Goal: Task Accomplishment & Management: Complete application form

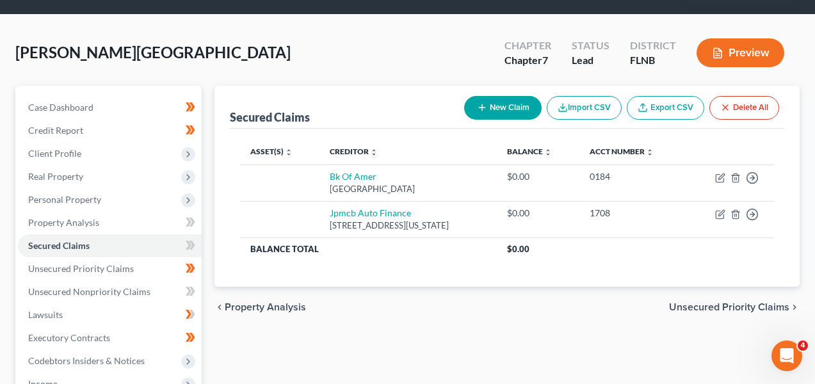
scroll to position [89, 0]
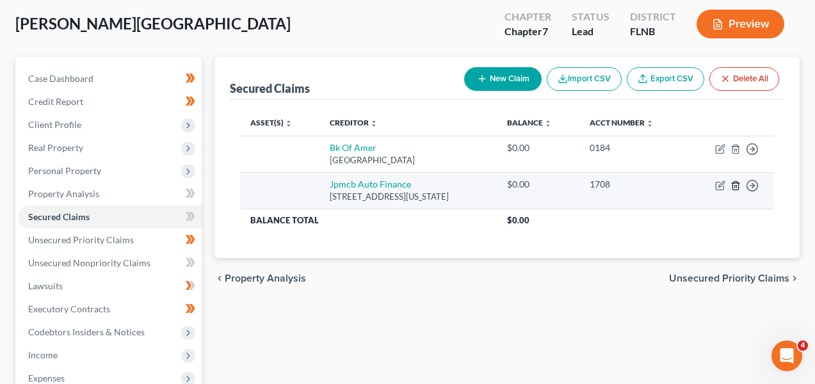
click at [734, 184] on icon "button" at bounding box center [736, 186] width 10 height 10
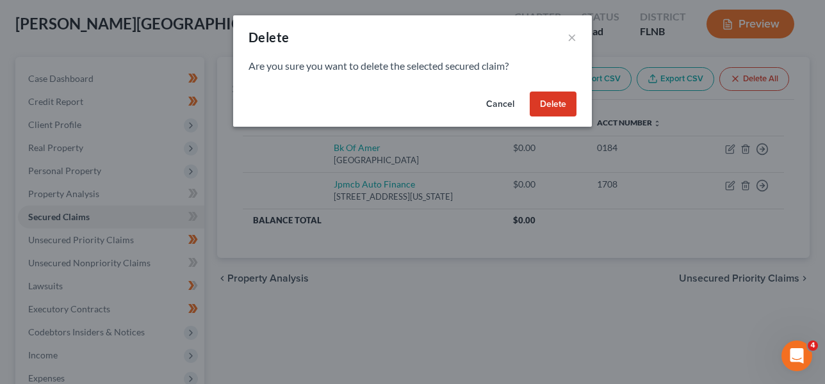
click at [565, 106] on button "Delete" at bounding box center [553, 105] width 47 height 26
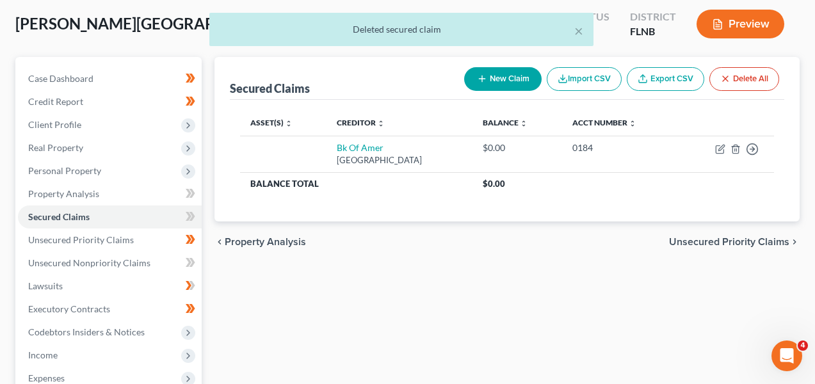
scroll to position [39, 0]
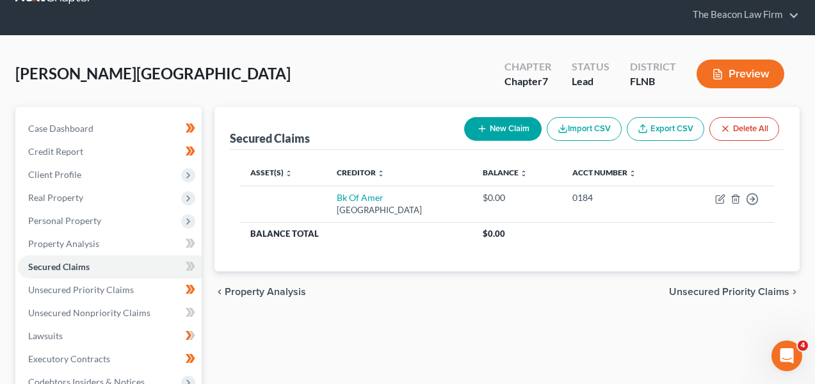
click at [125, 232] on li "Property Analysis" at bounding box center [110, 243] width 184 height 23
click at [126, 226] on span "Personal Property" at bounding box center [110, 220] width 184 height 23
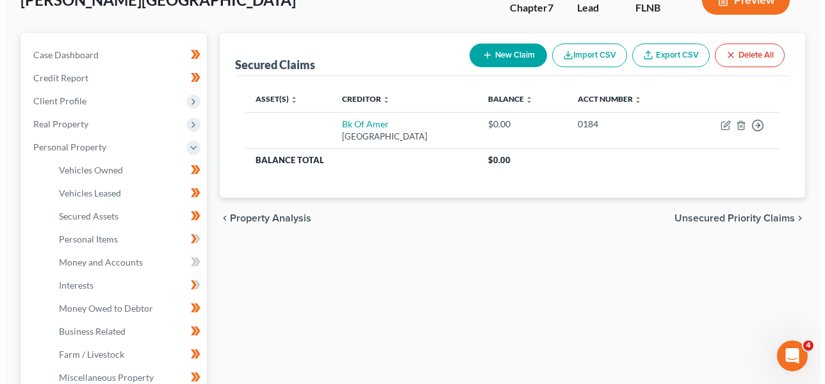
scroll to position [123, 0]
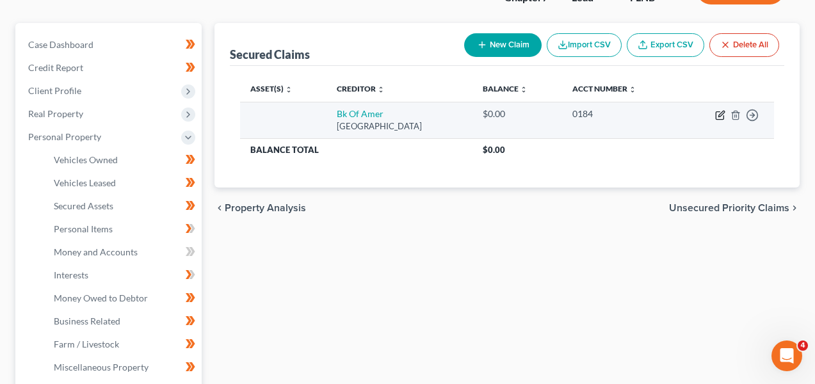
click at [716, 113] on icon "button" at bounding box center [720, 116] width 8 height 8
select select "9"
select select "0"
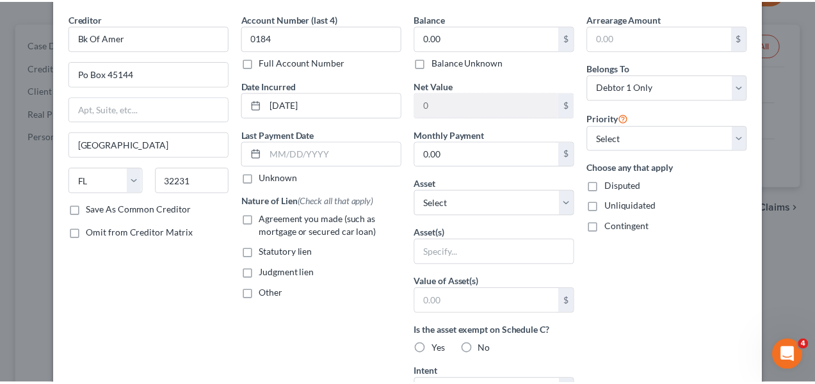
scroll to position [0, 0]
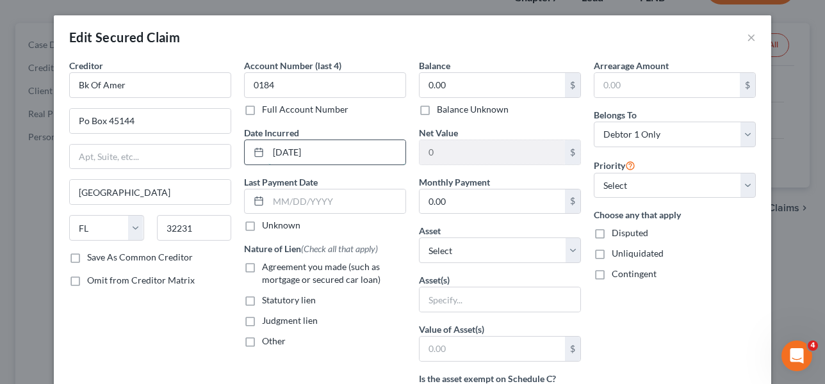
click at [345, 154] on input "08-21-2017" at bounding box center [336, 152] width 137 height 24
click at [741, 40] on div "Edit Secured Claim ×" at bounding box center [412, 37] width 717 height 44
click at [747, 38] on button "×" at bounding box center [751, 36] width 9 height 15
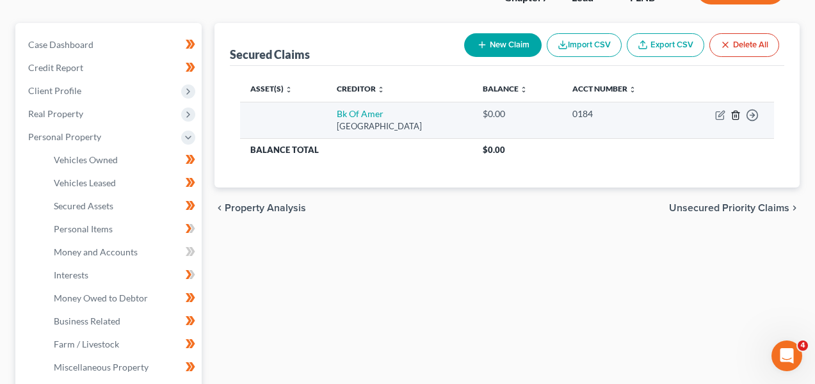
click at [735, 117] on icon "button" at bounding box center [736, 115] width 10 height 10
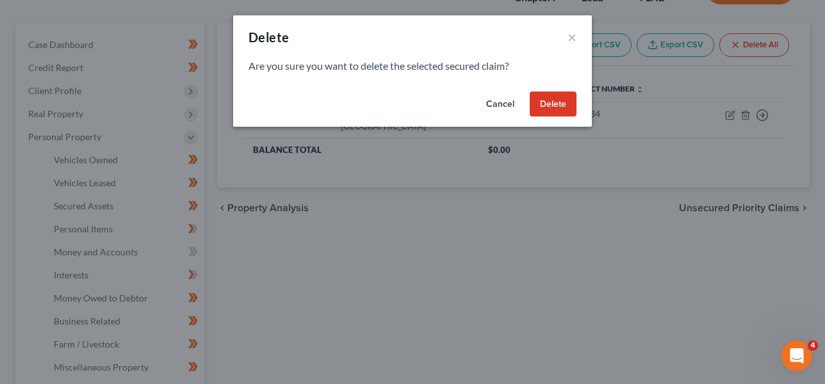
click at [548, 104] on button "Delete" at bounding box center [553, 105] width 47 height 26
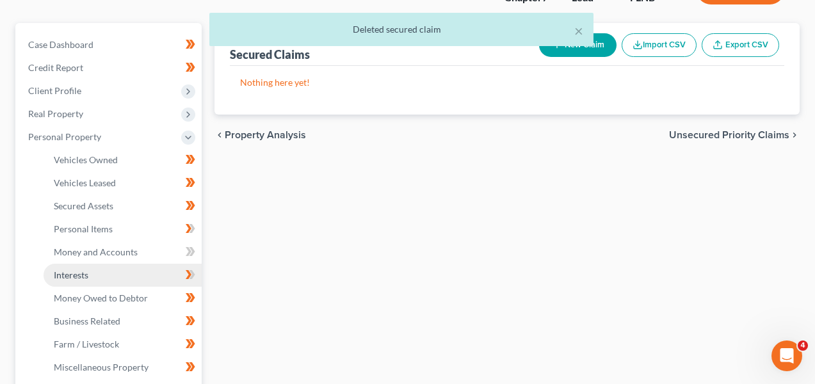
click at [126, 264] on link "Interests" at bounding box center [123, 275] width 158 height 23
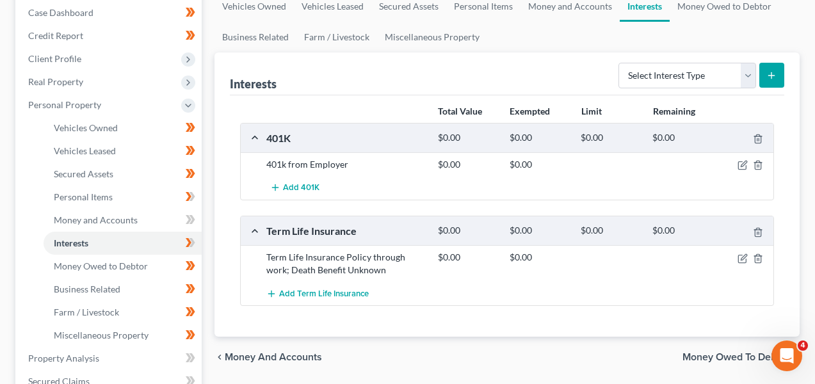
scroll to position [202, 0]
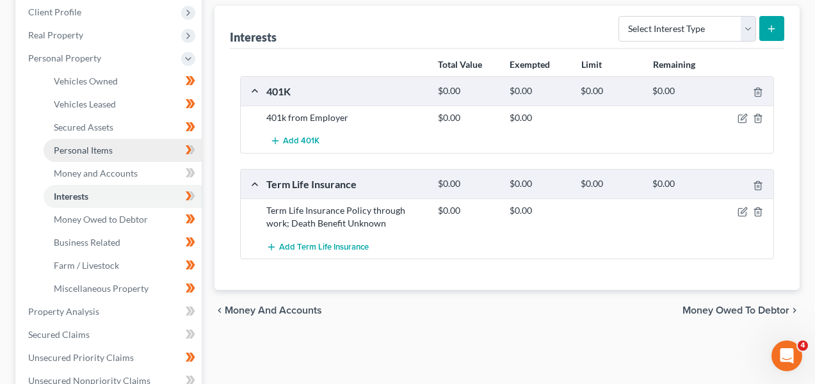
click at [140, 147] on link "Personal Items" at bounding box center [123, 150] width 158 height 23
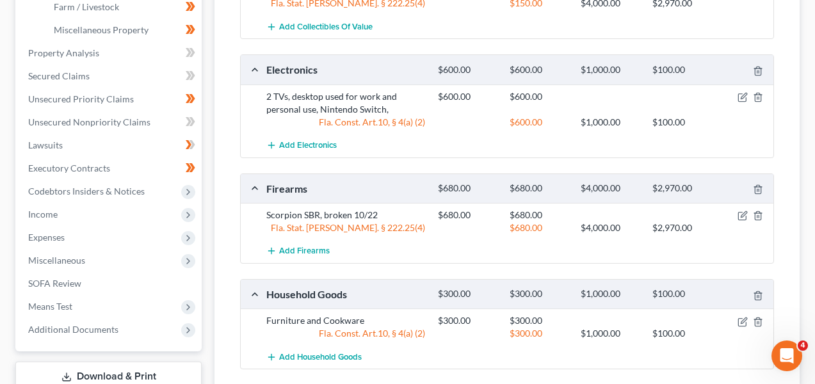
scroll to position [505, 0]
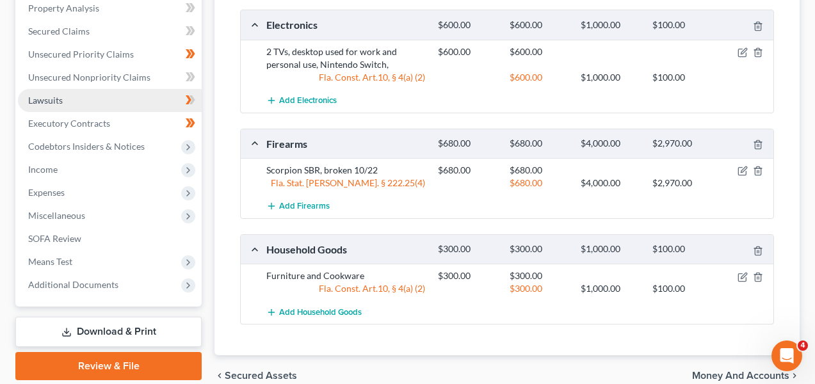
click at [104, 106] on link "Lawsuits" at bounding box center [110, 100] width 184 height 23
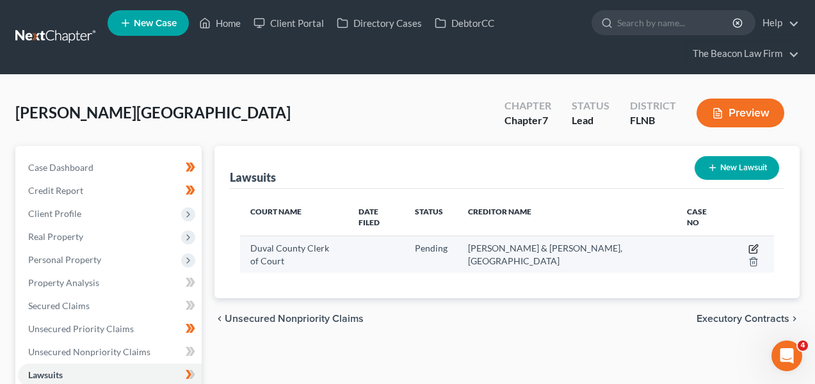
click at [749, 244] on icon "button" at bounding box center [754, 249] width 10 height 10
select select "9"
select select "0"
select select "4"
select select "9"
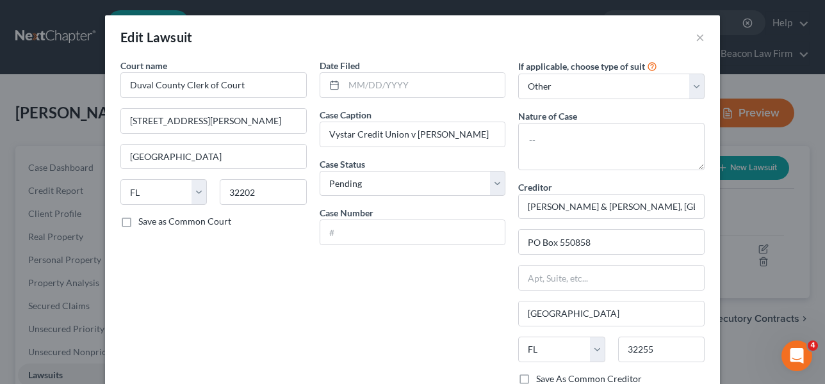
click at [687, 41] on div "Edit Lawsuit ×" at bounding box center [412, 37] width 615 height 44
click at [690, 38] on div "Edit Lawsuit ×" at bounding box center [412, 37] width 615 height 44
click at [696, 37] on button "×" at bounding box center [700, 36] width 9 height 15
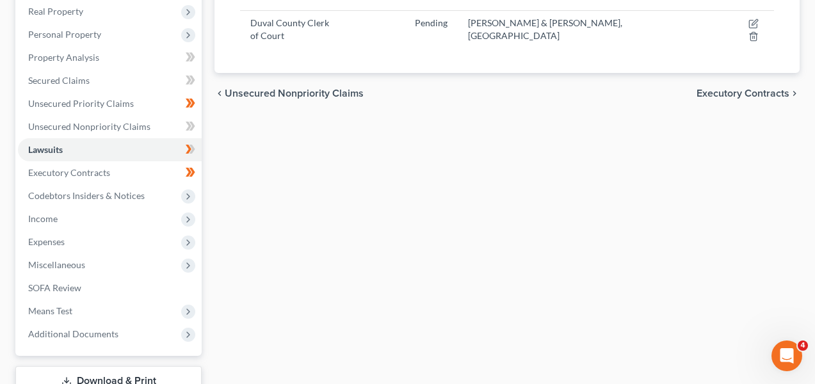
scroll to position [226, 0]
click at [132, 197] on span "Codebtors Insiders & Notices" at bounding box center [86, 195] width 117 height 11
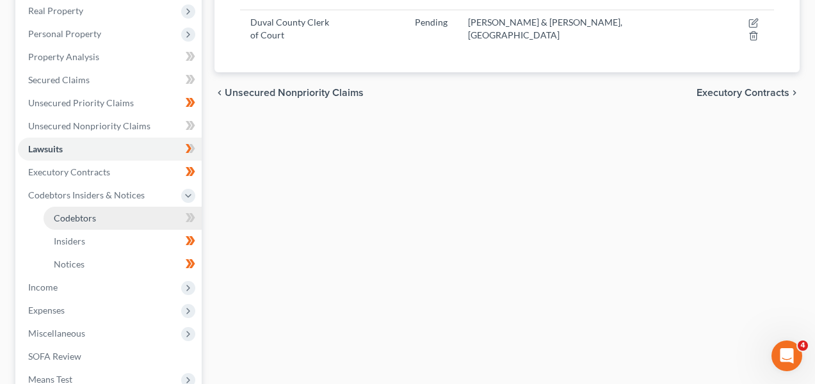
click at [131, 217] on link "Codebtors" at bounding box center [123, 218] width 158 height 23
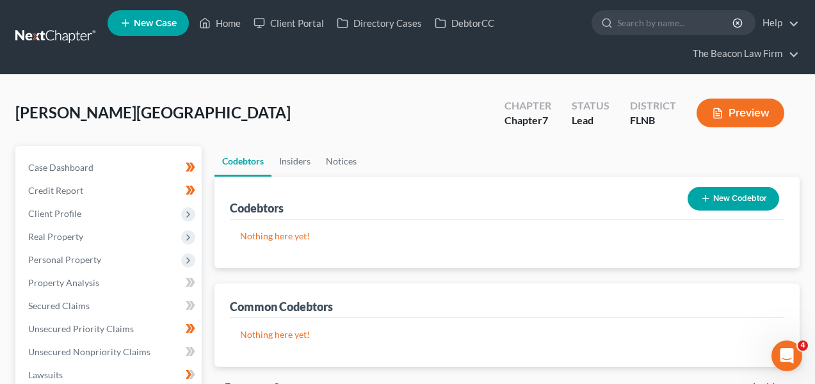
scroll to position [371, 0]
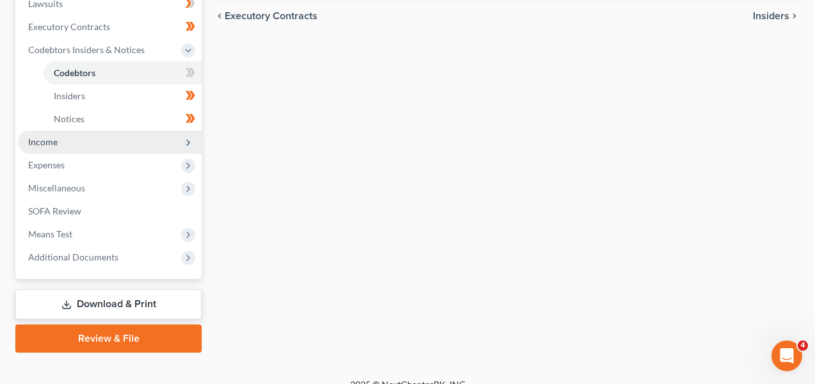
click at [125, 144] on span "Income" at bounding box center [110, 142] width 184 height 23
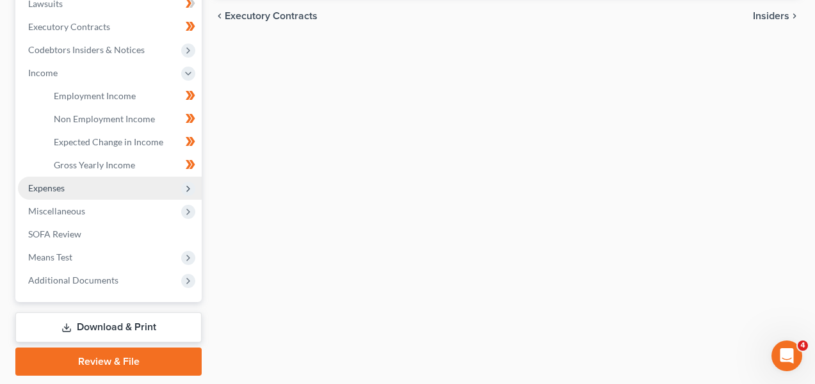
click at [122, 195] on span "Expenses" at bounding box center [110, 188] width 184 height 23
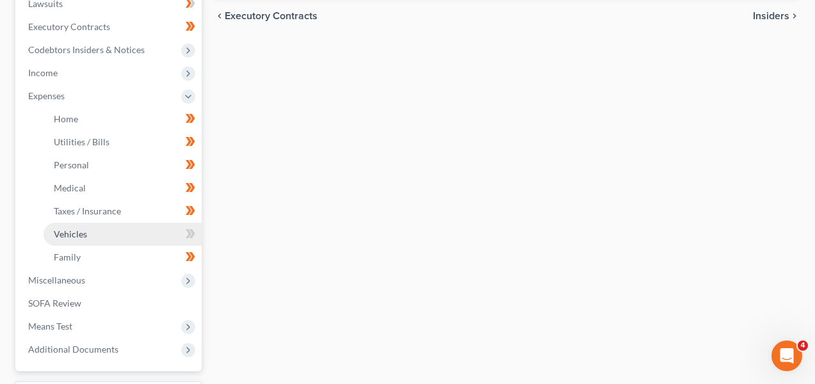
click at [114, 234] on link "Vehicles" at bounding box center [123, 234] width 158 height 23
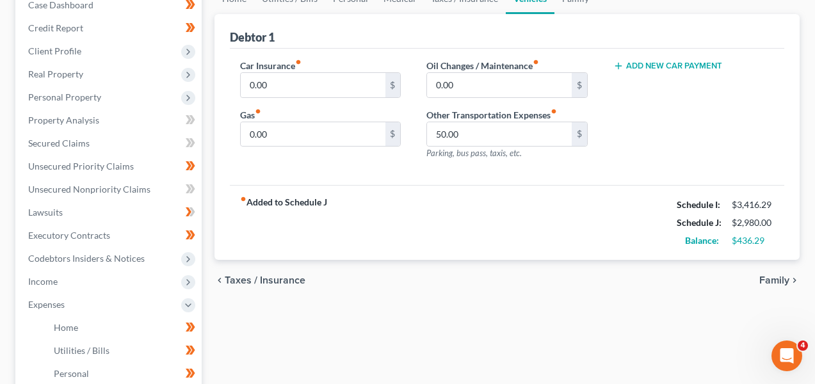
scroll to position [122, 0]
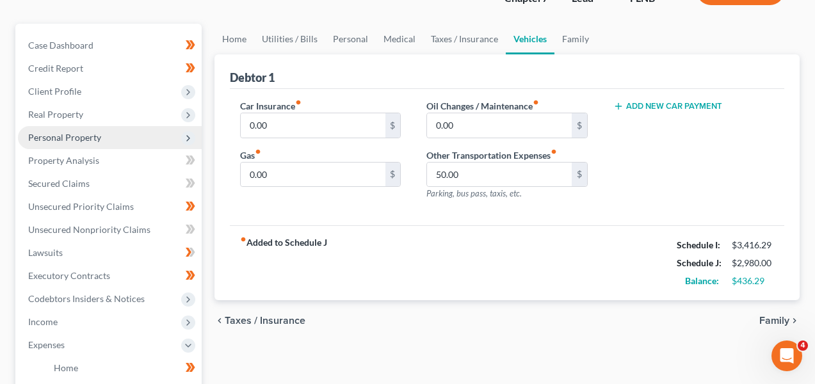
click at [95, 135] on span "Personal Property" at bounding box center [64, 137] width 73 height 11
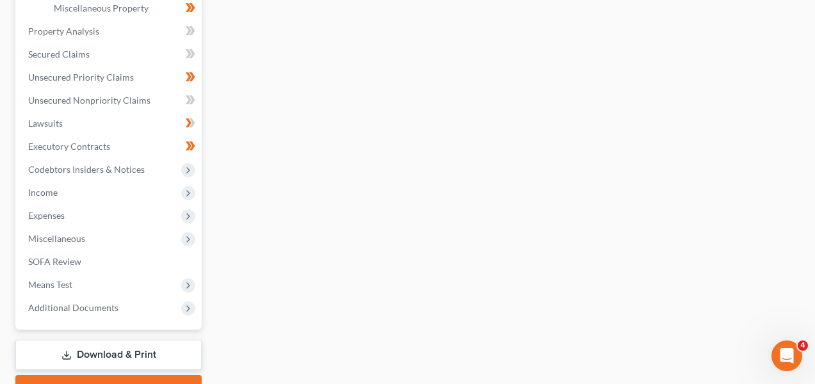
scroll to position [492, 0]
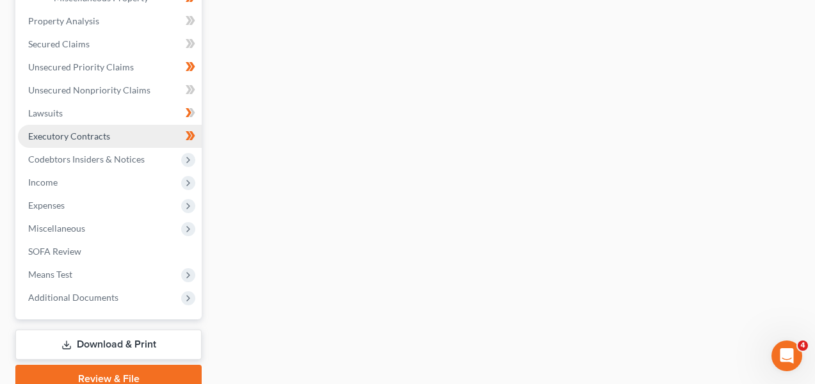
click at [92, 131] on span "Executory Contracts" at bounding box center [69, 136] width 82 height 11
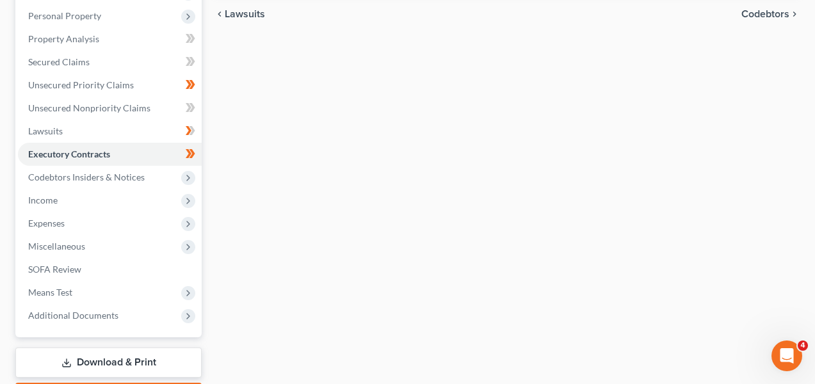
scroll to position [245, 0]
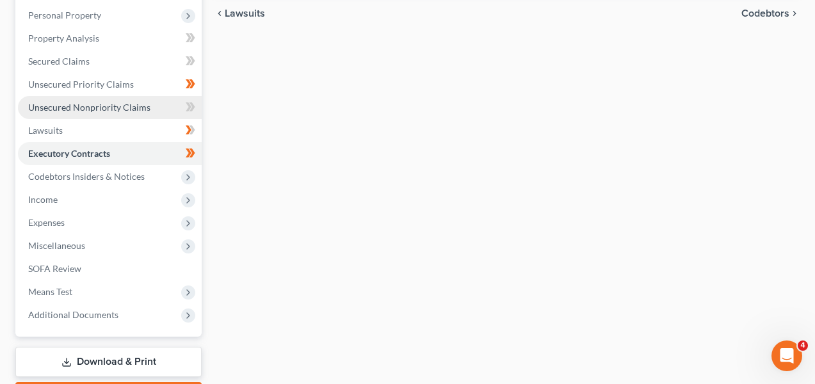
click at [63, 109] on span "Unsecured Nonpriority Claims" at bounding box center [89, 107] width 122 height 11
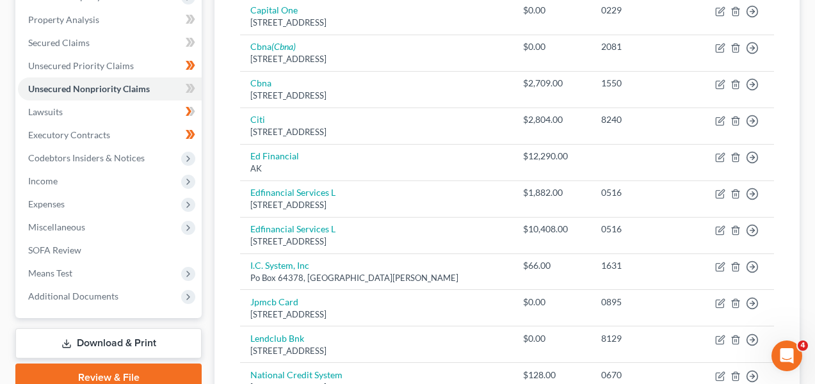
scroll to position [263, 0]
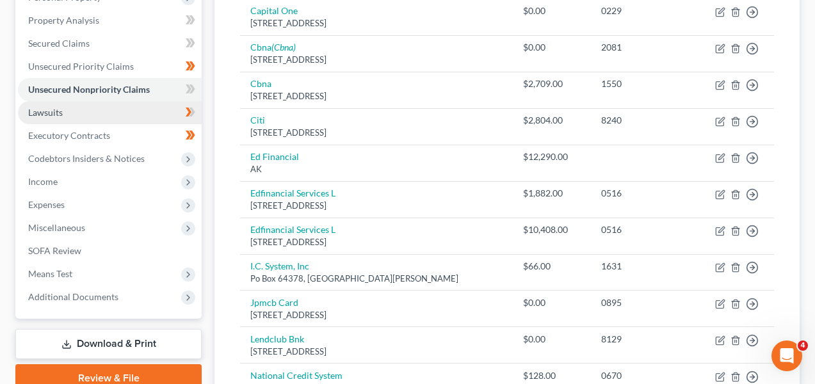
click at [148, 108] on link "Lawsuits" at bounding box center [110, 112] width 184 height 23
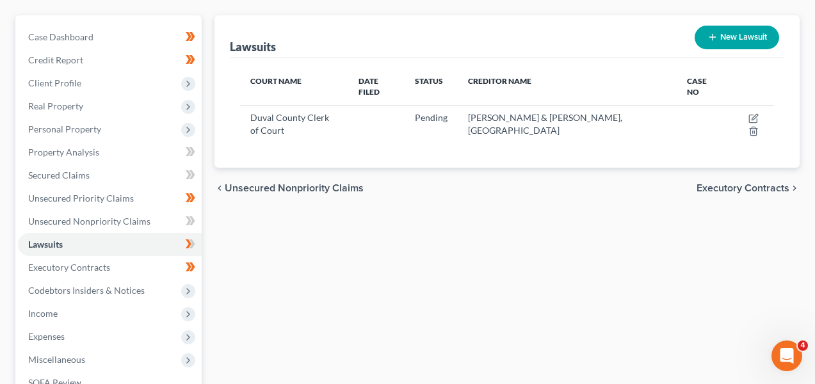
scroll to position [143, 0]
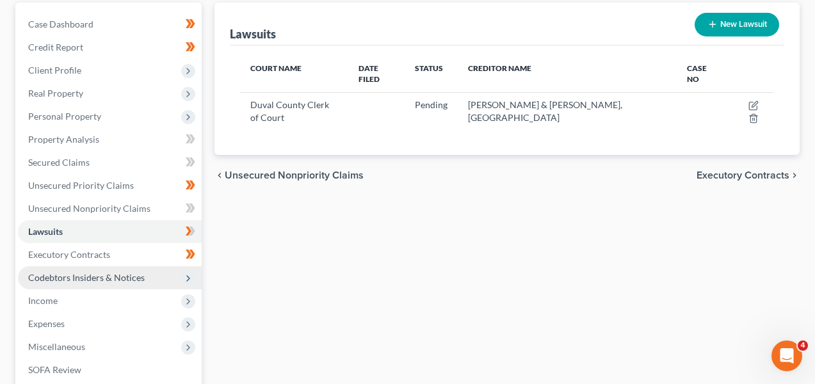
click at [100, 270] on span "Codebtors Insiders & Notices" at bounding box center [110, 277] width 184 height 23
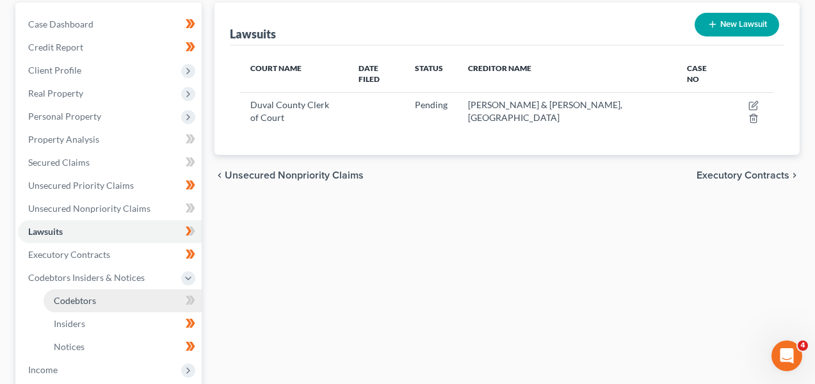
click at [98, 289] on link "Codebtors" at bounding box center [123, 300] width 158 height 23
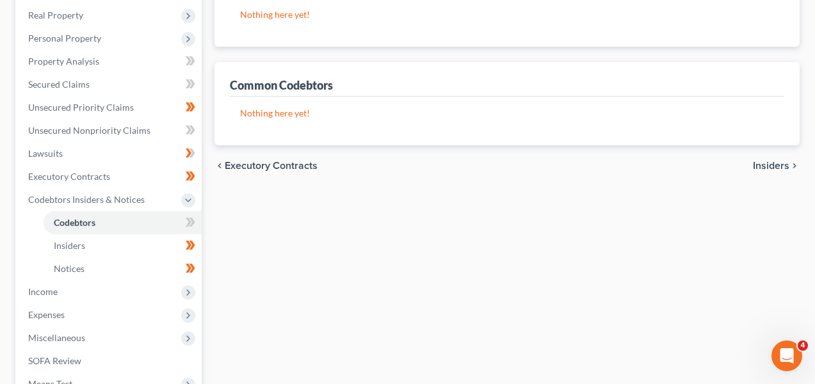
scroll to position [264, 0]
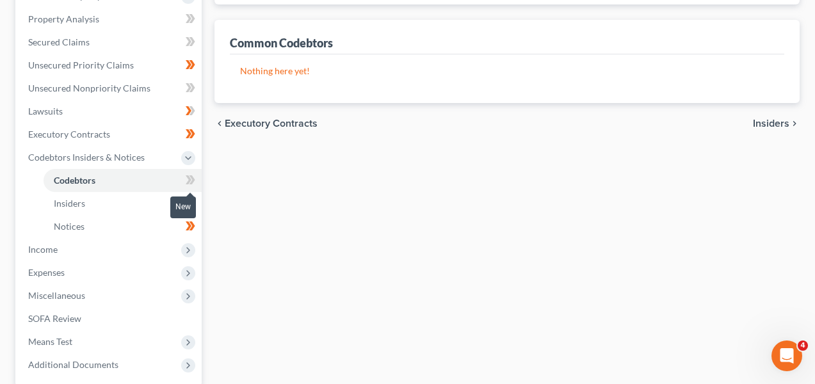
click at [190, 177] on icon at bounding box center [189, 179] width 6 height 9
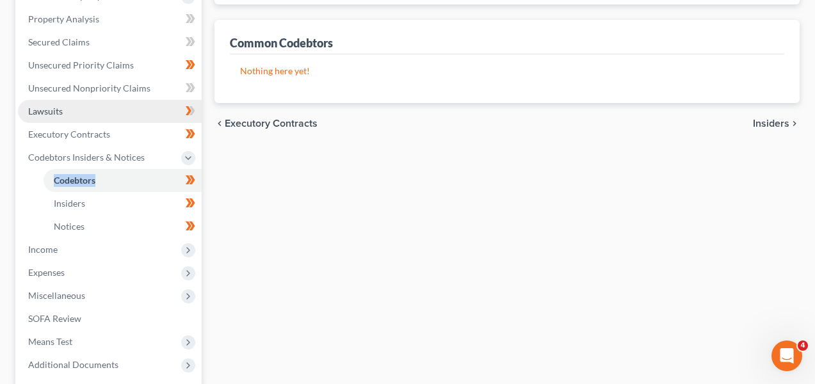
click at [145, 118] on link "Lawsuits" at bounding box center [110, 111] width 184 height 23
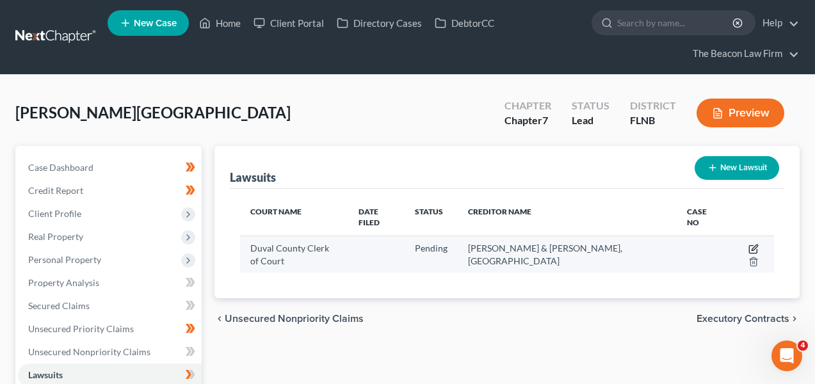
click at [749, 244] on icon "button" at bounding box center [754, 249] width 10 height 10
select select "9"
select select "0"
select select "4"
select select "9"
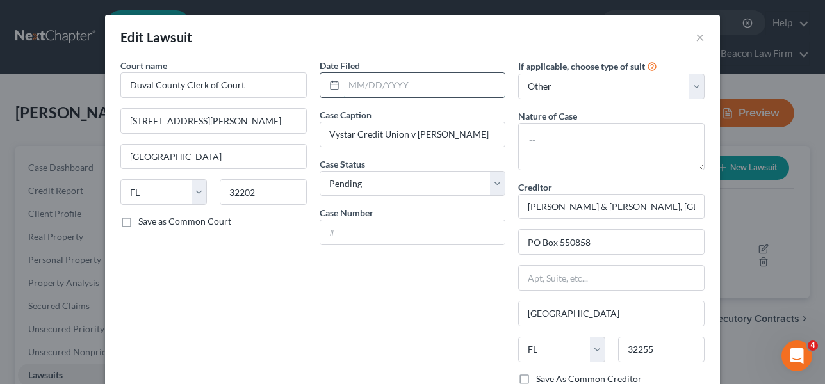
click at [391, 81] on input "text" at bounding box center [424, 85] width 161 height 24
click at [687, 38] on div "Edit Lawsuit ×" at bounding box center [412, 37] width 615 height 44
click at [696, 38] on button "×" at bounding box center [700, 36] width 9 height 15
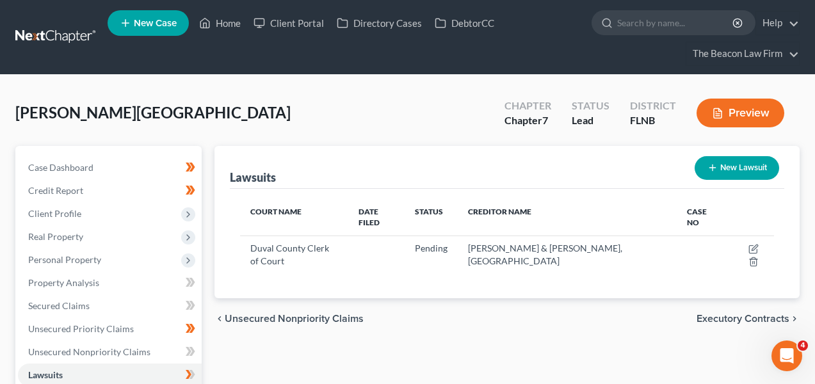
scroll to position [318, 0]
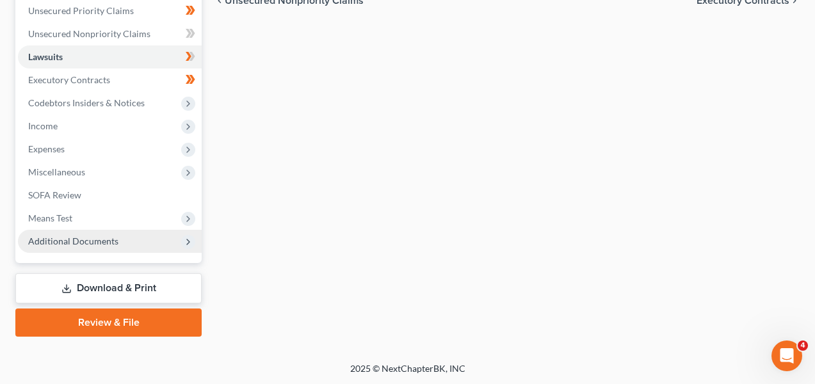
click at [51, 251] on span "Additional Documents" at bounding box center [110, 241] width 184 height 23
click at [53, 241] on span "Additional Documents" at bounding box center [73, 241] width 90 height 11
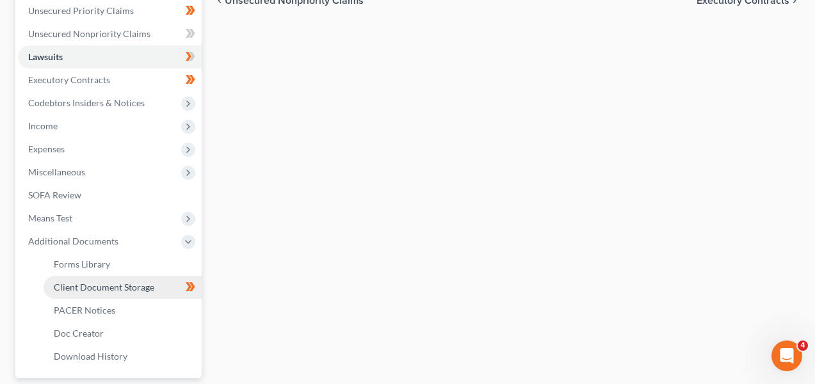
click at [52, 283] on link "Client Document Storage" at bounding box center [123, 287] width 158 height 23
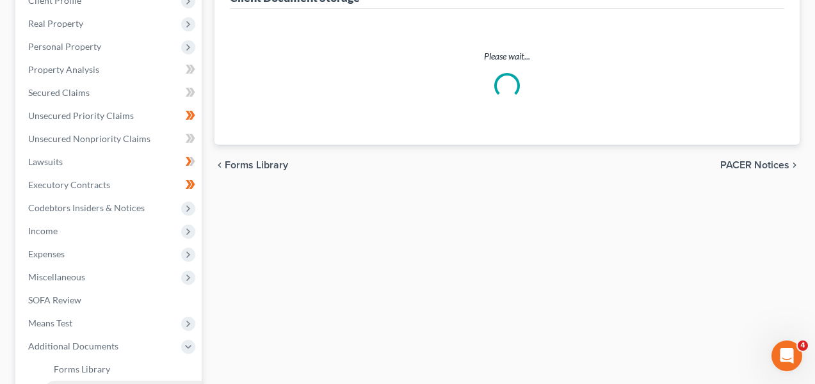
scroll to position [56, 0]
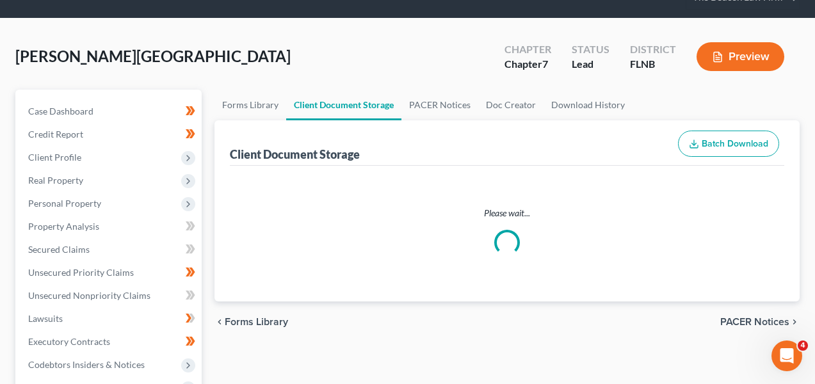
select select "10"
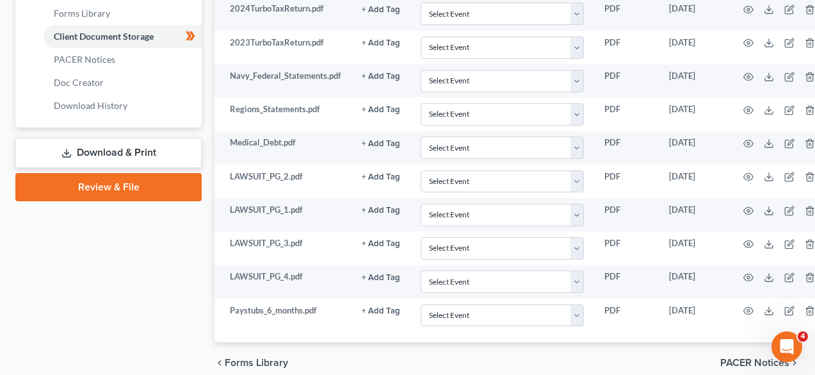
scroll to position [622, 0]
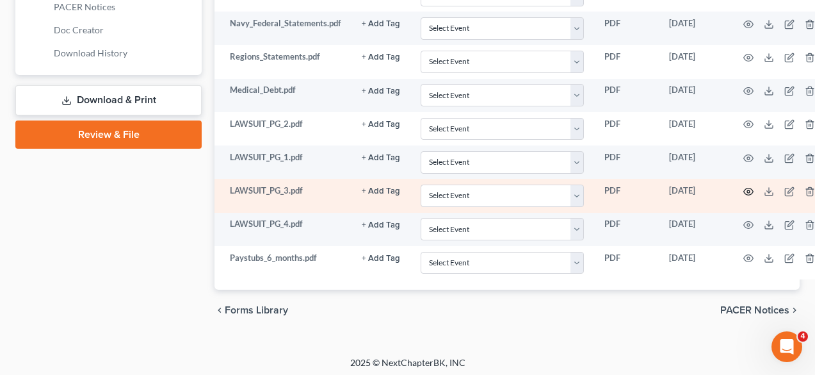
click at [748, 193] on icon "button" at bounding box center [749, 191] width 10 height 7
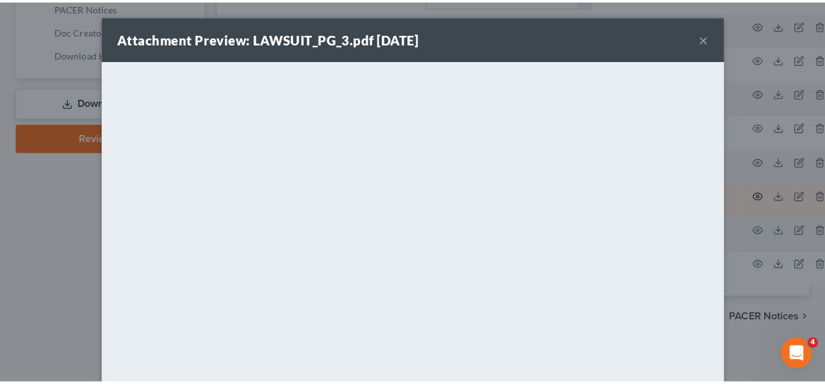
scroll to position [616, 0]
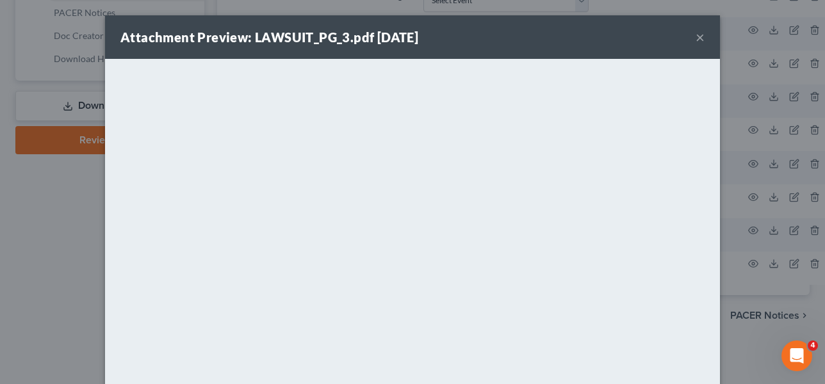
click at [690, 43] on div "Attachment Preview: LAWSUIT_PG_3.pdf 09/10/2025 ×" at bounding box center [412, 37] width 615 height 44
click at [696, 42] on button "×" at bounding box center [700, 36] width 9 height 15
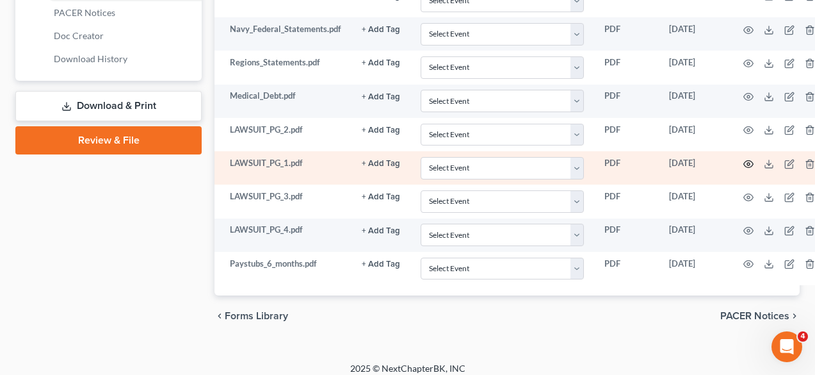
click at [744, 161] on icon "button" at bounding box center [749, 164] width 10 height 10
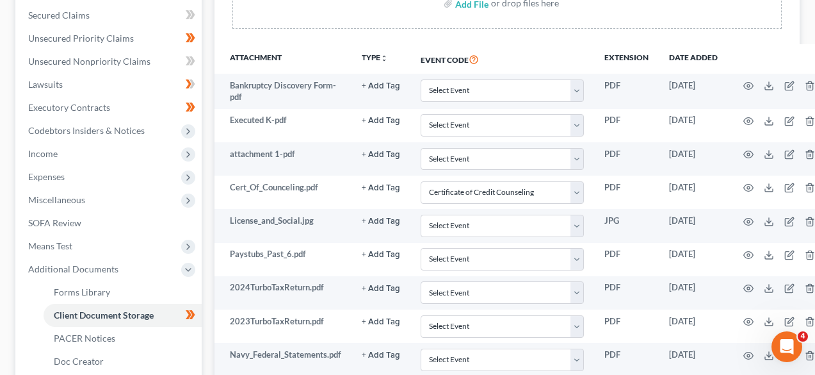
scroll to position [181, 0]
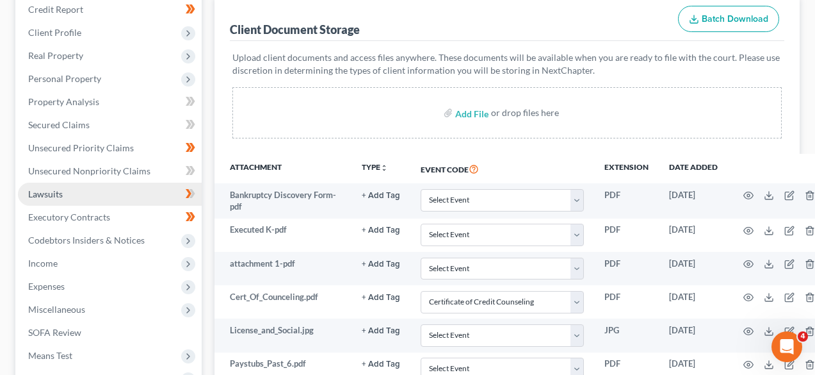
click at [123, 203] on link "Lawsuits" at bounding box center [110, 194] width 184 height 23
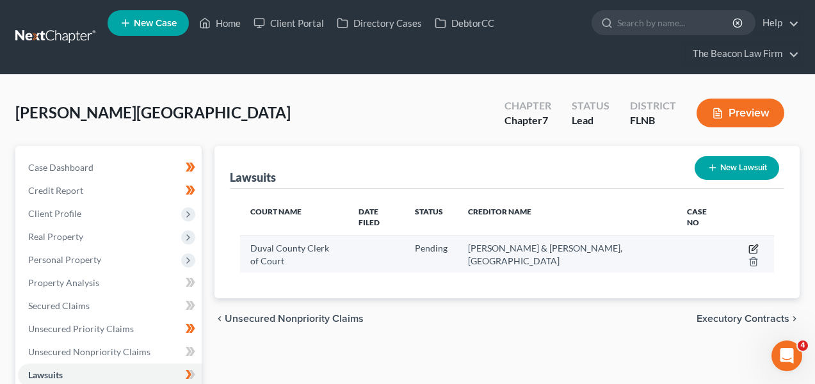
click at [752, 245] on icon "button" at bounding box center [755, 248] width 6 height 6
select select "9"
select select "0"
select select "4"
select select "9"
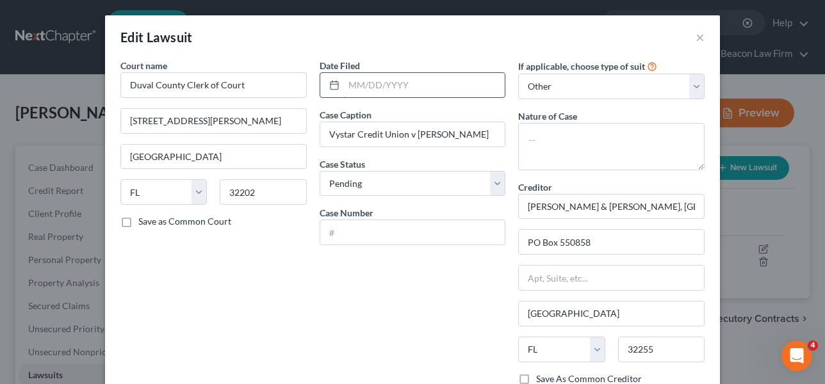
click at [373, 95] on input "text" at bounding box center [424, 85] width 161 height 24
type input "06/12/2025"
click at [389, 232] on input "text" at bounding box center [412, 232] width 185 height 24
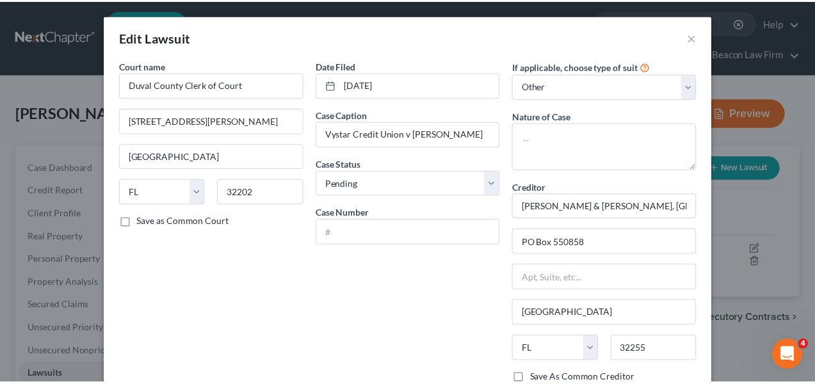
scroll to position [149, 0]
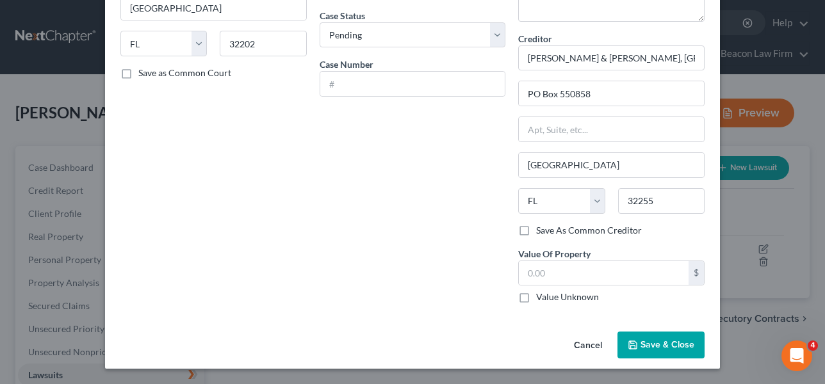
click at [628, 340] on icon "button" at bounding box center [633, 345] width 10 height 10
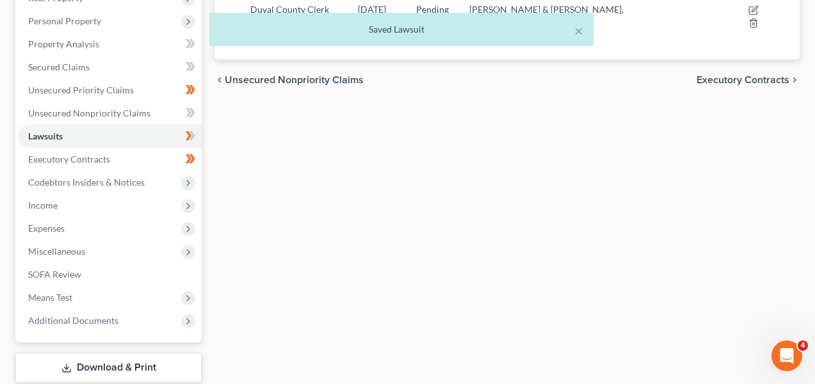
scroll to position [318, 0]
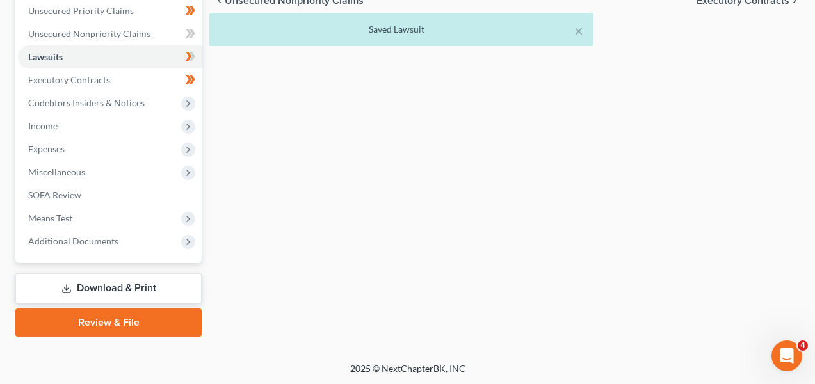
drag, startPoint x: 819, startPoint y: 168, endPoint x: 12, endPoint y: 19, distance: 820.5
click at [88, 251] on span "Additional Documents" at bounding box center [110, 241] width 184 height 23
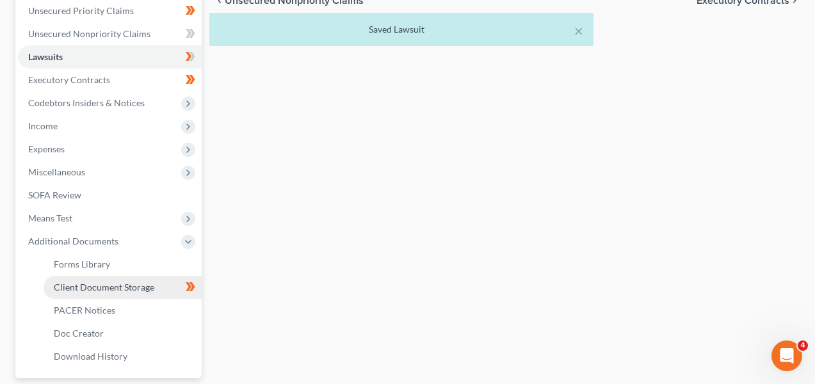
click at [99, 285] on span "Client Document Storage" at bounding box center [104, 287] width 101 height 11
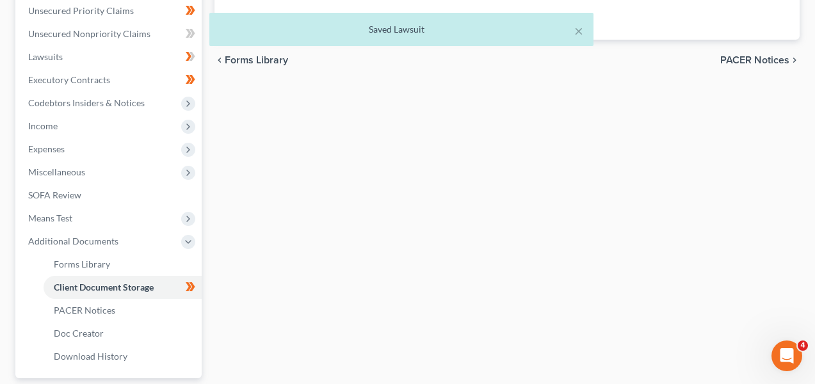
select select "10"
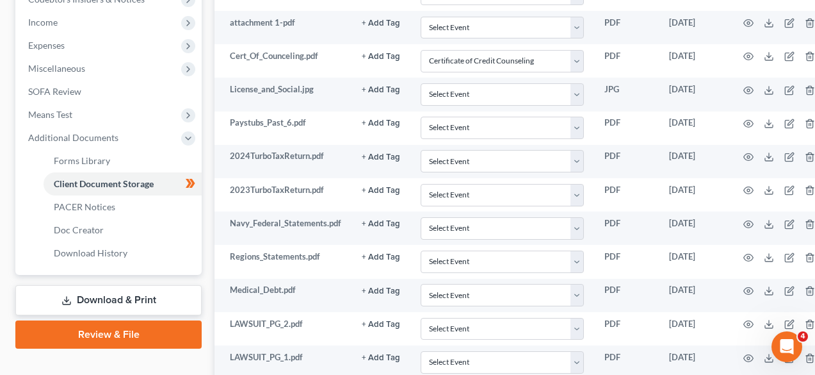
scroll to position [626, 0]
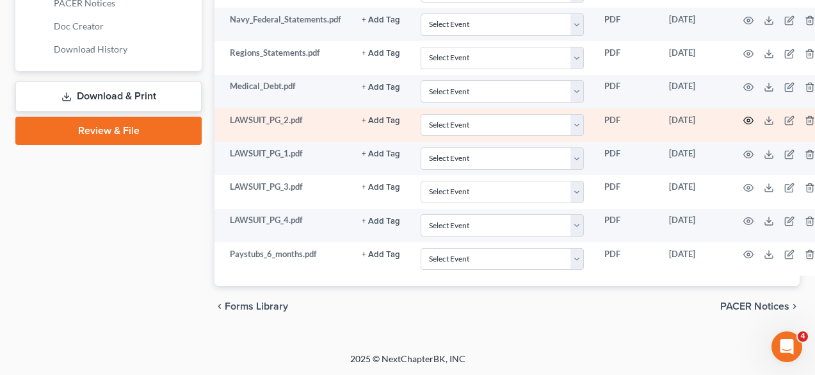
click at [749, 118] on icon "button" at bounding box center [749, 120] width 10 height 10
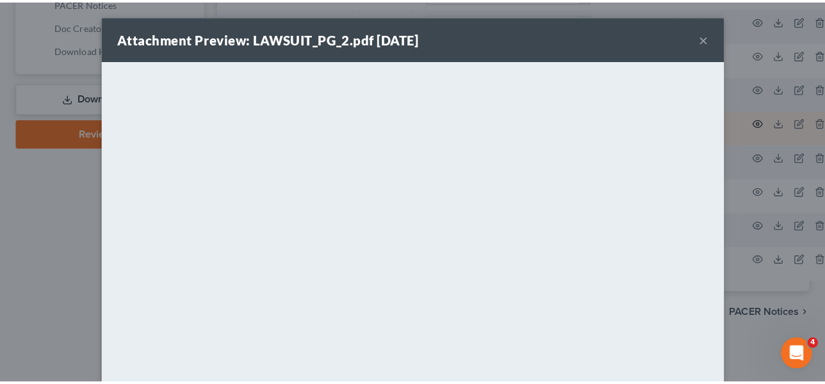
scroll to position [616, 0]
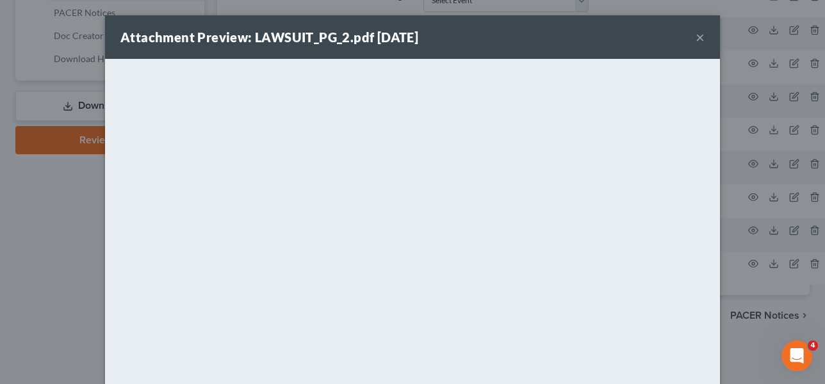
click at [696, 35] on button "×" at bounding box center [700, 36] width 9 height 15
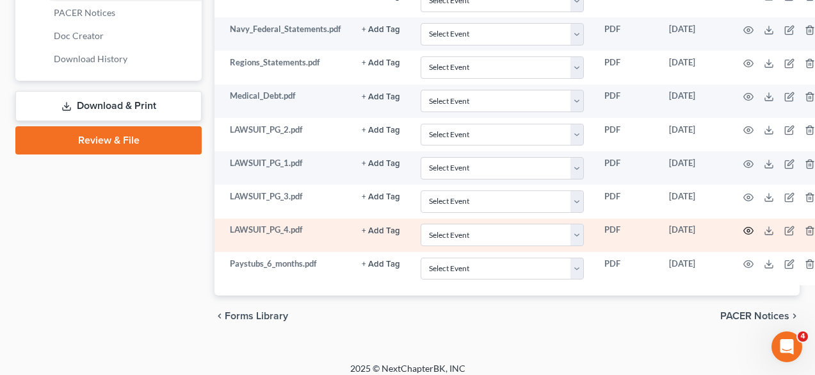
click at [747, 230] on icon "button" at bounding box center [749, 230] width 10 height 10
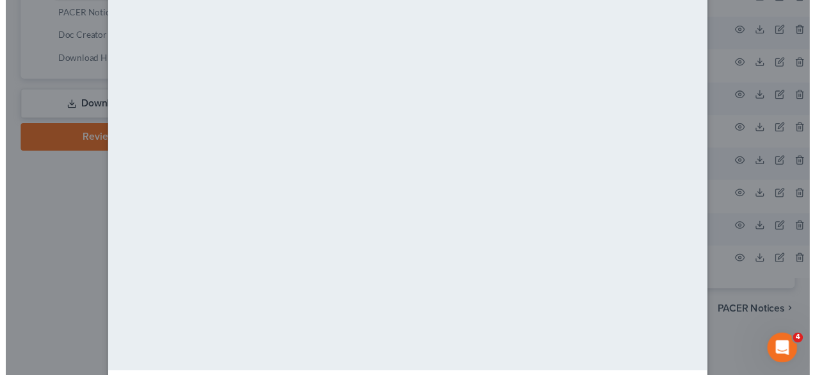
scroll to position [0, 0]
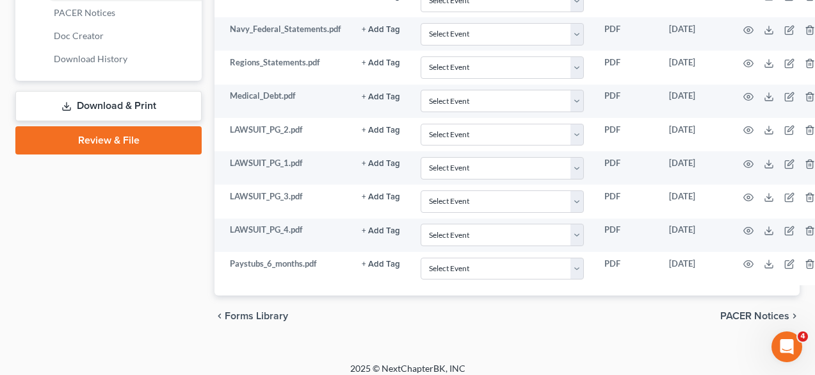
drag, startPoint x: 817, startPoint y: 234, endPoint x: 816, endPoint y: 137, distance: 96.7
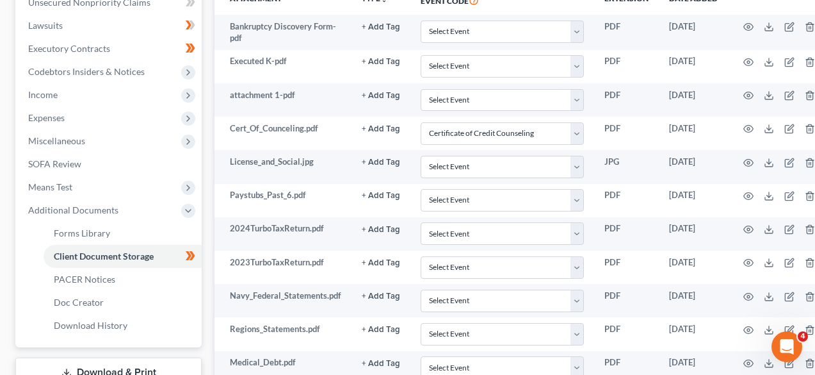
scroll to position [106, 0]
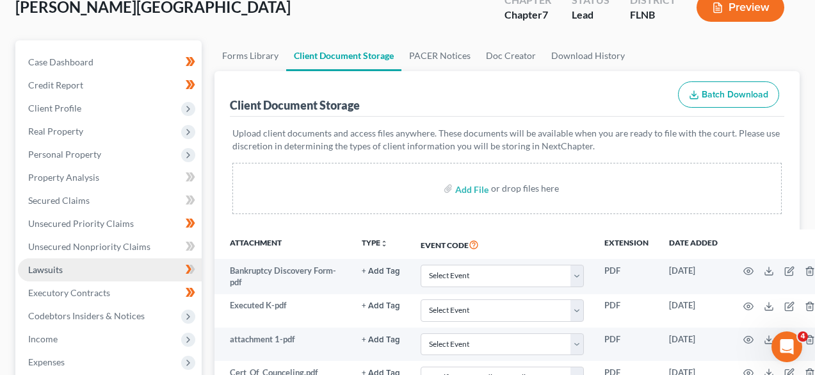
click at [104, 265] on link "Lawsuits" at bounding box center [110, 269] width 184 height 23
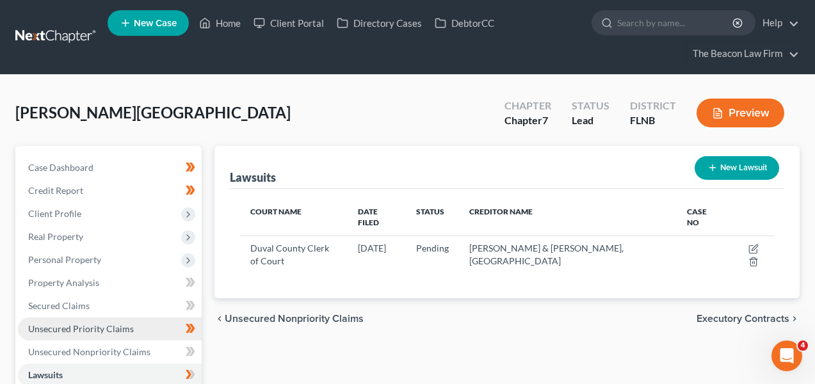
click at [99, 323] on span "Unsecured Priority Claims" at bounding box center [81, 328] width 106 height 11
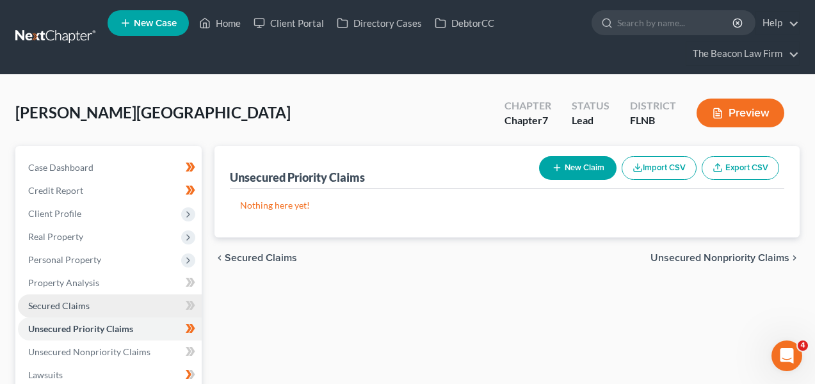
click at [103, 314] on link "Secured Claims" at bounding box center [110, 306] width 184 height 23
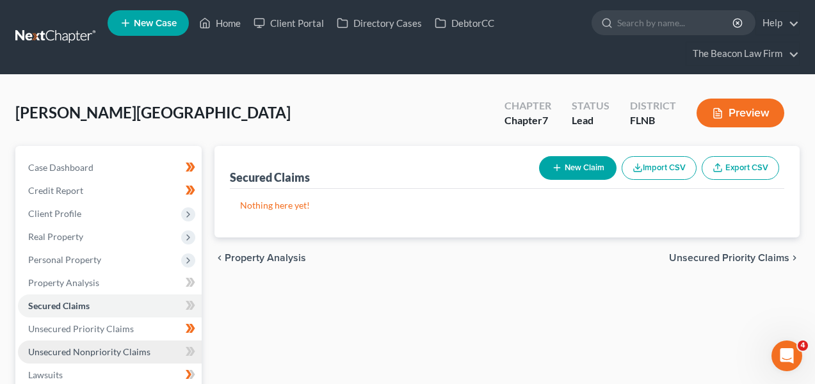
click at [95, 361] on link "Unsecured Nonpriority Claims" at bounding box center [110, 352] width 184 height 23
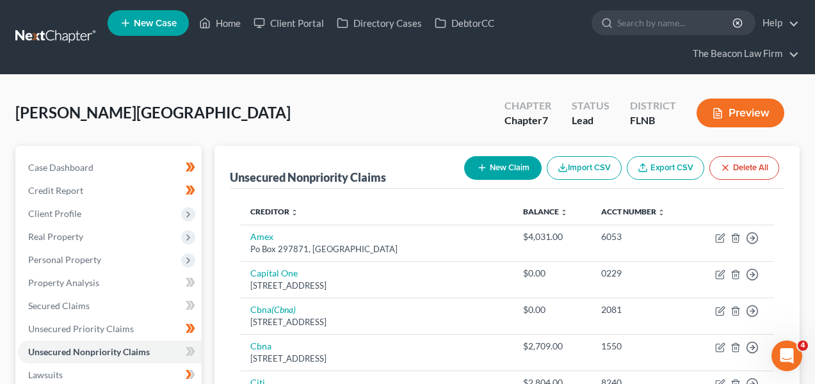
click at [534, 203] on th "Balance expand_more expand_less unfold_more" at bounding box center [552, 212] width 78 height 26
click at [534, 206] on th "Balance expand_more expand_less unfold_more" at bounding box center [552, 212] width 78 height 26
click at [530, 214] on link "Balance expand_more expand_less unfold_more" at bounding box center [545, 212] width 45 height 10
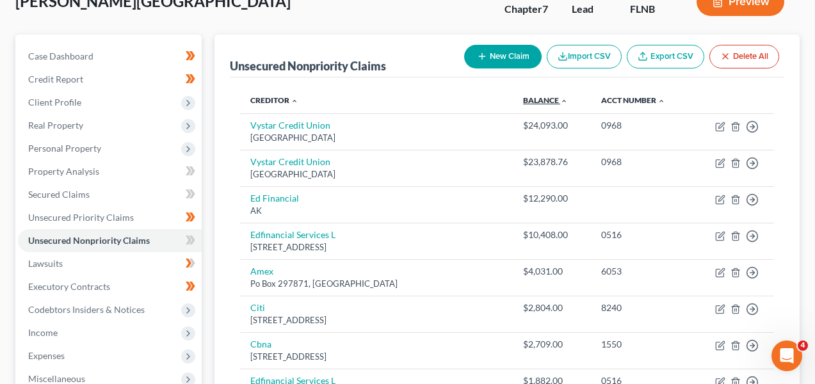
scroll to position [158, 0]
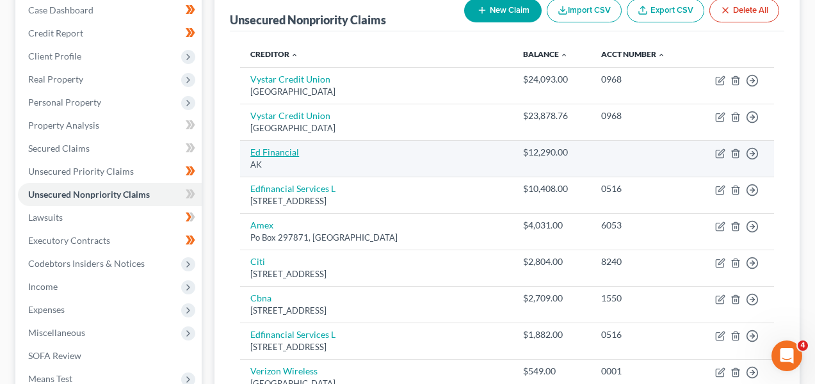
click at [286, 147] on link "Ed Financial" at bounding box center [274, 152] width 49 height 11
select select "1"
select select "17"
select select "0"
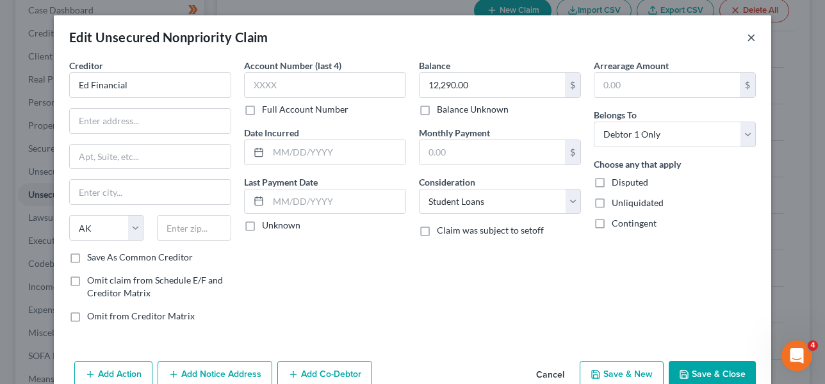
click at [750, 35] on button "×" at bounding box center [751, 36] width 9 height 15
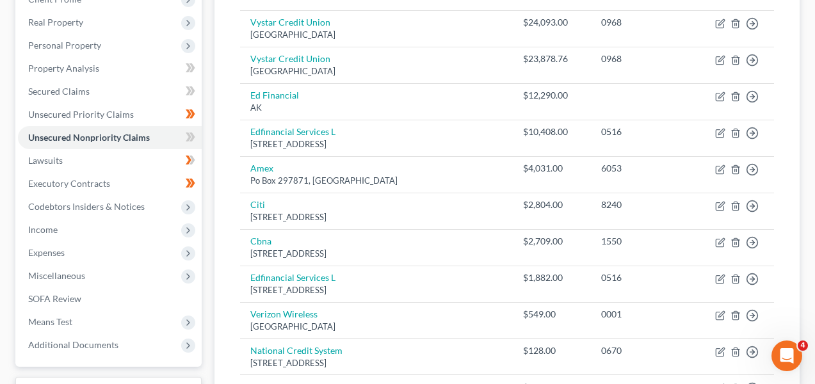
scroll to position [216, 0]
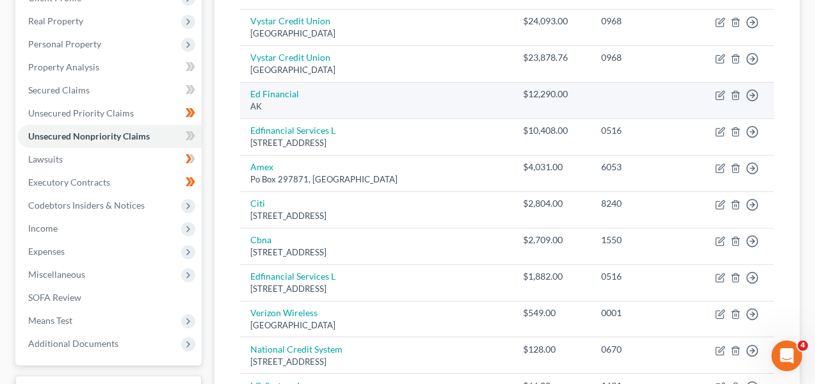
click at [741, 94] on td "Move to D Move to E Move to G Move to Notice Only" at bounding box center [733, 100] width 83 height 37
click at [739, 94] on icon "button" at bounding box center [736, 95] width 10 height 10
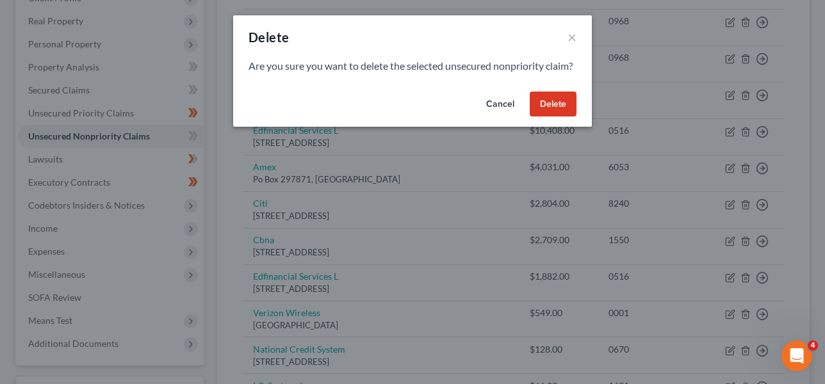
click at [546, 117] on button "Delete" at bounding box center [553, 105] width 47 height 26
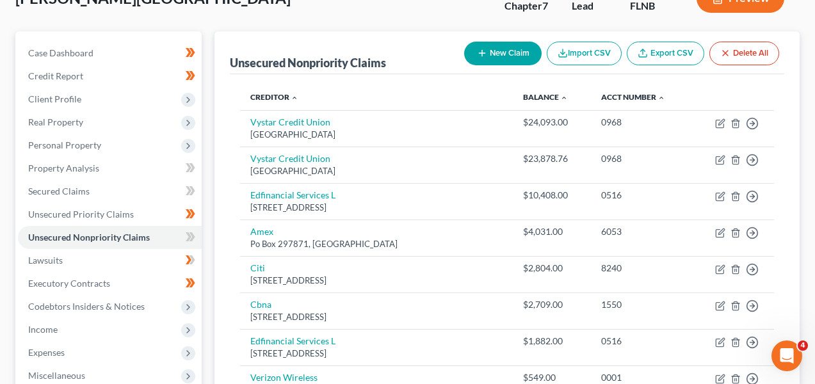
scroll to position [111, 0]
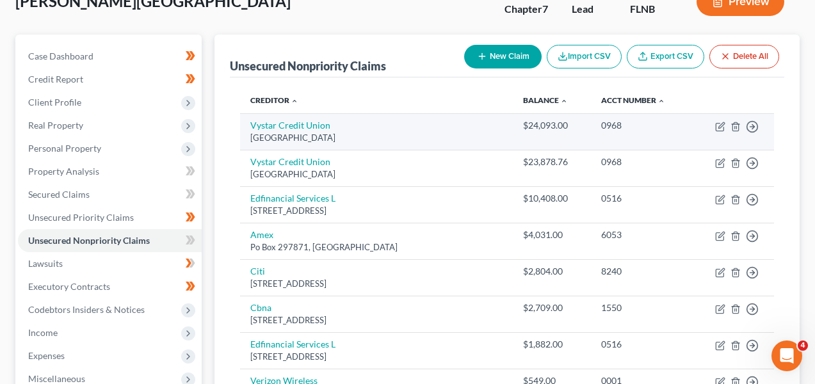
click at [526, 147] on td "$24,093.00" at bounding box center [552, 131] width 78 height 37
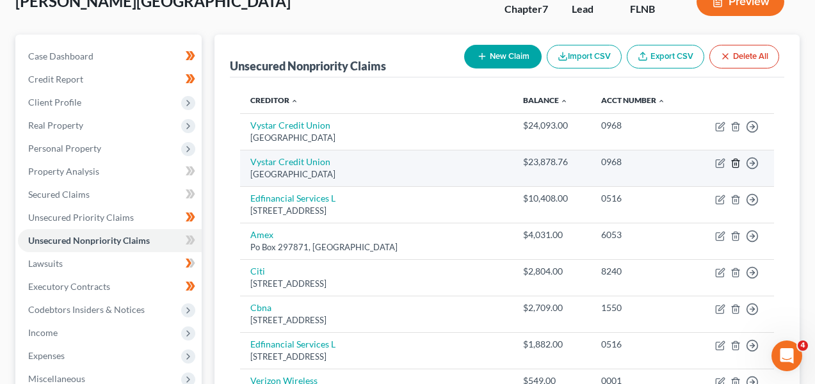
click at [737, 162] on icon "button" at bounding box center [736, 163] width 10 height 10
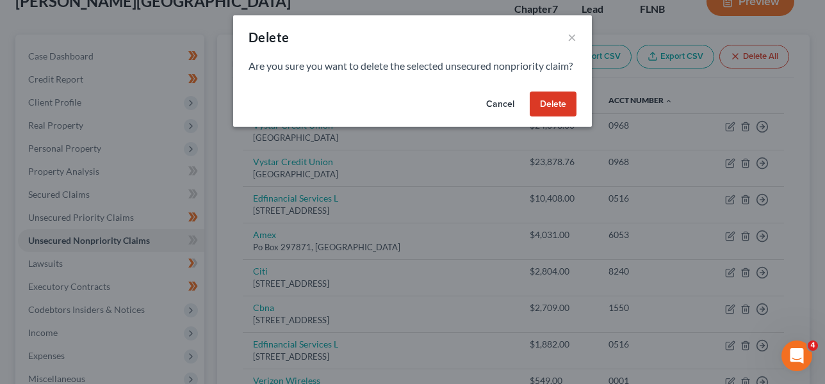
click at [543, 117] on button "Delete" at bounding box center [553, 105] width 47 height 26
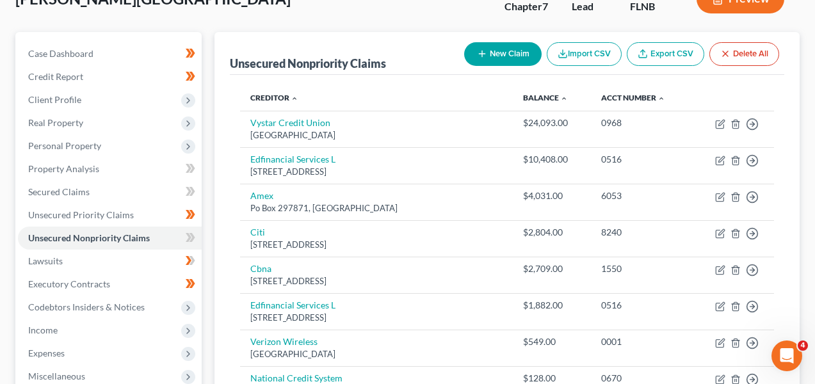
scroll to position [0, 0]
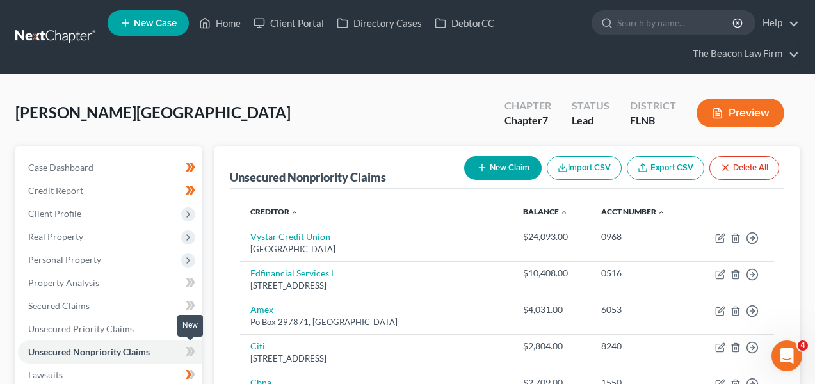
click at [186, 347] on icon at bounding box center [189, 351] width 6 height 9
click at [187, 347] on icon at bounding box center [189, 351] width 6 height 9
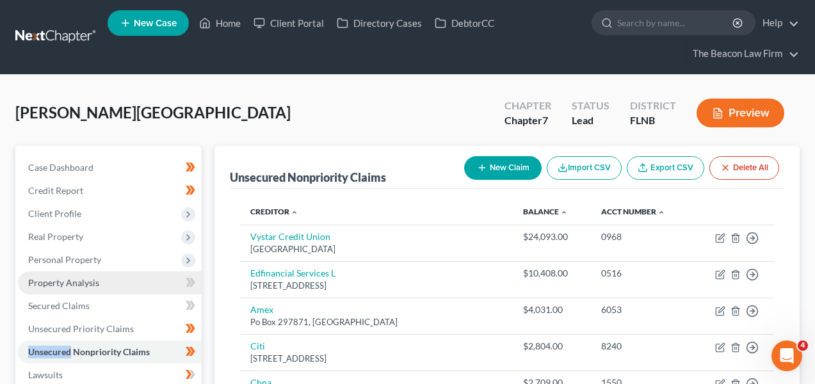
click at [145, 282] on link "Property Analysis" at bounding box center [110, 283] width 184 height 23
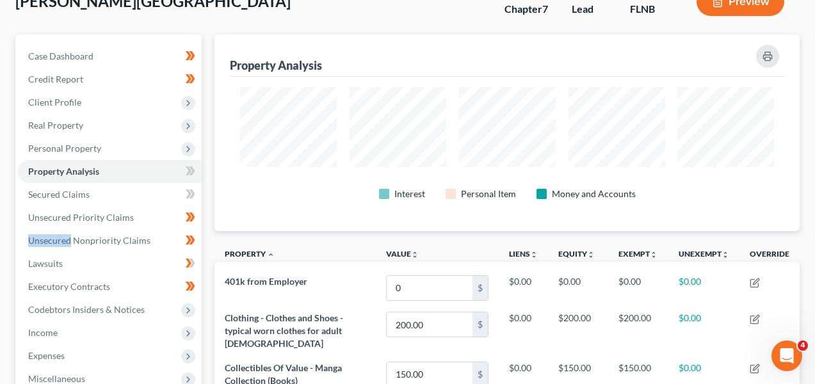
scroll to position [222, 0]
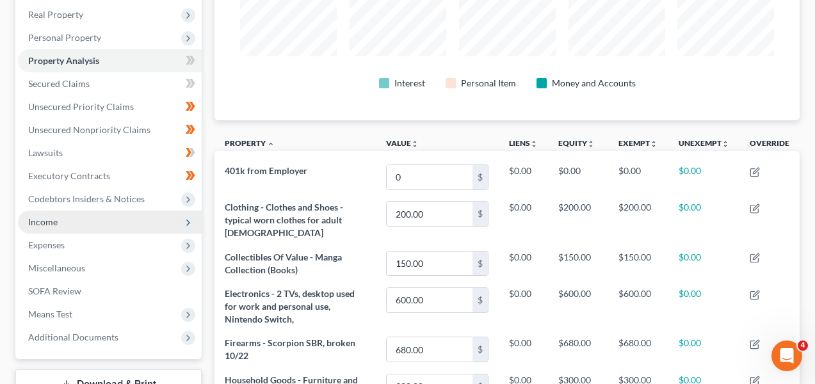
click at [97, 218] on span "Income" at bounding box center [110, 222] width 184 height 23
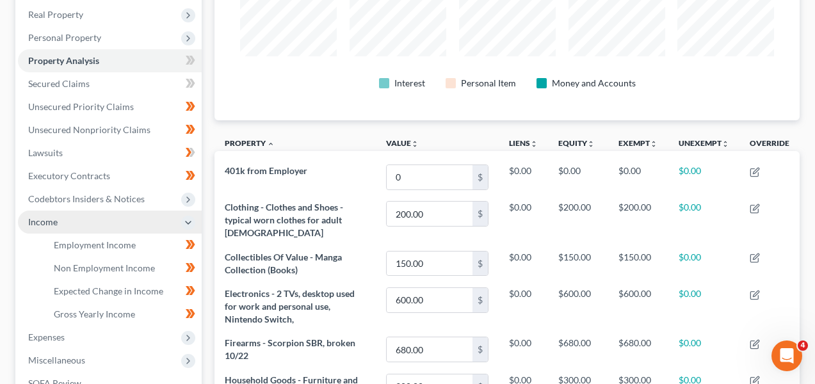
click at [97, 218] on span "Income" at bounding box center [110, 222] width 184 height 23
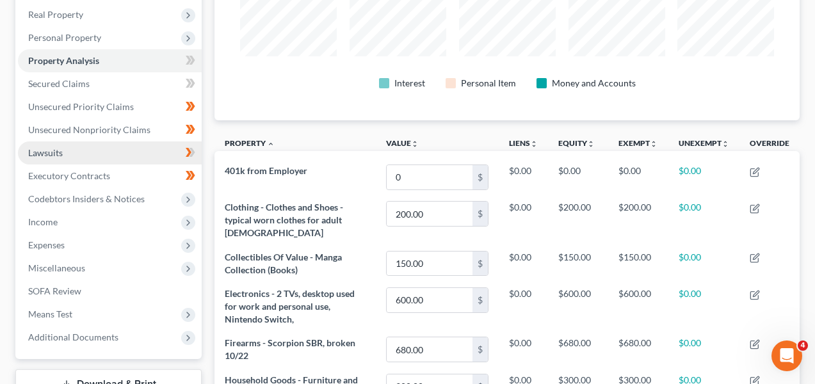
click at [79, 157] on link "Lawsuits" at bounding box center [110, 153] width 184 height 23
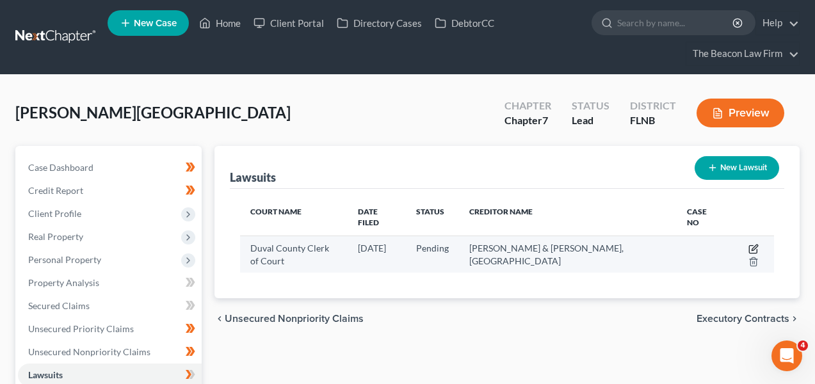
click at [749, 244] on icon "button" at bounding box center [754, 249] width 10 height 10
select select "9"
select select "0"
select select "4"
select select "9"
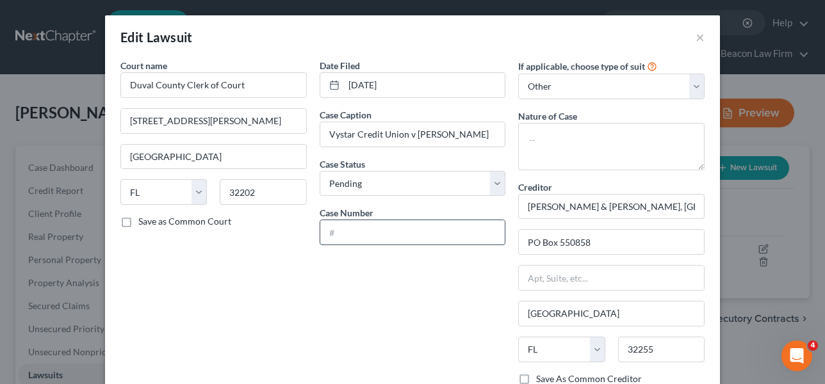
click at [348, 223] on input "text" at bounding box center [412, 232] width 185 height 24
type input "1"
type input "16-2025-CC-010183-AXXX-MA"
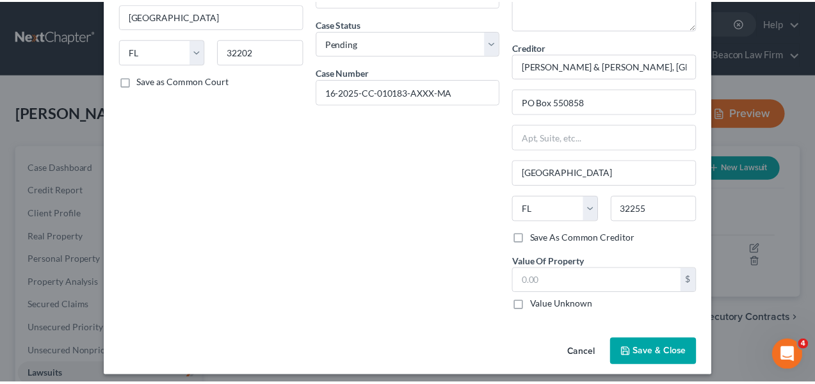
scroll to position [149, 0]
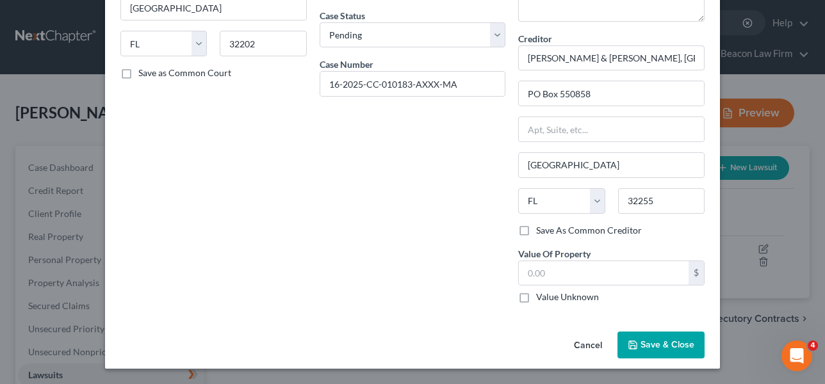
click at [679, 327] on div "Cancel Save & Close" at bounding box center [412, 348] width 615 height 42
click at [680, 340] on button "Save & Close" at bounding box center [660, 345] width 87 height 27
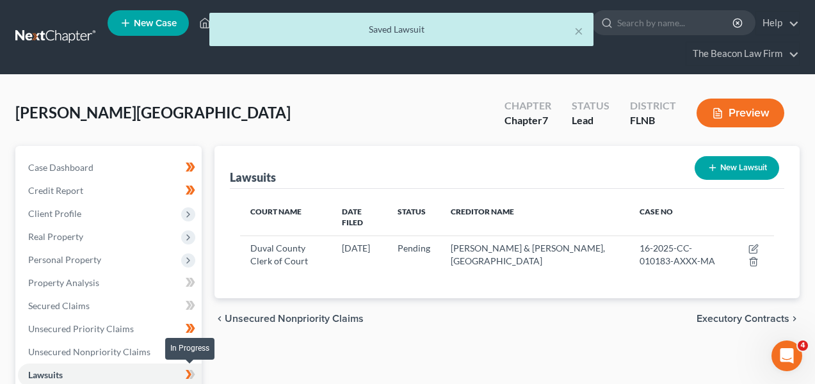
click at [193, 372] on icon at bounding box center [193, 374] width 6 height 9
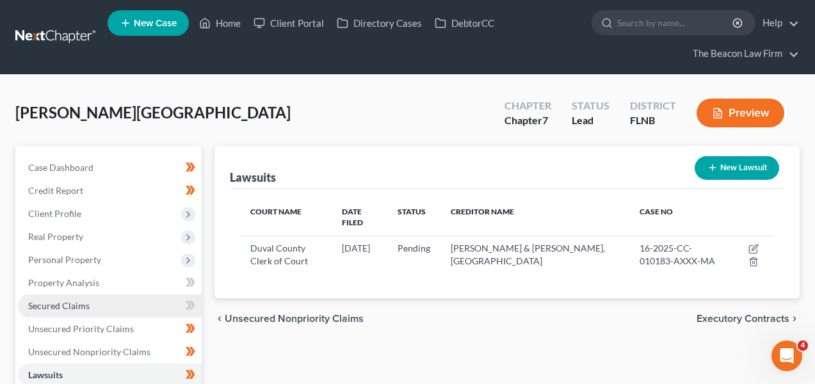
click at [126, 304] on link "Secured Claims" at bounding box center [110, 306] width 184 height 23
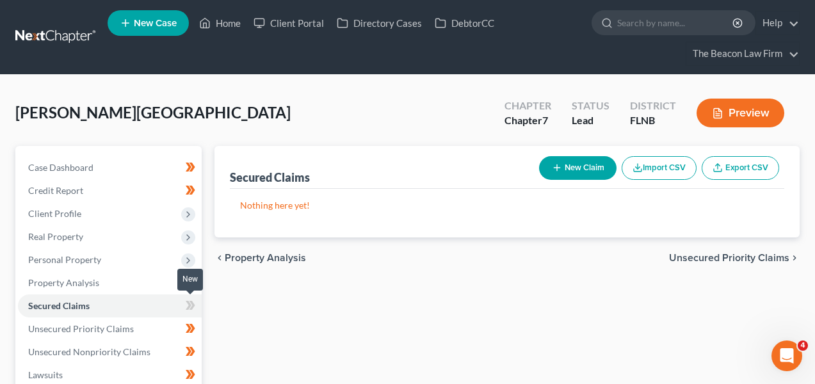
click at [197, 309] on span at bounding box center [190, 307] width 22 height 19
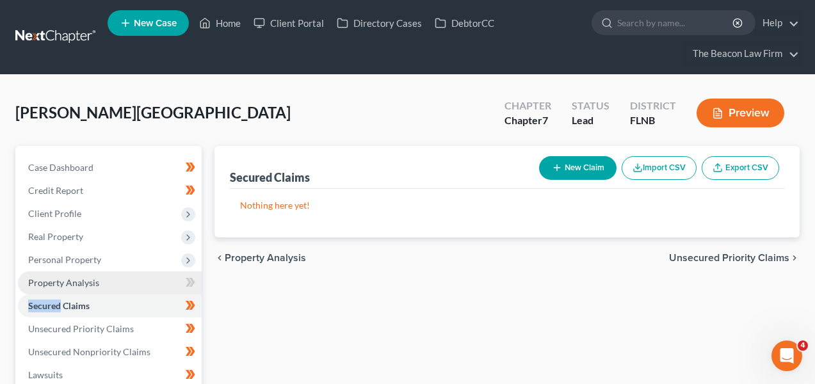
click at [158, 282] on link "Property Analysis" at bounding box center [110, 283] width 184 height 23
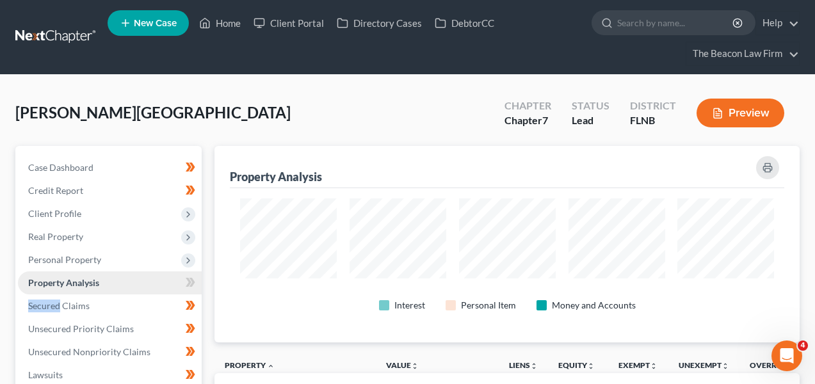
scroll to position [197, 585]
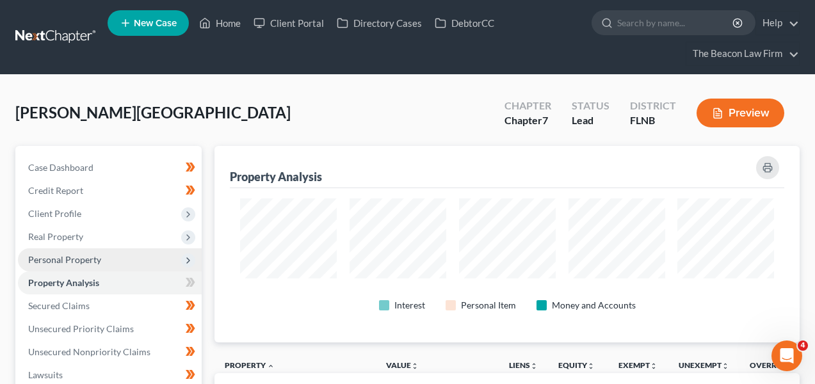
click at [158, 256] on span "Personal Property" at bounding box center [110, 259] width 184 height 23
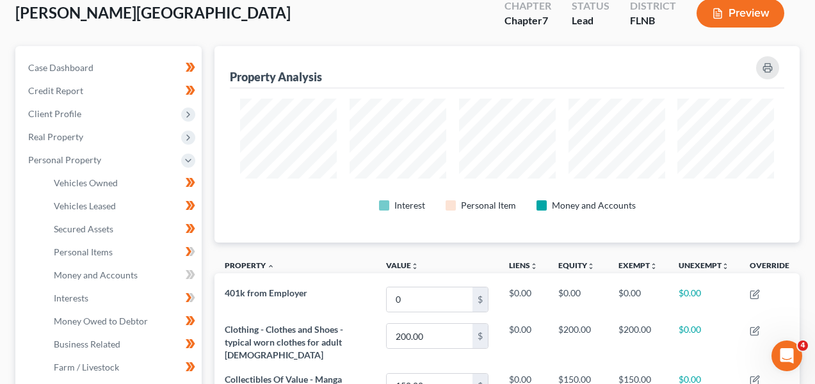
scroll to position [81, 0]
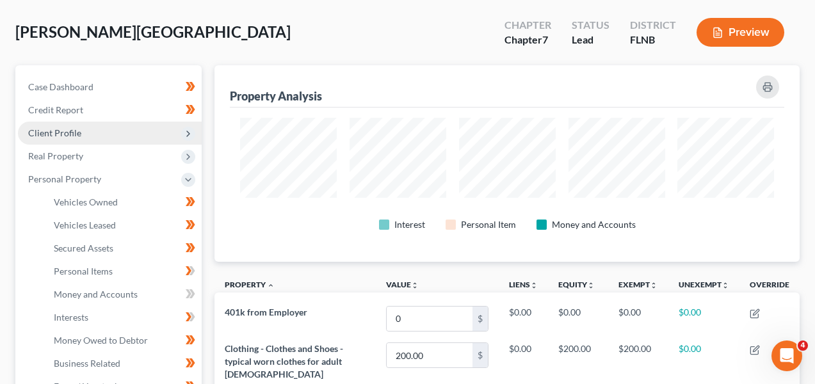
click at [71, 136] on span "Client Profile" at bounding box center [54, 132] width 53 height 11
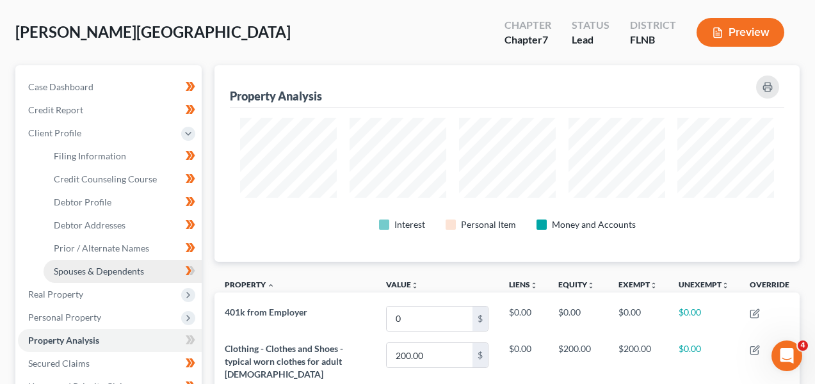
click at [101, 267] on span "Spouses & Dependents" at bounding box center [99, 271] width 90 height 11
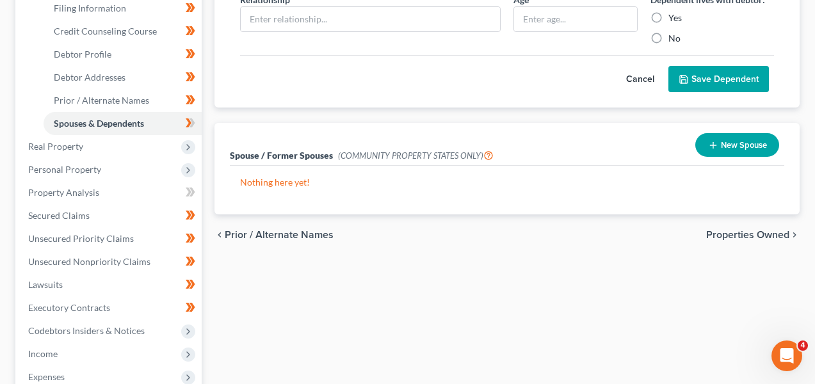
scroll to position [194, 0]
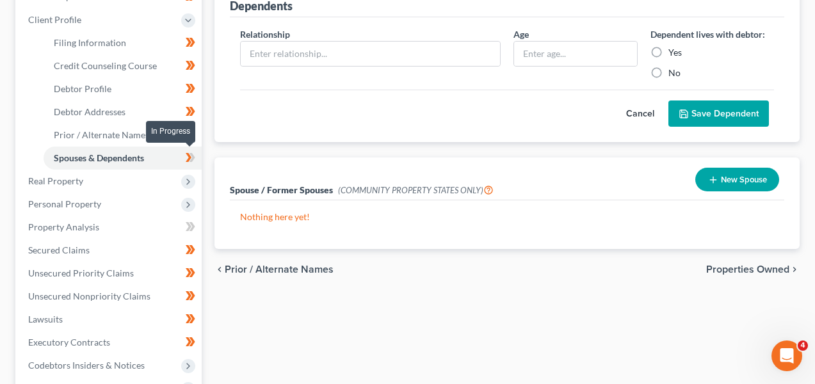
click at [190, 159] on icon at bounding box center [191, 158] width 10 height 16
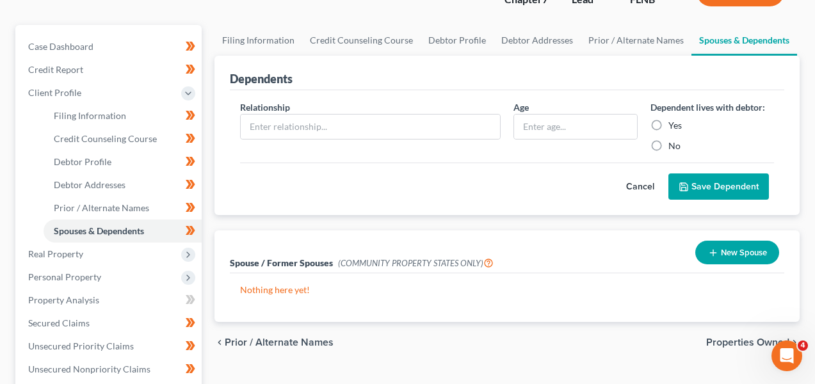
scroll to position [67, 0]
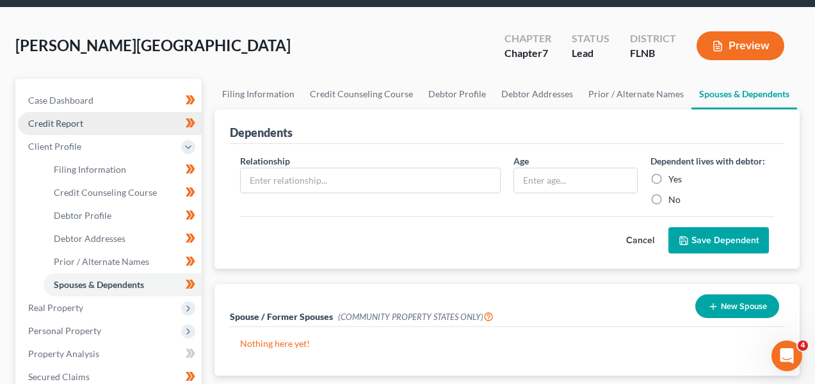
click at [130, 133] on link "Credit Report" at bounding box center [110, 123] width 184 height 23
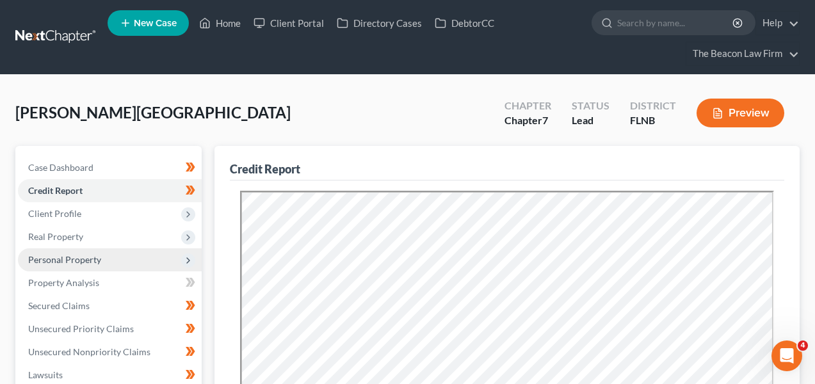
click at [118, 263] on span "Personal Property" at bounding box center [110, 259] width 184 height 23
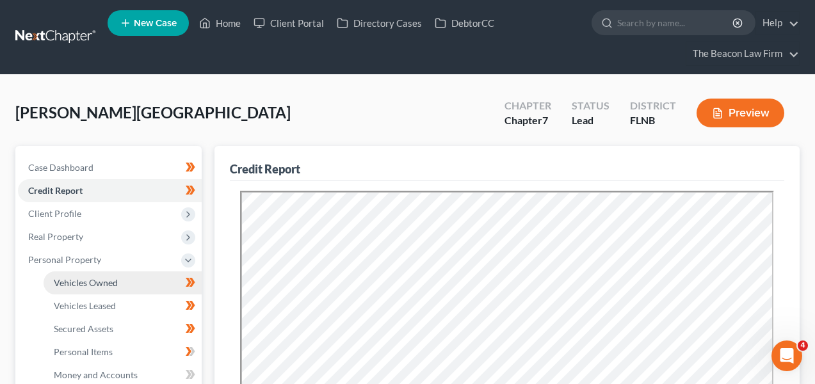
click at [115, 287] on span "Vehicles Owned" at bounding box center [86, 282] width 64 height 11
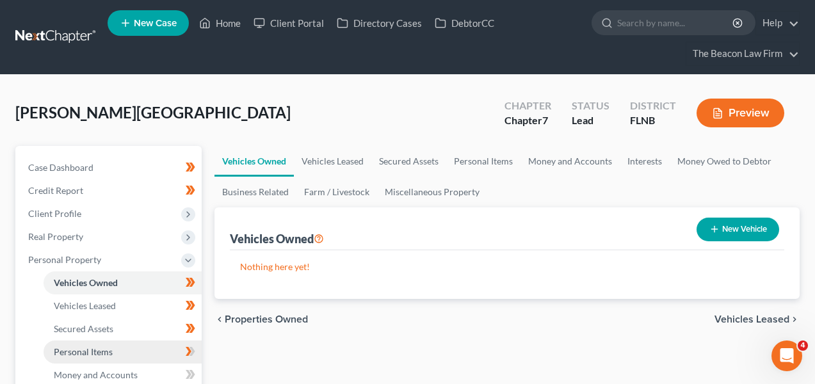
click at [118, 355] on link "Personal Items" at bounding box center [123, 352] width 158 height 23
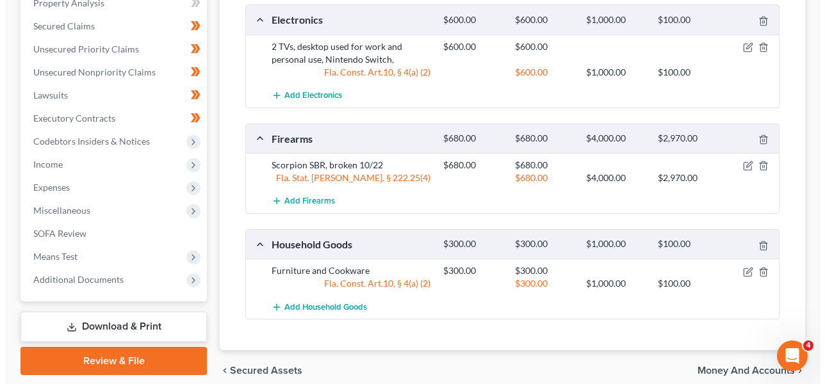
scroll to position [532, 0]
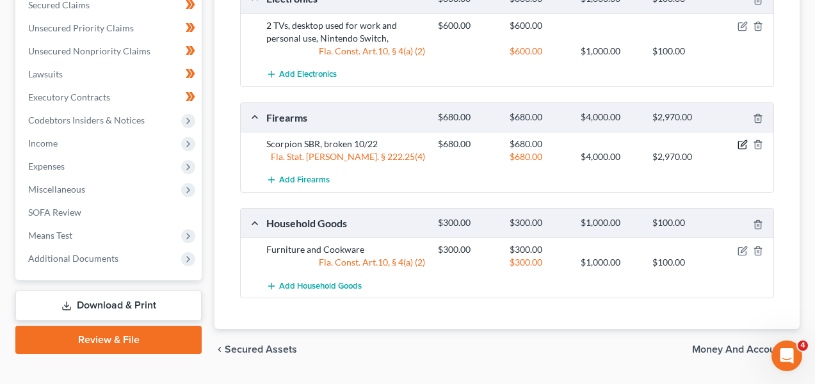
click at [742, 140] on icon "button" at bounding box center [743, 145] width 10 height 10
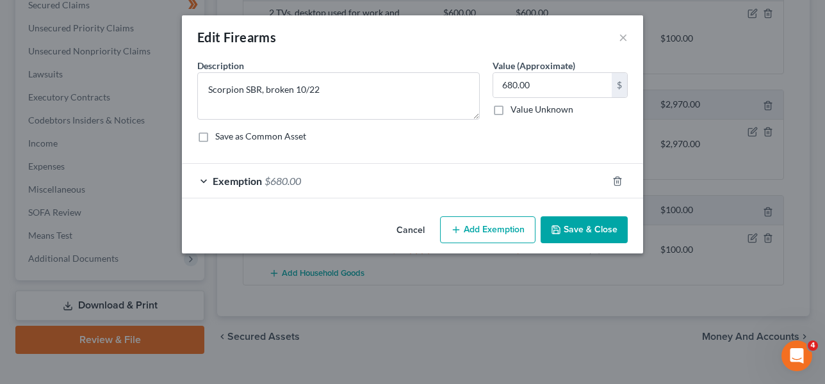
click at [387, 175] on div "Exemption $680.00" at bounding box center [394, 181] width 425 height 34
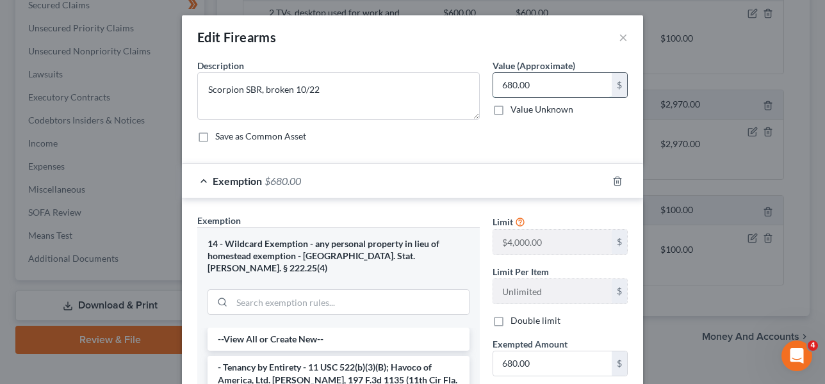
click at [527, 77] on input "680.00" at bounding box center [552, 85] width 118 height 24
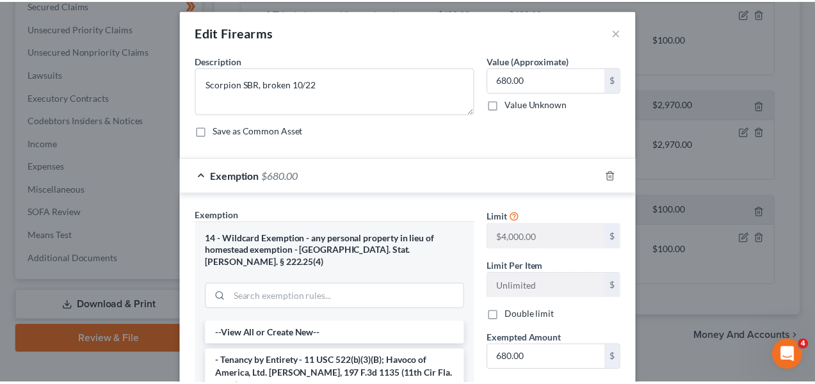
scroll to position [0, 0]
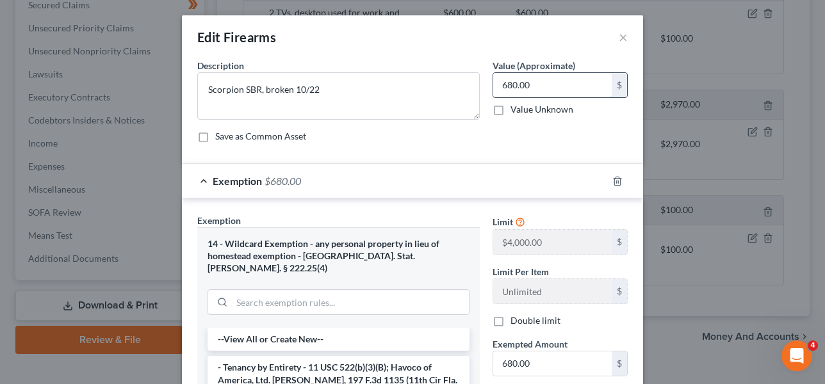
click at [542, 81] on input "680.00" at bounding box center [552, 85] width 118 height 24
click at [621, 39] on button "×" at bounding box center [623, 36] width 9 height 15
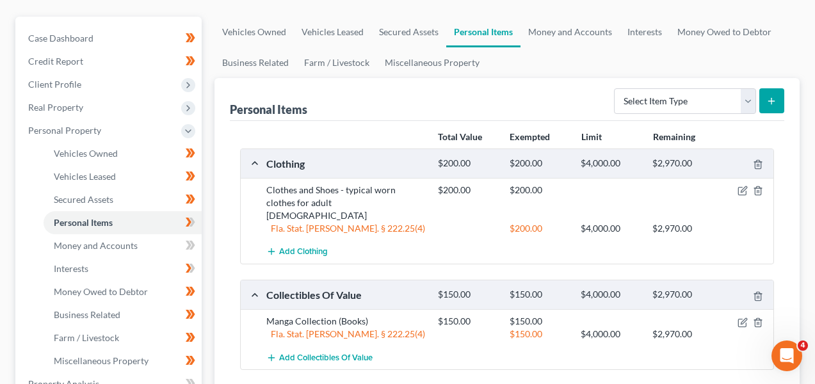
scroll to position [131, 0]
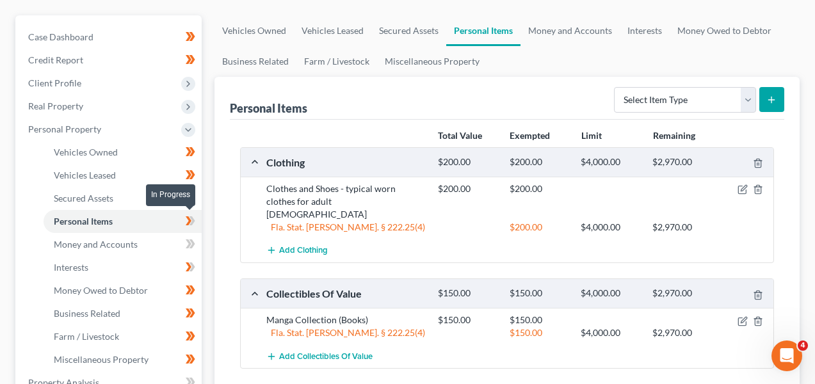
click at [193, 224] on icon at bounding box center [191, 221] width 10 height 16
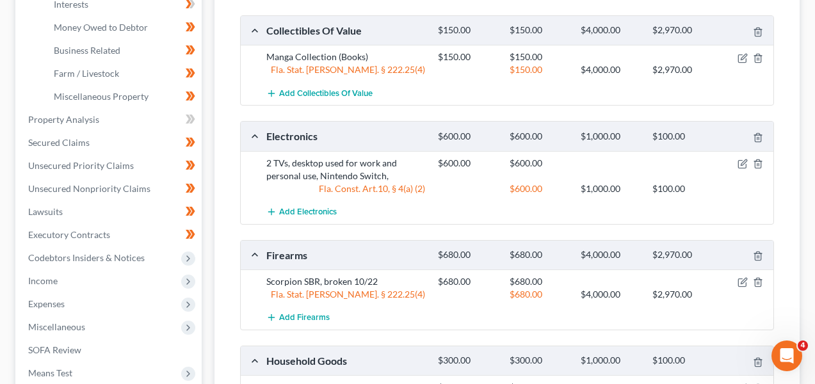
scroll to position [496, 0]
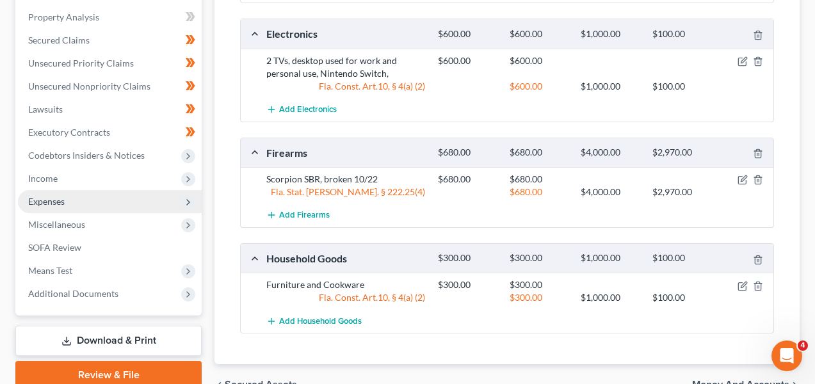
click at [115, 200] on span "Expenses" at bounding box center [110, 201] width 184 height 23
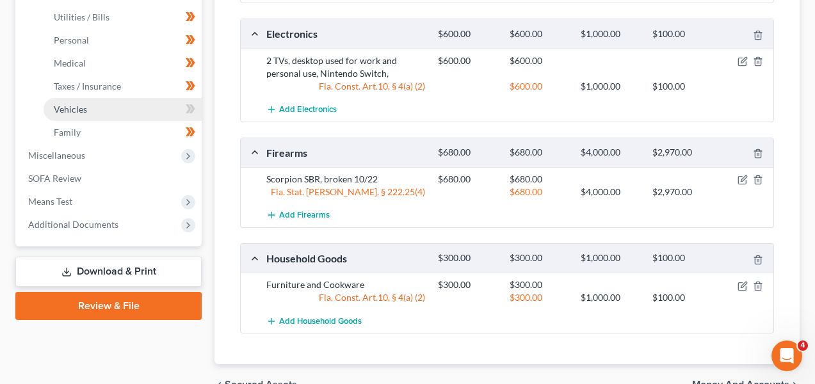
click at [128, 106] on link "Vehicles" at bounding box center [123, 109] width 158 height 23
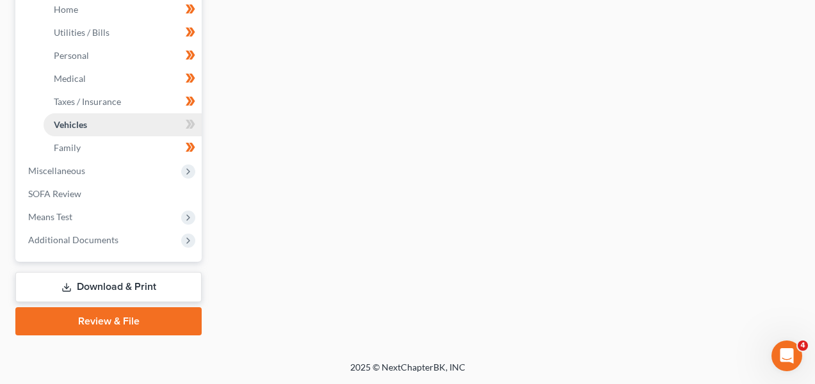
type input "0.00"
type input "50.00"
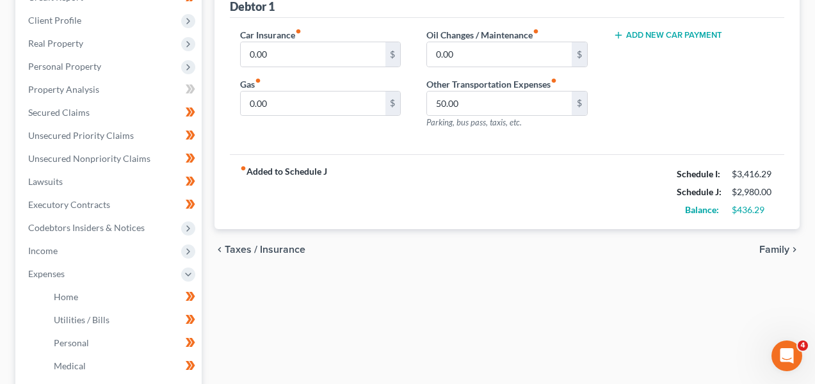
scroll to position [194, 0]
click at [95, 308] on link "Utilities / Bills" at bounding box center [123, 319] width 158 height 23
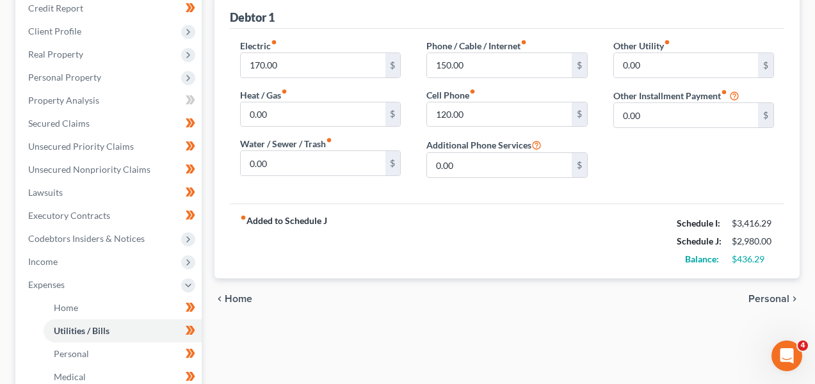
scroll to position [282, 0]
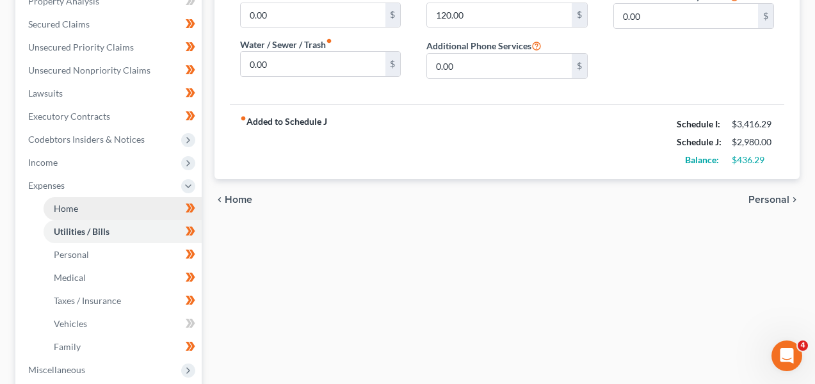
click at [78, 202] on link "Home" at bounding box center [123, 208] width 158 height 23
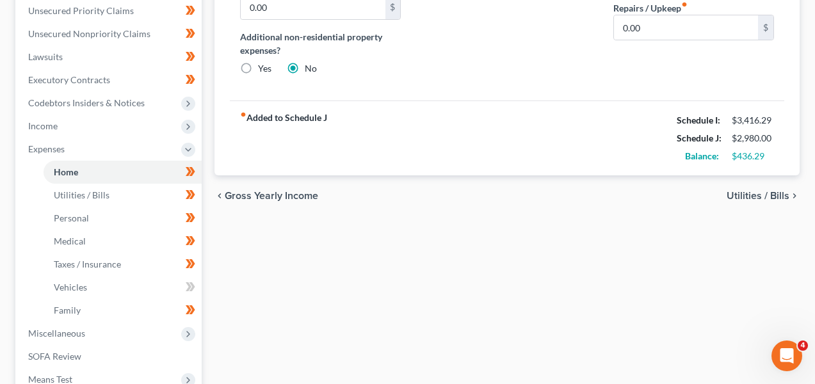
scroll to position [326, 0]
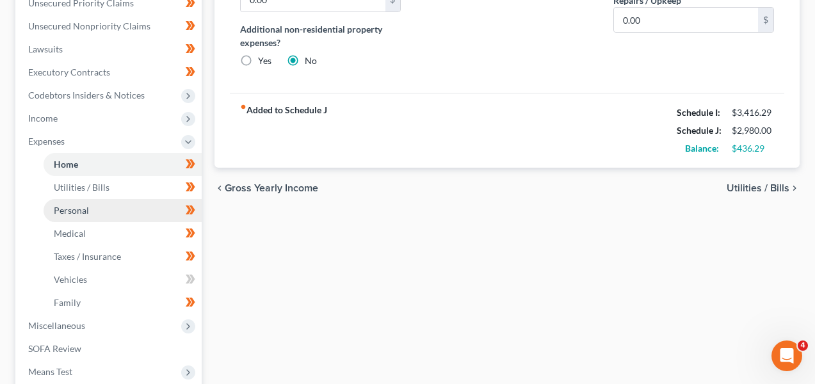
click at [124, 204] on link "Personal" at bounding box center [123, 210] width 158 height 23
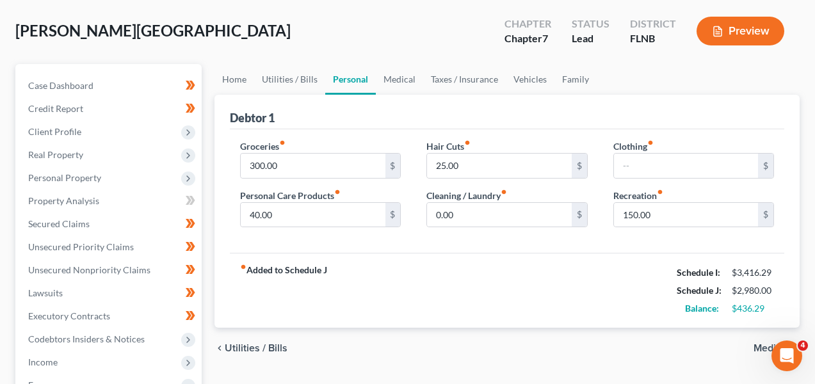
scroll to position [309, 0]
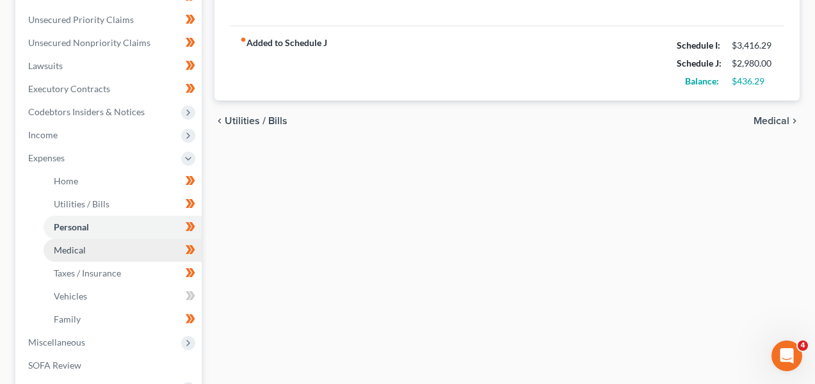
click at [144, 251] on link "Medical" at bounding box center [123, 250] width 158 height 23
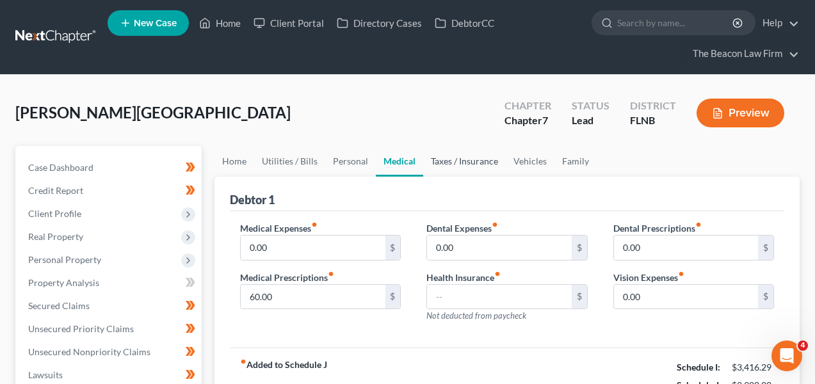
click at [453, 161] on link "Taxes / Insurance" at bounding box center [464, 161] width 83 height 31
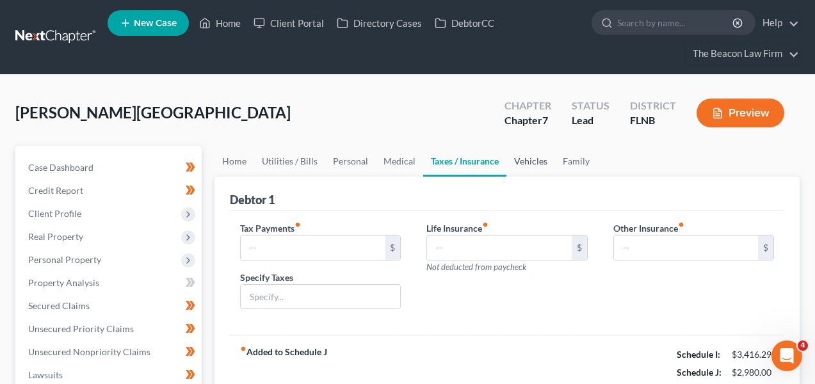
click at [524, 158] on link "Vehicles" at bounding box center [531, 161] width 49 height 31
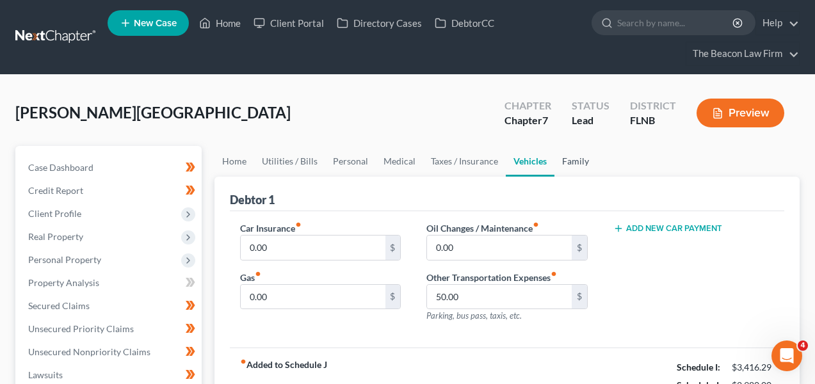
click at [576, 158] on link "Family" at bounding box center [576, 161] width 42 height 31
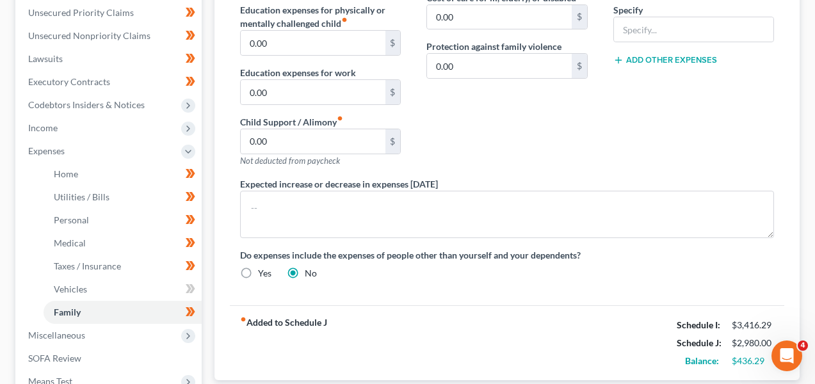
scroll to position [407, 0]
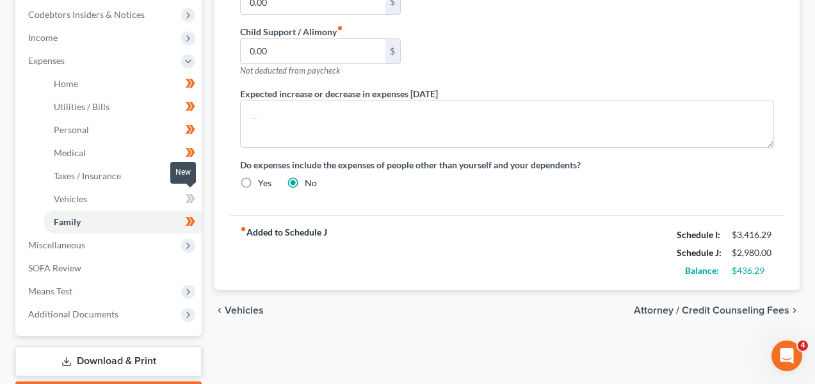
click at [193, 197] on icon at bounding box center [193, 198] width 6 height 9
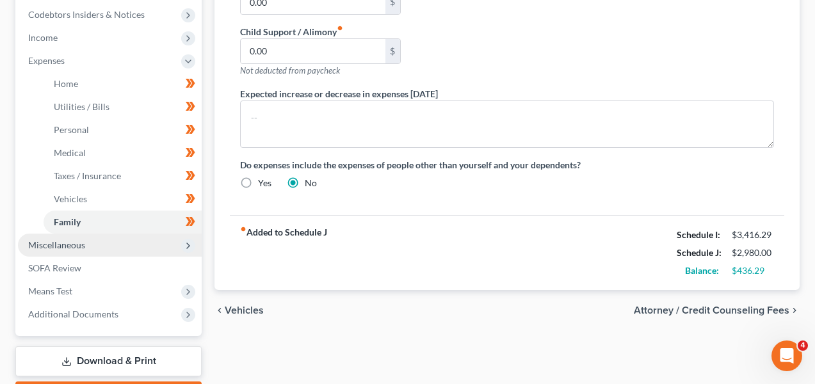
click at [143, 240] on span "Miscellaneous" at bounding box center [110, 245] width 184 height 23
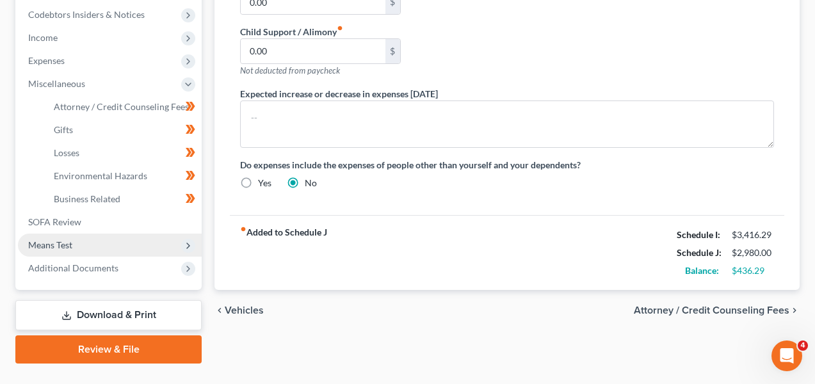
click at [145, 234] on span "Means Test" at bounding box center [110, 245] width 184 height 23
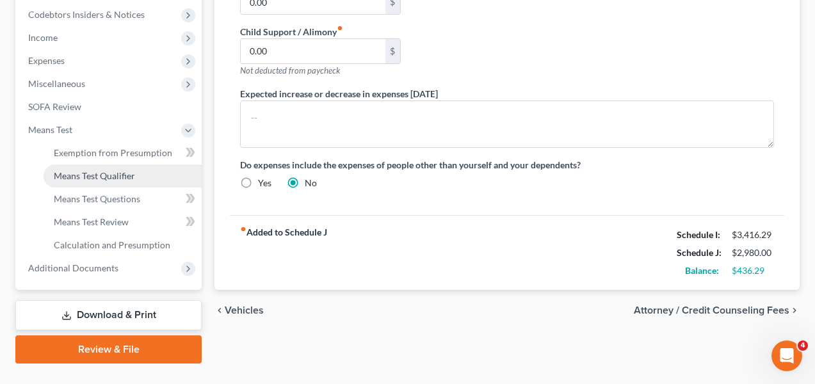
click at [157, 170] on link "Means Test Qualifier" at bounding box center [123, 176] width 158 height 23
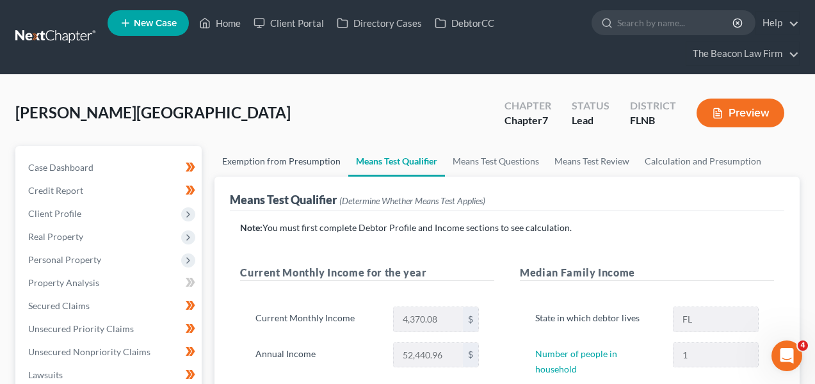
click at [238, 157] on link "Exemption from Presumption" at bounding box center [282, 161] width 134 height 31
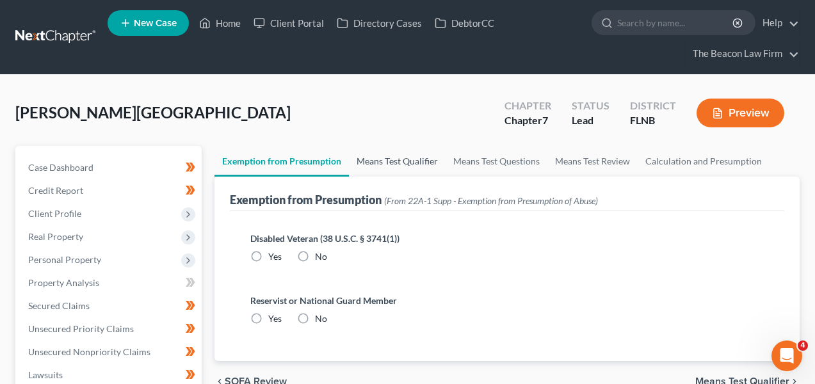
click at [374, 158] on link "Means Test Qualifier" at bounding box center [397, 161] width 97 height 31
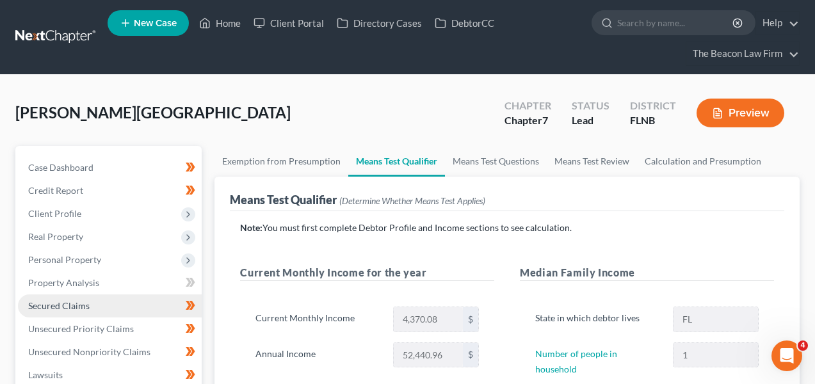
click at [145, 300] on link "Secured Claims" at bounding box center [110, 306] width 184 height 23
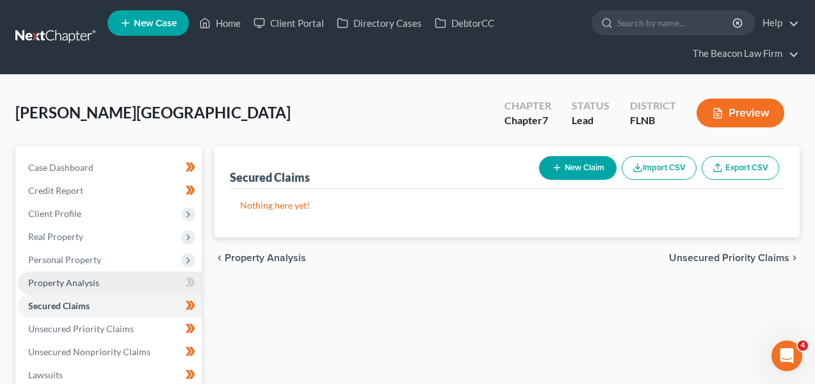
click at [147, 288] on link "Property Analysis" at bounding box center [110, 283] width 184 height 23
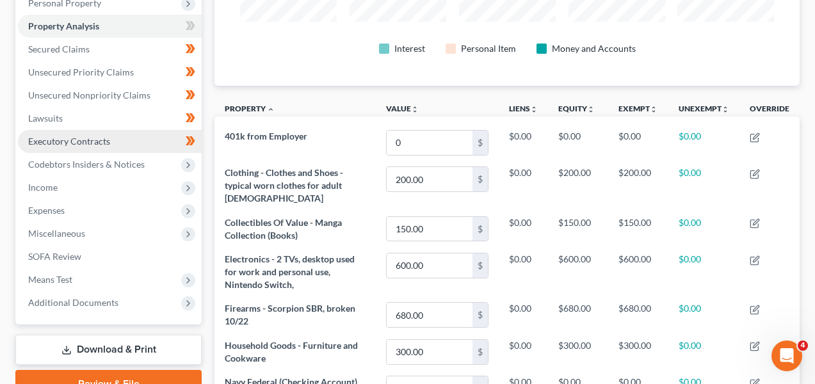
click at [79, 136] on span "Executory Contracts" at bounding box center [69, 141] width 82 height 11
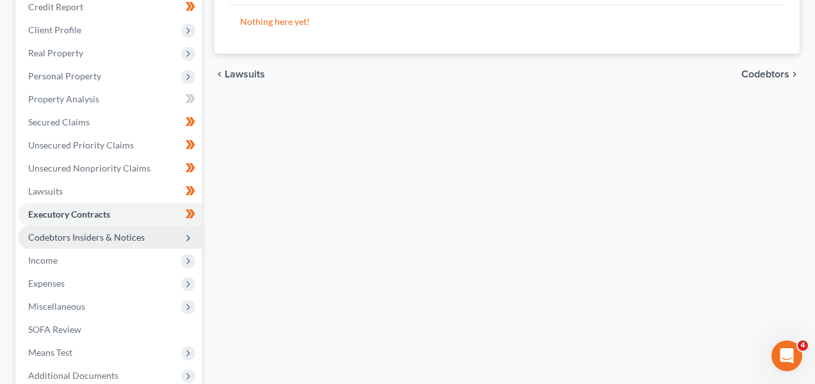
click at [154, 231] on span "Codebtors Insiders & Notices" at bounding box center [110, 237] width 184 height 23
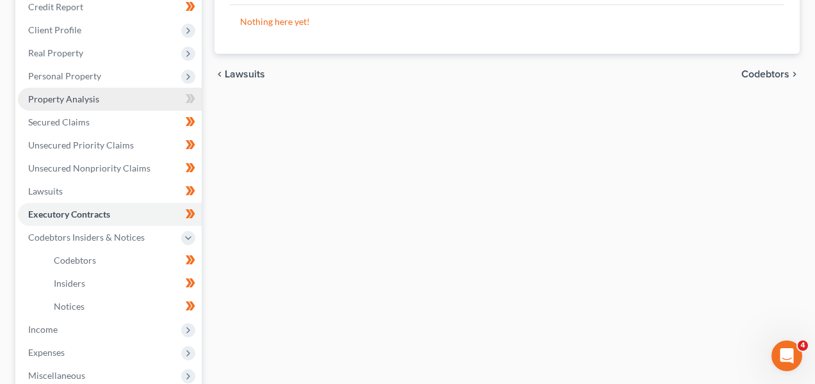
click at [133, 109] on link "Property Analysis" at bounding box center [110, 99] width 184 height 23
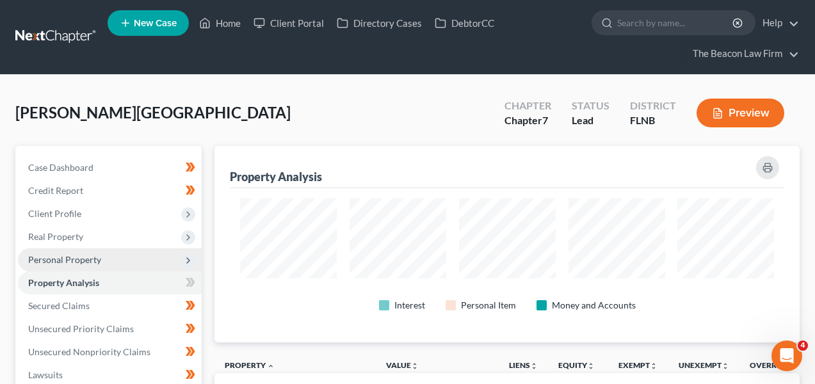
click at [135, 263] on span "Personal Property" at bounding box center [110, 259] width 184 height 23
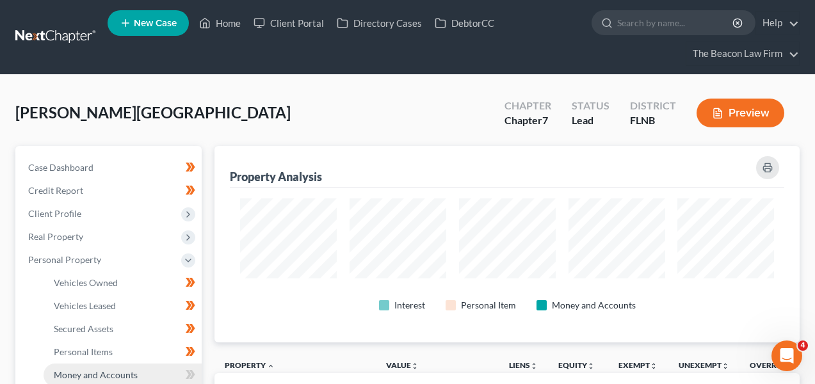
click at [134, 368] on link "Money and Accounts" at bounding box center [123, 375] width 158 height 23
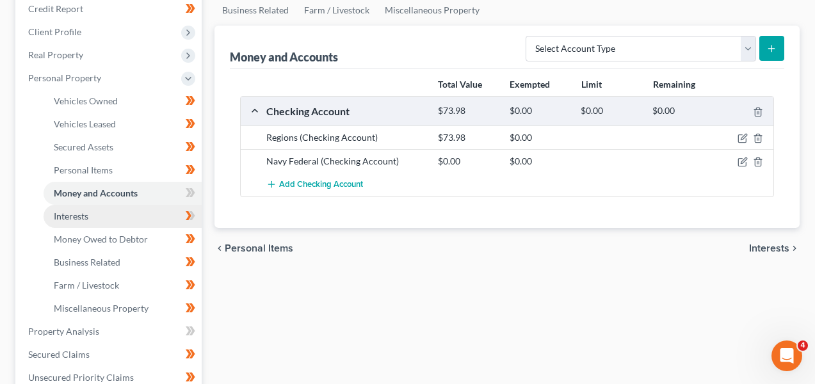
click at [145, 216] on link "Interests" at bounding box center [123, 216] width 158 height 23
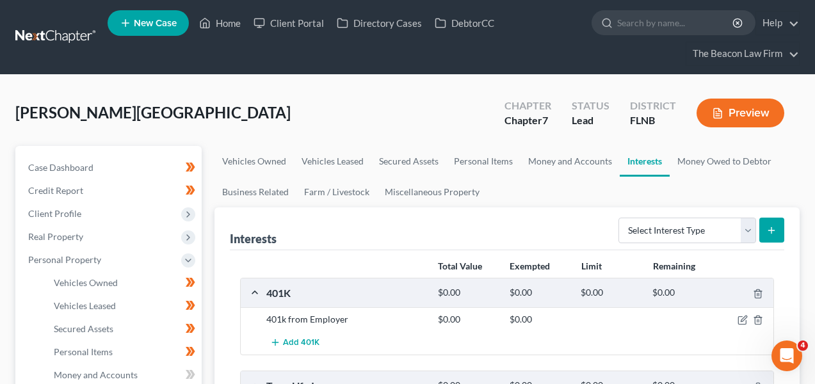
click at [749, 318] on div at bounding box center [746, 319] width 57 height 13
click at [746, 318] on icon "button" at bounding box center [743, 320] width 10 height 10
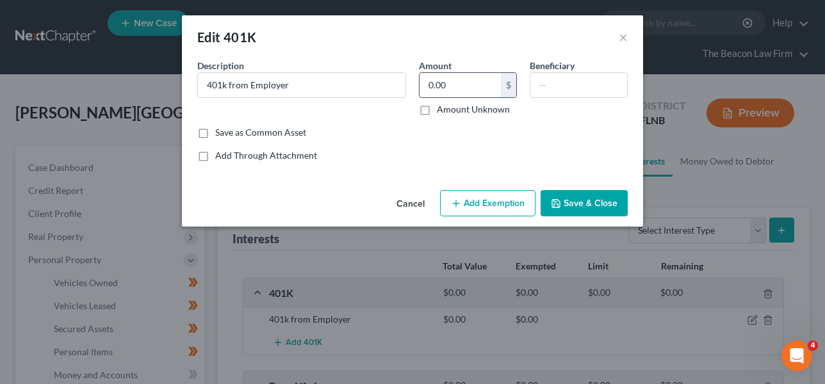
click at [450, 88] on input "0.00" at bounding box center [459, 85] width 81 height 24
click at [468, 191] on button "Add Exemption" at bounding box center [487, 203] width 95 height 27
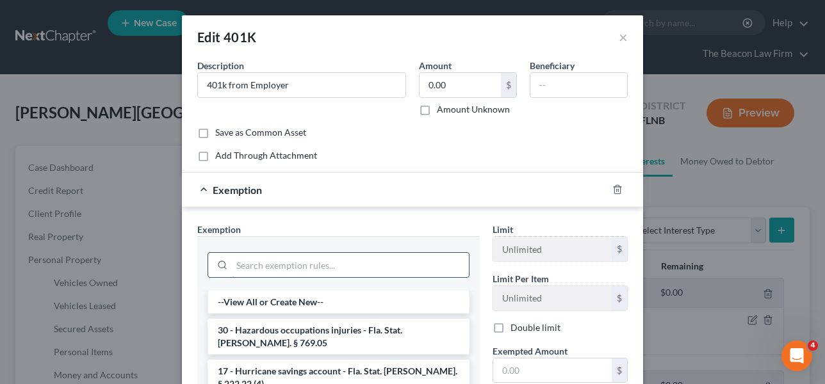
click at [394, 264] on input "search" at bounding box center [350, 265] width 237 height 24
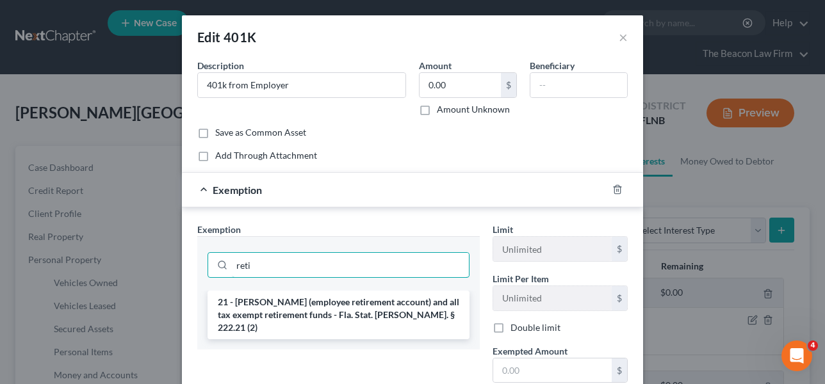
type input "reti"
click at [437, 318] on li "21 - ERISA (employee retirement account) and all tax exempt retirement funds - …" at bounding box center [338, 315] width 262 height 49
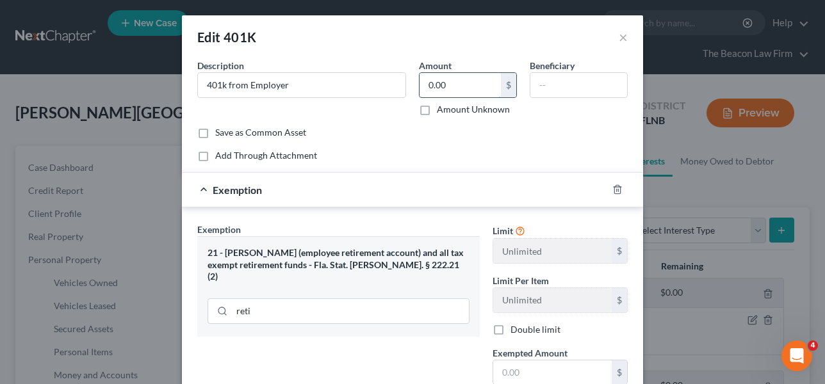
click at [453, 94] on input "0.00" at bounding box center [459, 85] width 81 height 24
click at [446, 90] on input "3,612.44" at bounding box center [459, 85] width 81 height 24
type input "3,612.44"
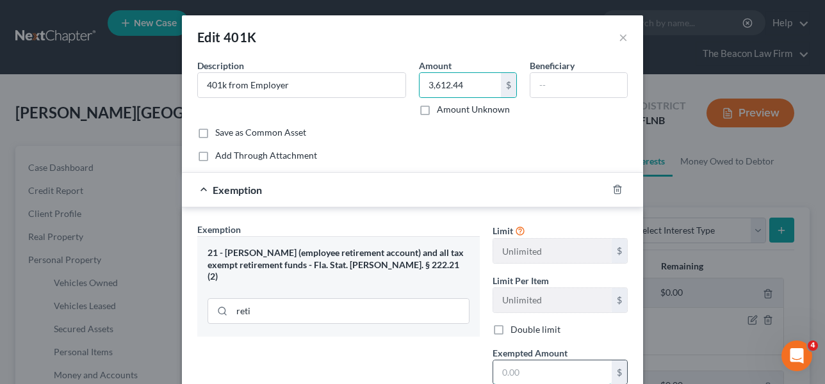
click at [508, 363] on input "text" at bounding box center [552, 373] width 118 height 24
paste input "3,612.44"
type input "3,612.44"
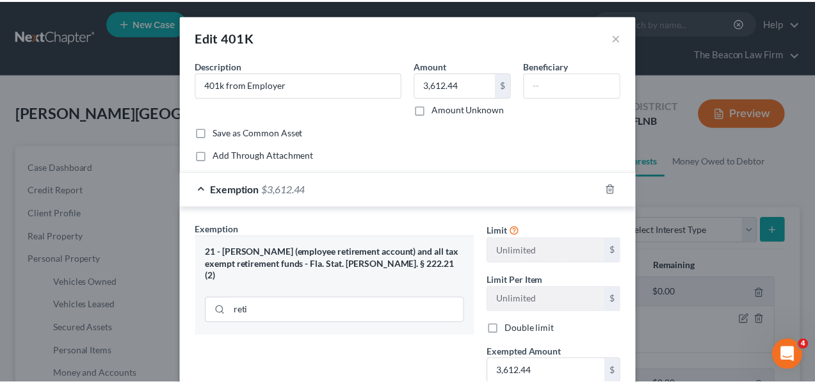
scroll to position [142, 0]
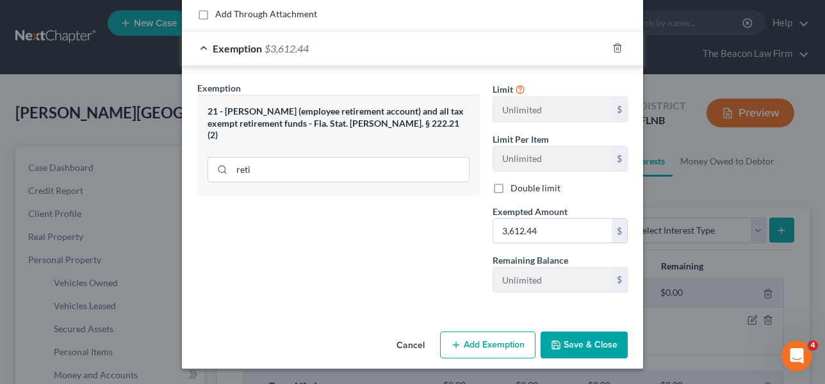
drag, startPoint x: 576, startPoint y: 354, endPoint x: 574, endPoint y: 345, distance: 9.3
click at [576, 354] on button "Save & Close" at bounding box center [584, 345] width 87 height 27
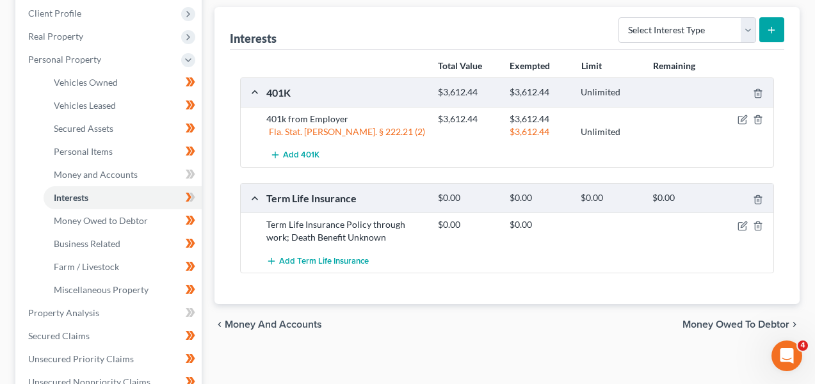
scroll to position [209, 0]
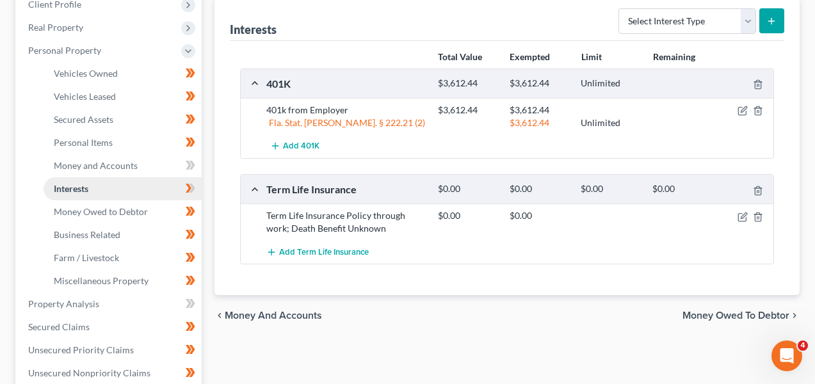
click at [190, 179] on link "Interests" at bounding box center [123, 188] width 158 height 23
click at [192, 188] on icon at bounding box center [193, 188] width 6 height 9
click at [149, 166] on link "Money and Accounts" at bounding box center [123, 165] width 158 height 23
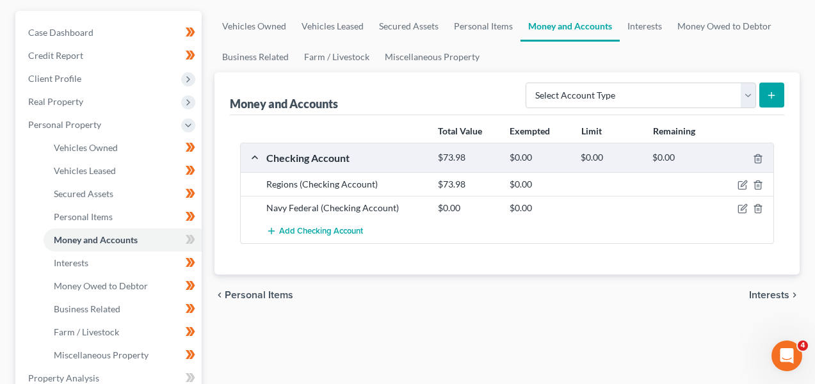
scroll to position [136, 0]
click at [735, 188] on div at bounding box center [746, 183] width 57 height 13
click at [738, 186] on icon "button" at bounding box center [742, 185] width 8 height 8
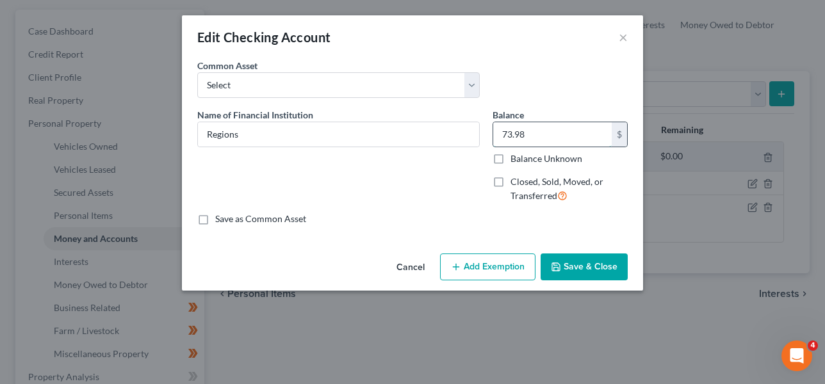
click at [565, 133] on input "73.98" at bounding box center [552, 134] width 118 height 24
type input "0"
click at [574, 257] on button "Save & Close" at bounding box center [584, 267] width 87 height 27
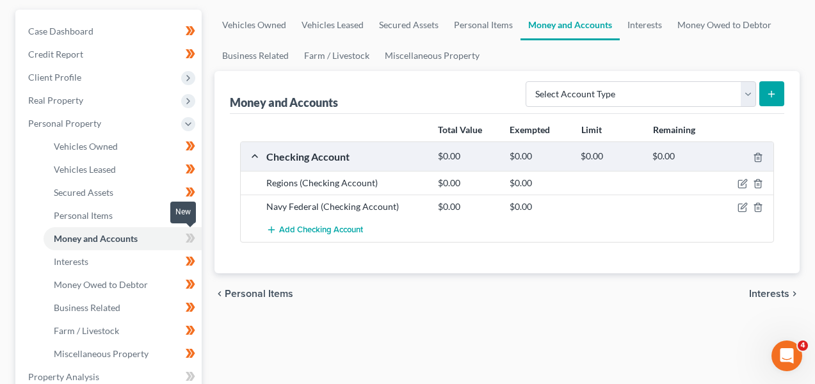
click at [191, 237] on icon at bounding box center [191, 239] width 10 height 16
click at [192, 237] on icon at bounding box center [191, 239] width 10 height 16
click at [296, 119] on div "Total Value Exempted Limit Remaining" at bounding box center [507, 130] width 547 height 22
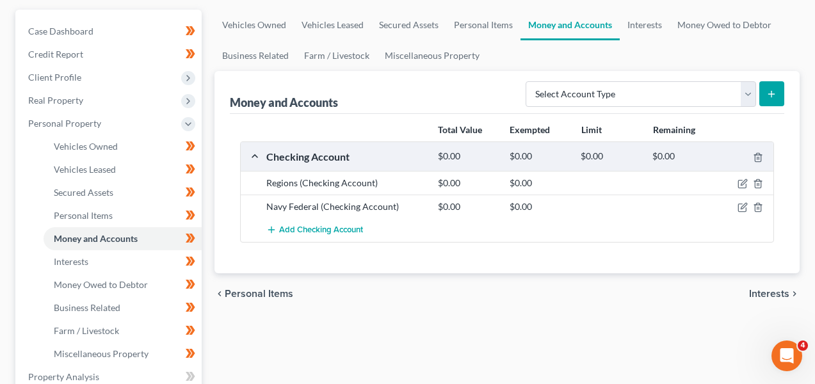
click at [372, 96] on div "Money and Accounts Select Account Type Brokerage Cash on Hand Certificates of D…" at bounding box center [507, 92] width 555 height 43
click at [373, 105] on div "Money and Accounts Select Account Type Brokerage Cash on Hand Certificates of D…" at bounding box center [507, 92] width 555 height 43
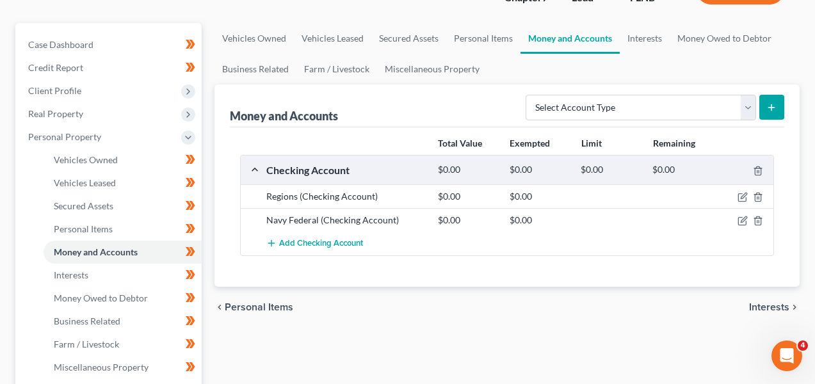
scroll to position [346, 0]
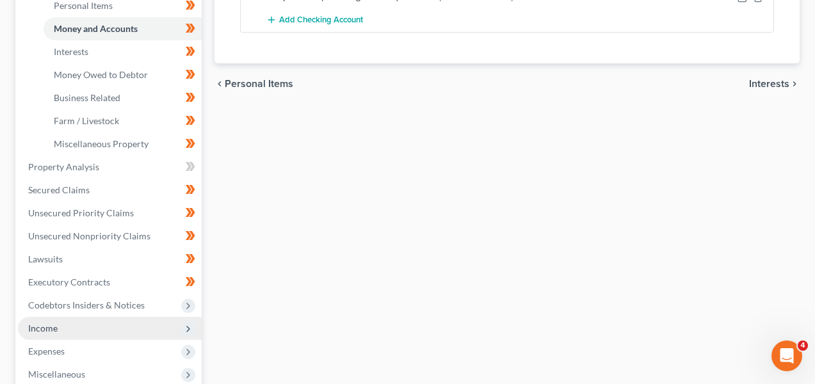
click at [106, 324] on span "Income" at bounding box center [110, 328] width 184 height 23
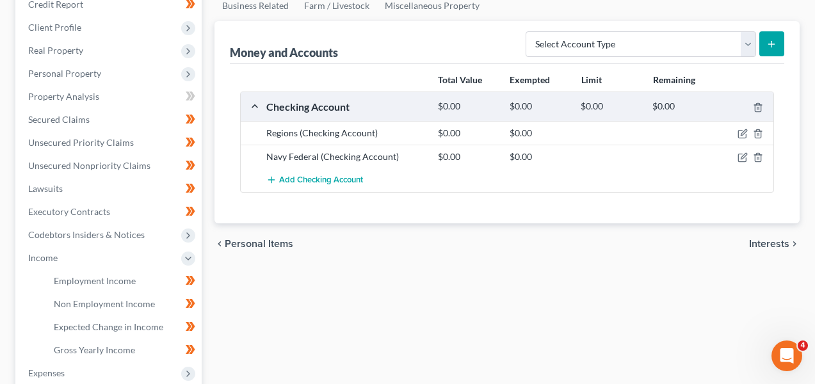
scroll to position [186, 0]
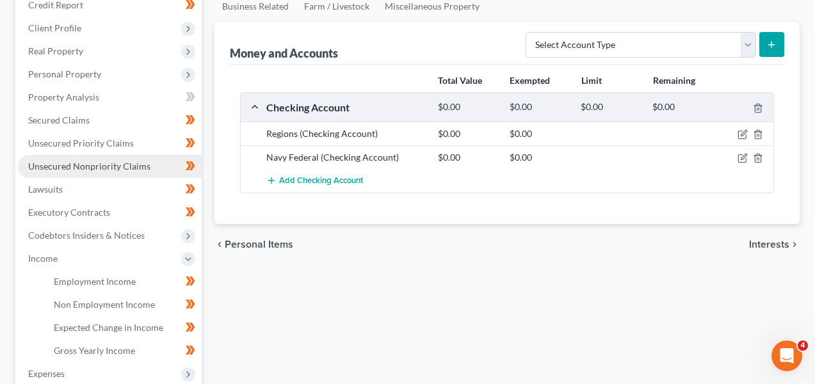
click at [120, 155] on link "Unsecured Nonpriority Claims" at bounding box center [110, 166] width 184 height 23
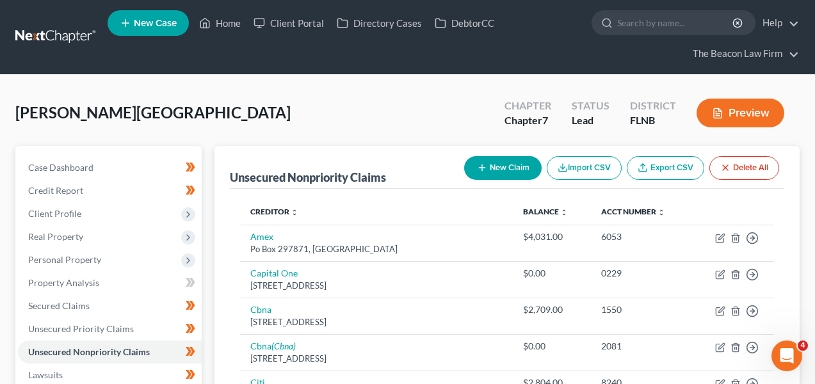
click at [506, 168] on button "New Claim" at bounding box center [502, 168] width 77 height 24
select select "0"
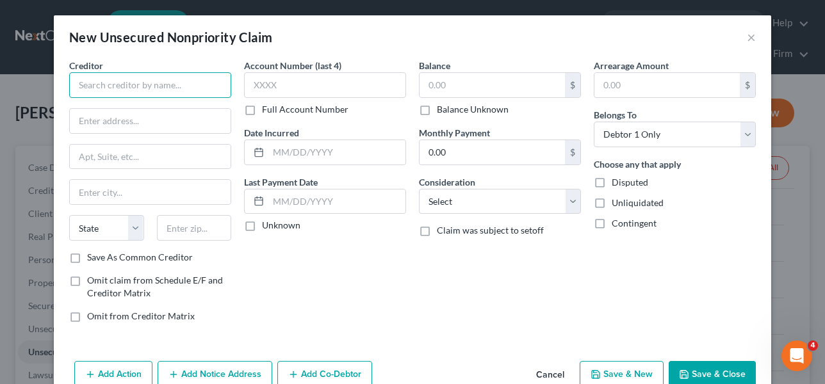
click at [154, 90] on input "text" at bounding box center [150, 85] width 162 height 26
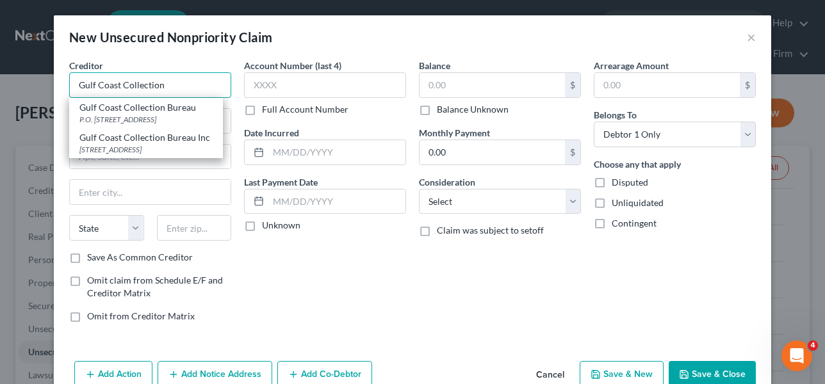
type input "Gulf Coast Collection Bureau"
type input "P.O. Box 21239"
type input "Sarasota"
select select "9"
type input "34276"
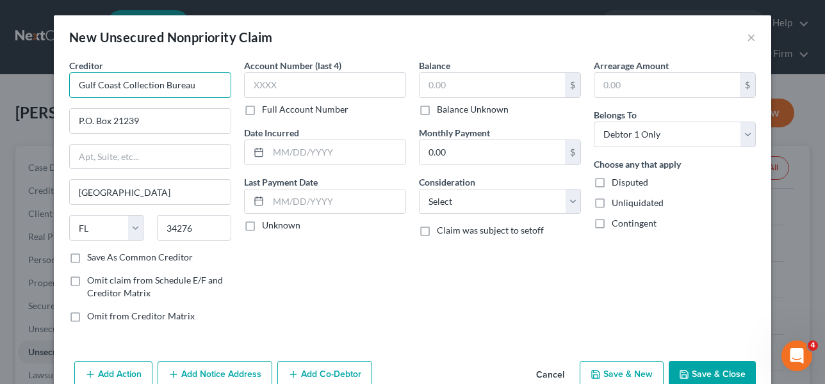
type input "Gulf Coast Collection Bureau"
click at [161, 102] on div "Creditor * Gulf Coast Collection Bureau P.O. Box 21239 Sarasota State AL AK AR …" at bounding box center [150, 155] width 162 height 192
click at [158, 115] on input "P.O. Box 21239" at bounding box center [150, 121] width 161 height 24
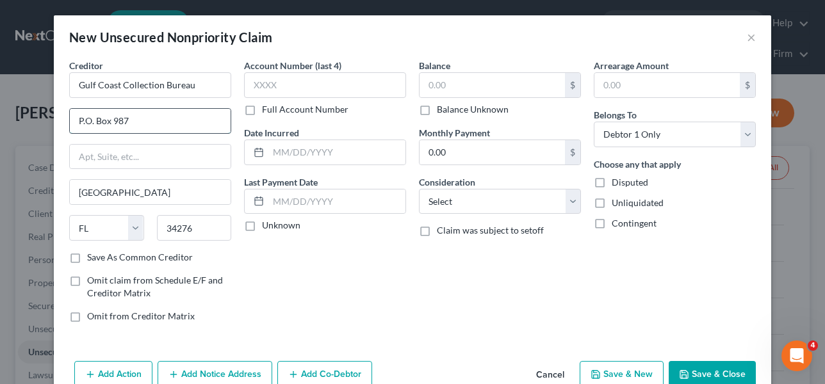
type input "P.O. Box 987"
type input "34270"
type input "Tallevast"
click at [145, 161] on input "text" at bounding box center [150, 157] width 161 height 24
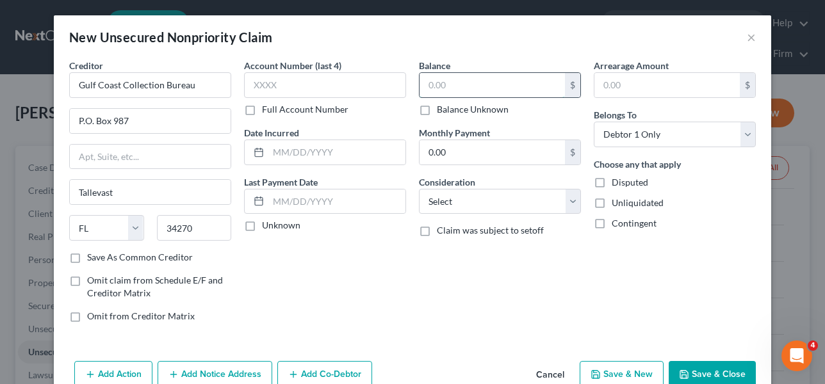
click at [428, 83] on input "text" at bounding box center [491, 85] width 145 height 24
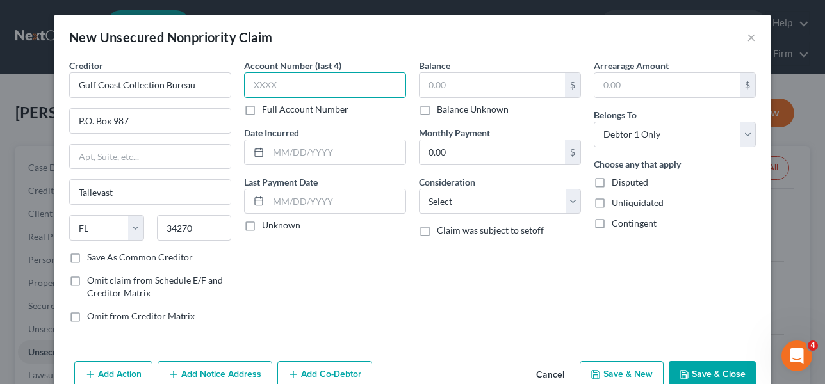
click at [359, 92] on input "text" at bounding box center [325, 85] width 162 height 26
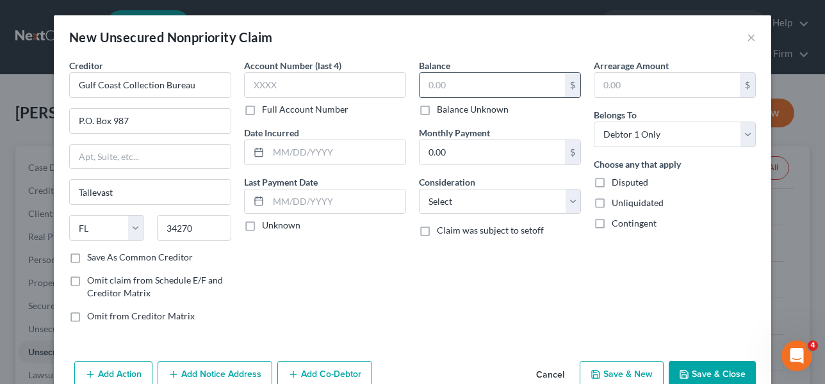
drag, startPoint x: 427, startPoint y: 90, endPoint x: 435, endPoint y: 90, distance: 7.7
click at [426, 91] on input "text" at bounding box center [491, 85] width 145 height 24
type input "100"
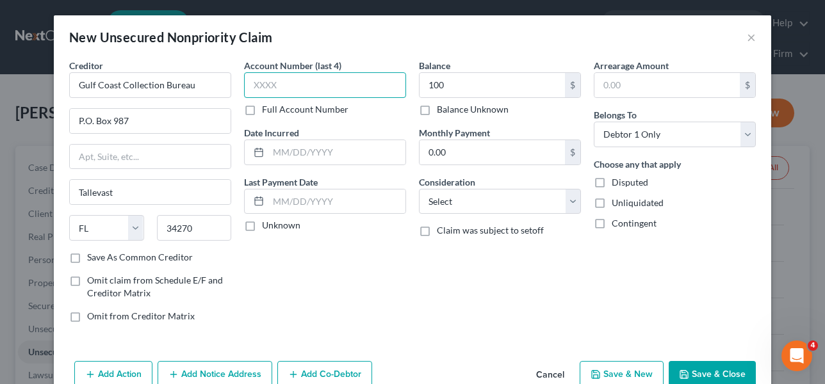
click at [363, 86] on input "text" at bounding box center [325, 85] width 162 height 26
type input "6510"
click at [717, 362] on button "Save & Close" at bounding box center [712, 374] width 87 height 27
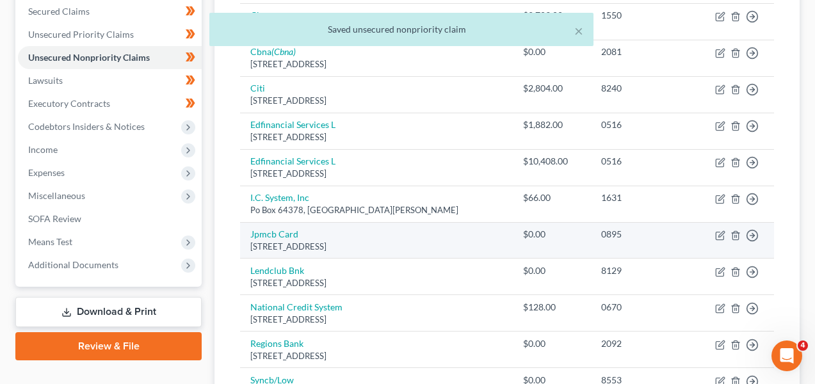
scroll to position [299, 0]
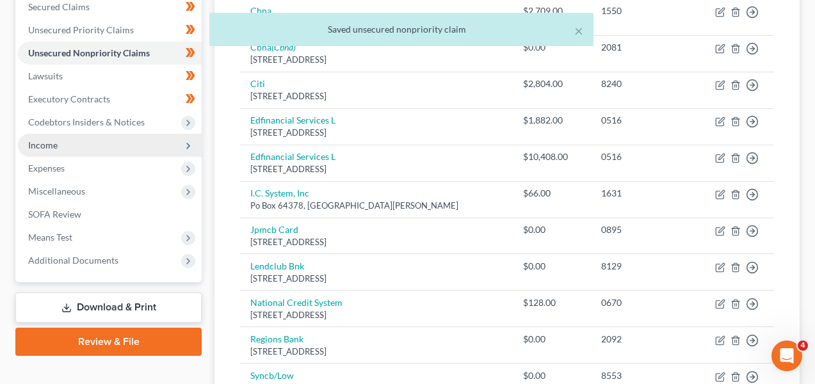
click at [100, 147] on span "Income" at bounding box center [110, 145] width 184 height 23
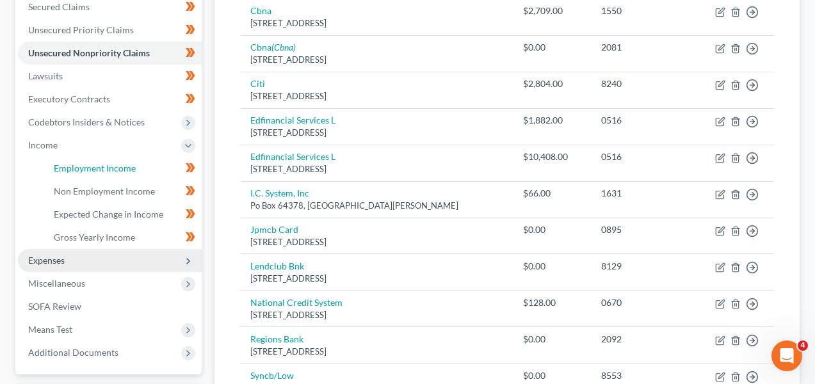
click at [96, 163] on span "Employment Income" at bounding box center [95, 168] width 82 height 11
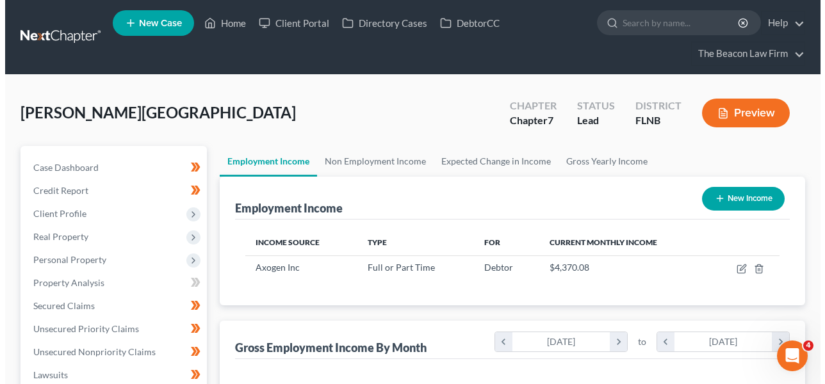
scroll to position [229, 327]
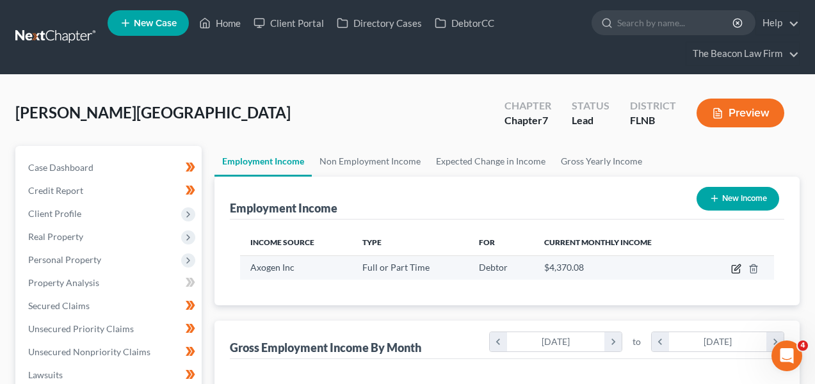
click at [735, 268] on icon "button" at bounding box center [736, 269] width 10 height 10
select select "0"
select select "9"
select select "2"
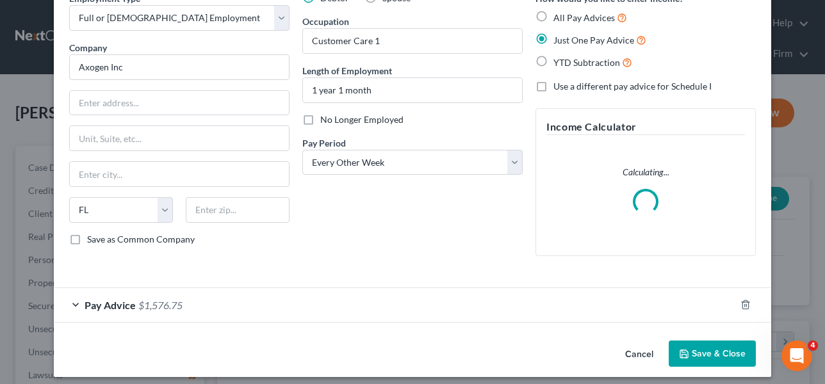
scroll to position [76, 0]
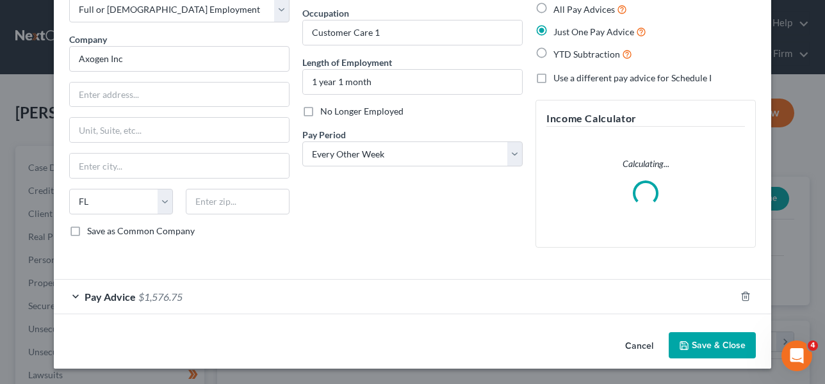
click at [351, 295] on form "Employment Type * Select Full or Part Time Employment Self Employment Company *…" at bounding box center [412, 148] width 687 height 331
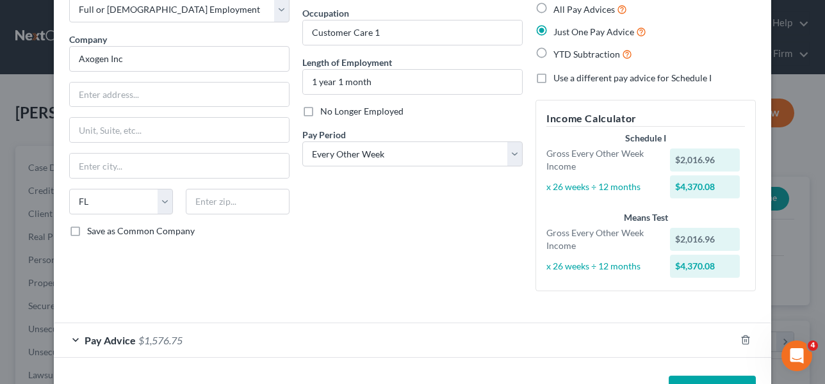
scroll to position [119, 0]
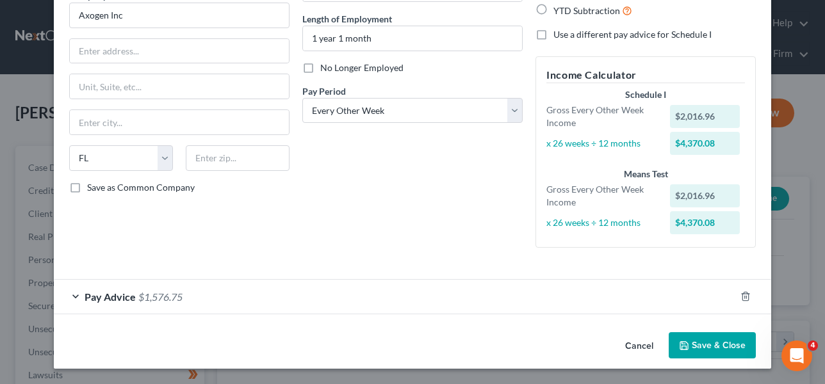
click at [581, 304] on div "Pay Advice $1,576.75" at bounding box center [394, 297] width 681 height 34
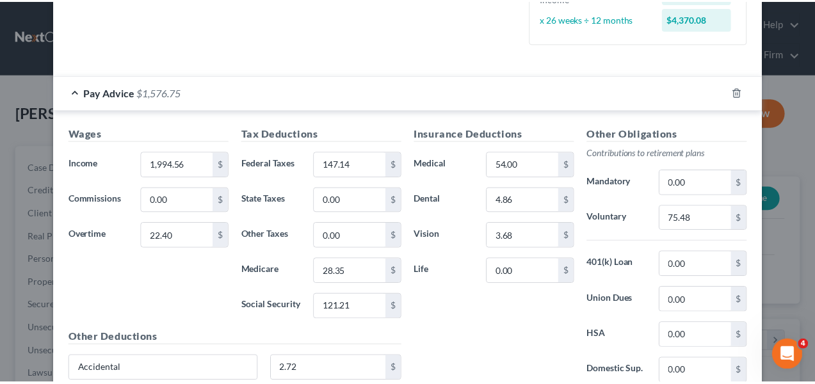
scroll to position [0, 0]
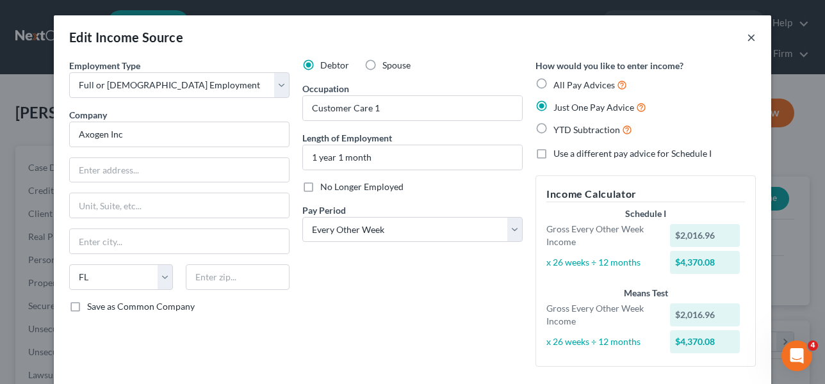
click at [748, 36] on button "×" at bounding box center [751, 36] width 9 height 15
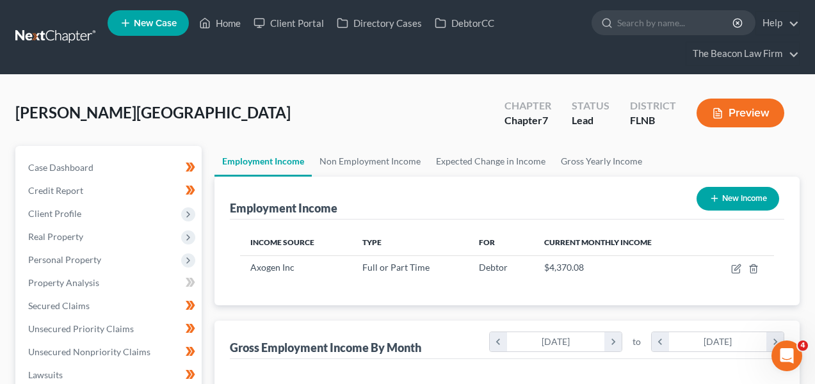
click at [15, 46] on link at bounding box center [56, 37] width 82 height 23
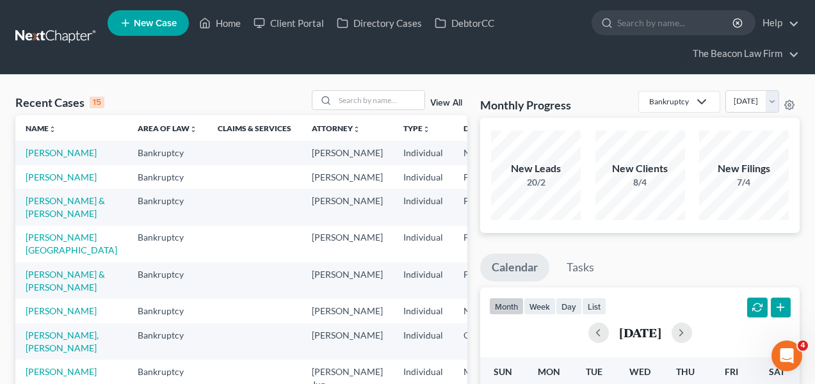
click at [74, 189] on td "Vargas, Selia" at bounding box center [71, 177] width 112 height 24
click at [72, 183] on link "Vargas, Selia" at bounding box center [61, 177] width 71 height 11
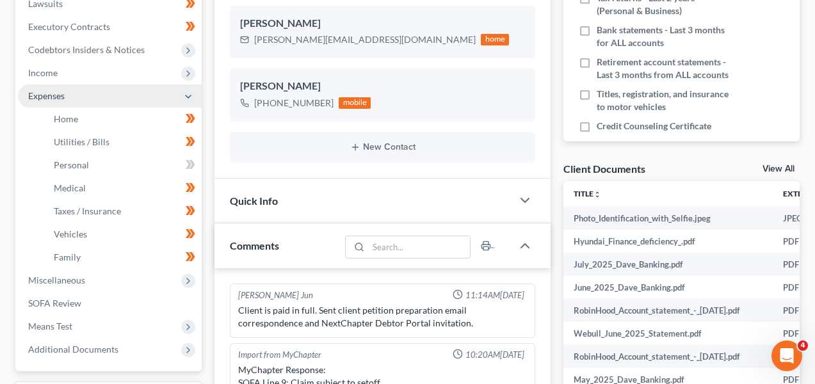
scroll to position [329, 0]
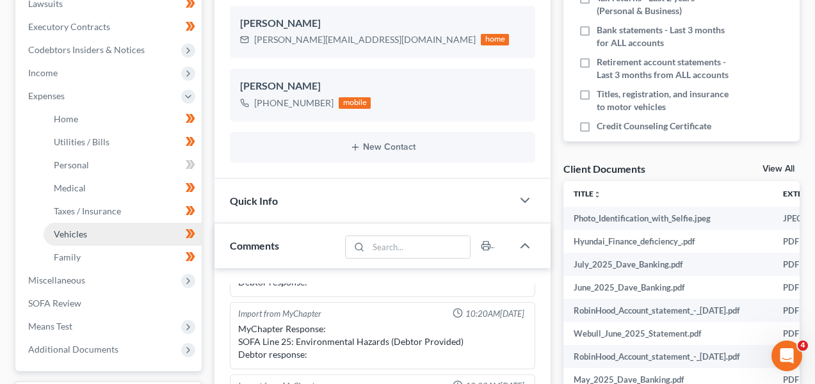
click at [129, 232] on link "Vehicles" at bounding box center [123, 234] width 158 height 23
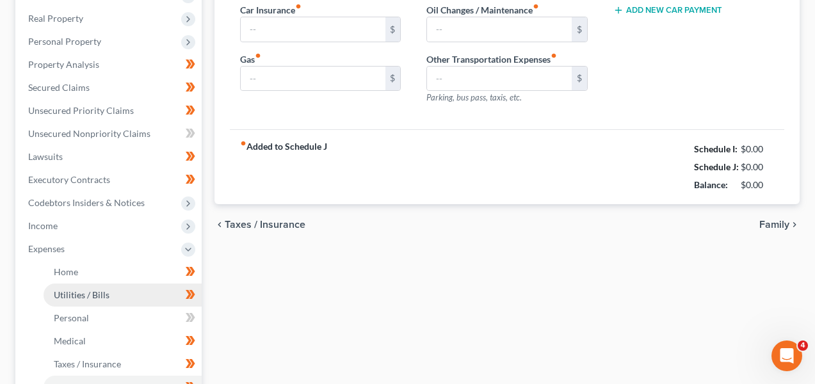
type input "0.00"
type input "45.00"
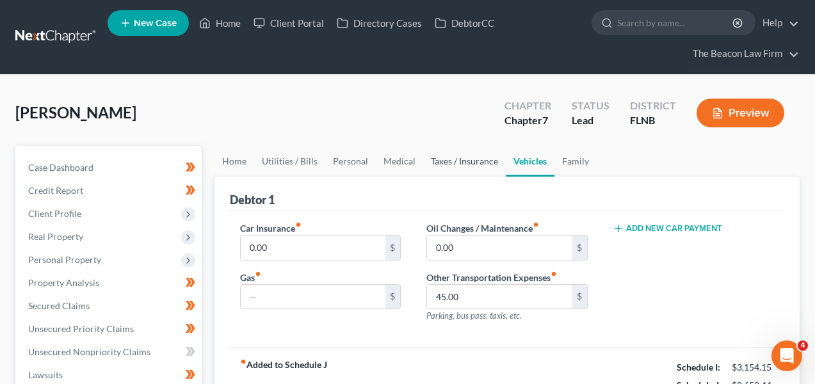
click at [484, 152] on link "Taxes / Insurance" at bounding box center [464, 161] width 83 height 31
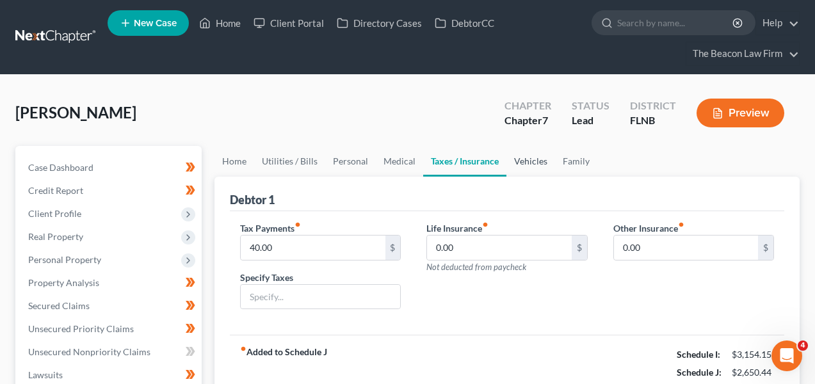
click at [517, 161] on link "Vehicles" at bounding box center [531, 161] width 49 height 31
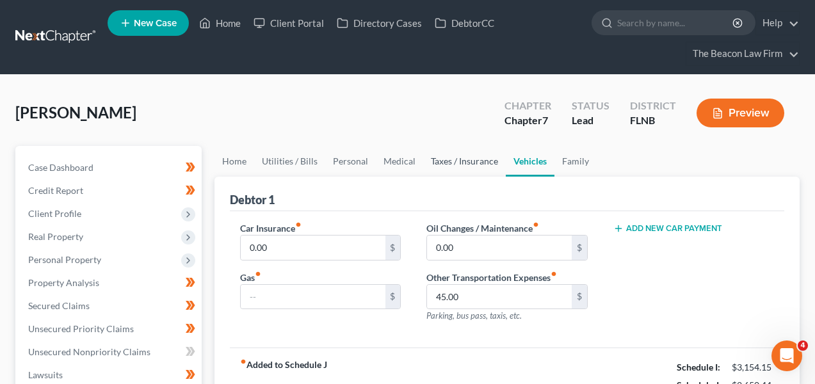
click at [475, 163] on link "Taxes / Insurance" at bounding box center [464, 161] width 83 height 31
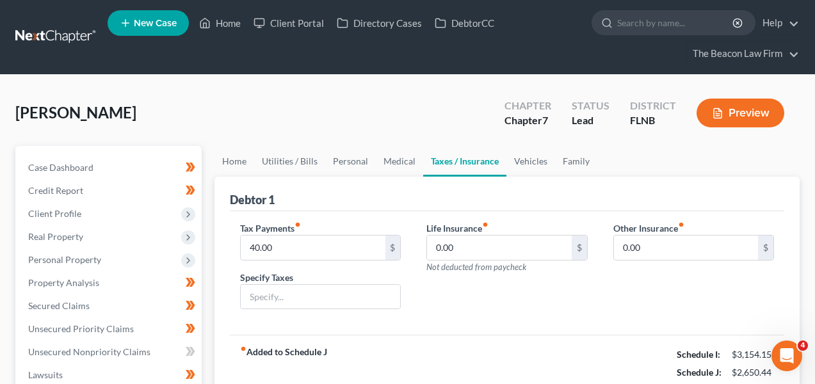
click at [74, 44] on link at bounding box center [56, 37] width 82 height 23
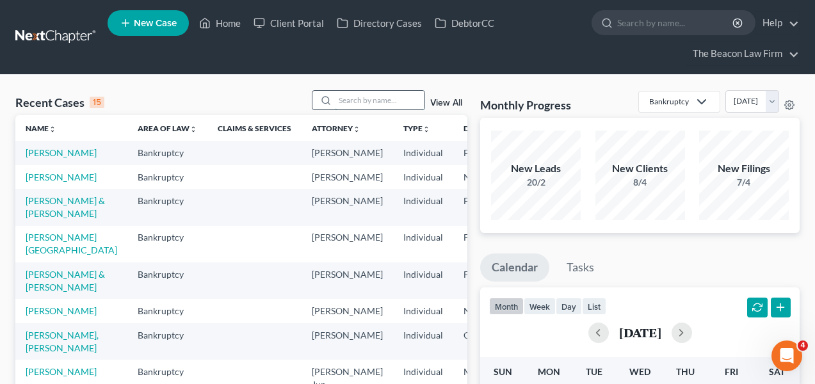
click at [357, 106] on input "search" at bounding box center [380, 100] width 90 height 19
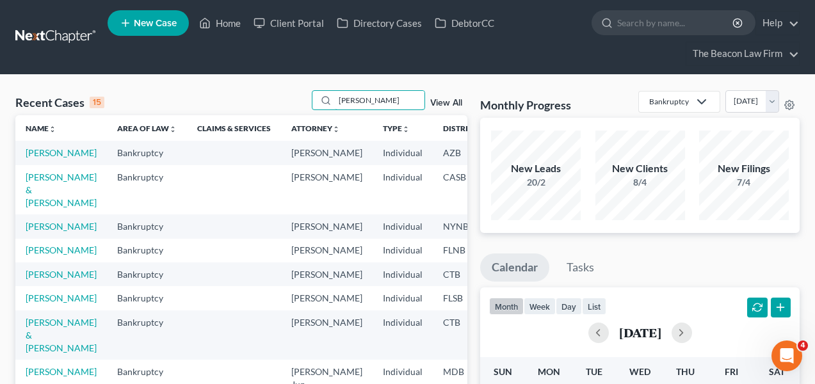
type input "sandra"
click at [53, 165] on td "[PERSON_NAME]" at bounding box center [61, 153] width 92 height 24
click at [49, 158] on link "[PERSON_NAME]" at bounding box center [61, 152] width 71 height 11
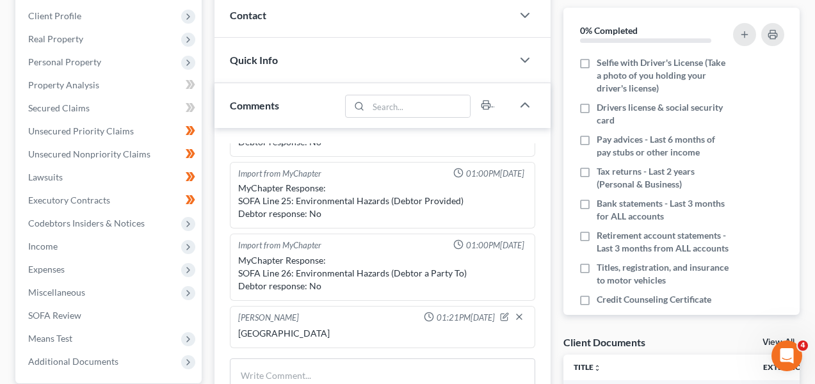
scroll to position [229, 0]
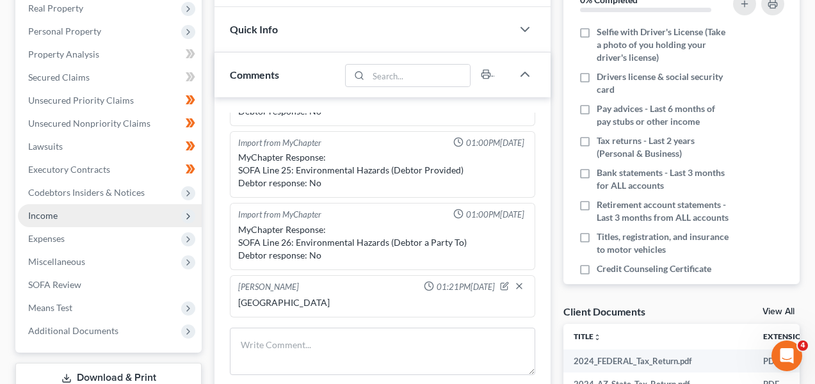
click at [123, 213] on span "Income" at bounding box center [110, 215] width 184 height 23
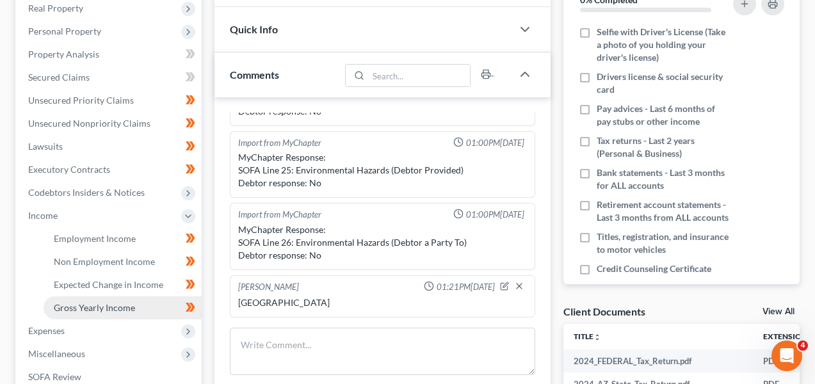
click at [133, 306] on span "Gross Yearly Income" at bounding box center [94, 307] width 81 height 11
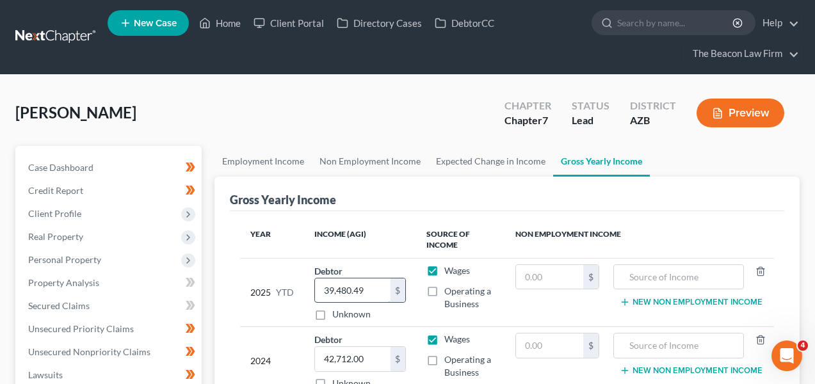
click at [359, 292] on input "39,480.49" at bounding box center [352, 291] width 75 height 24
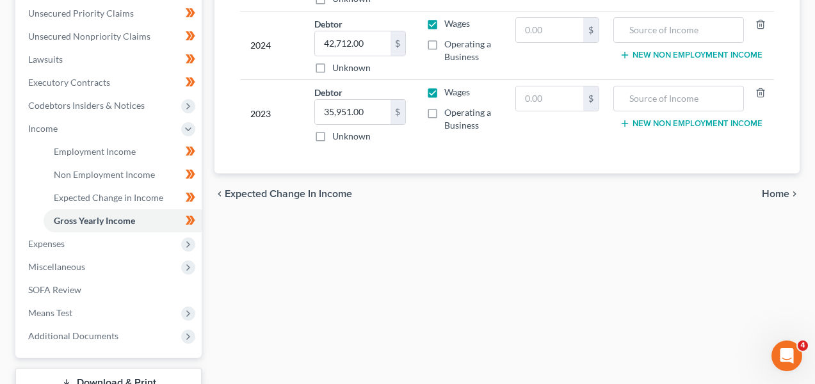
scroll to position [318, 0]
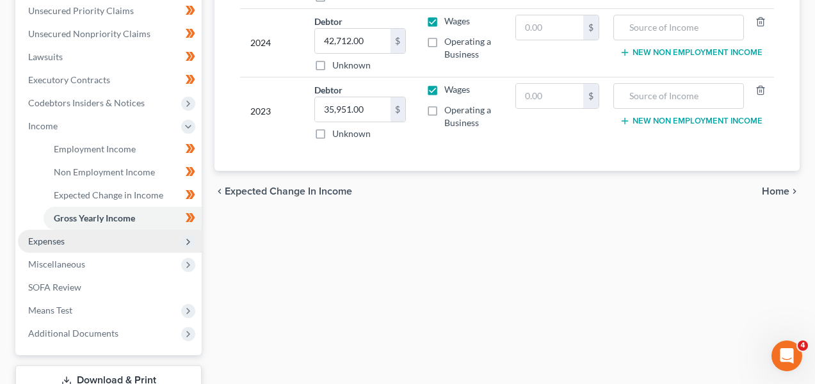
type input "41,673.85"
click at [128, 243] on span "Expenses" at bounding box center [110, 241] width 184 height 23
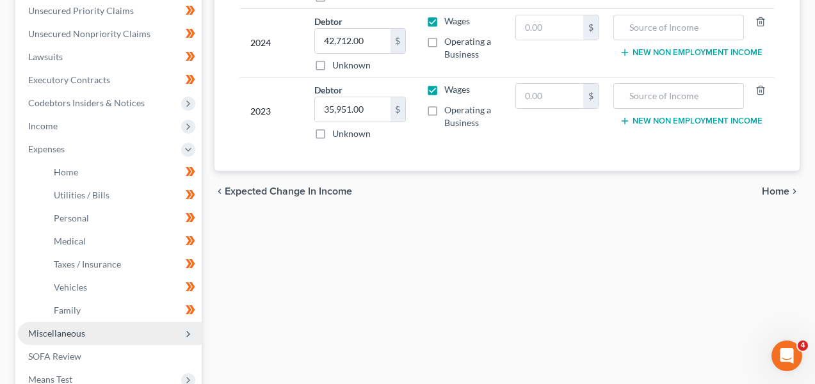
click at [127, 337] on span "Miscellaneous" at bounding box center [110, 333] width 184 height 23
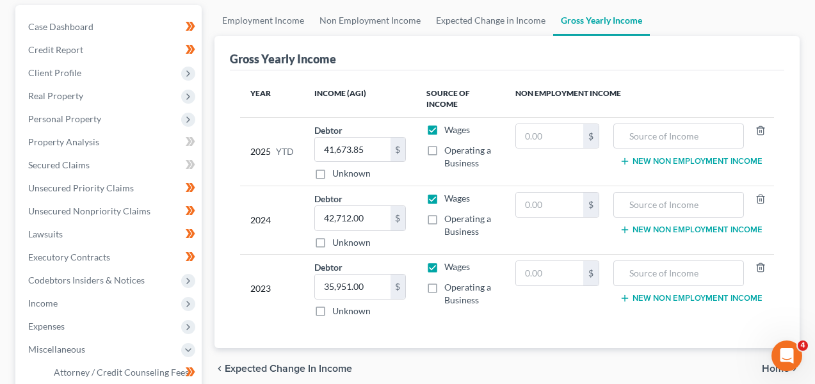
scroll to position [136, 0]
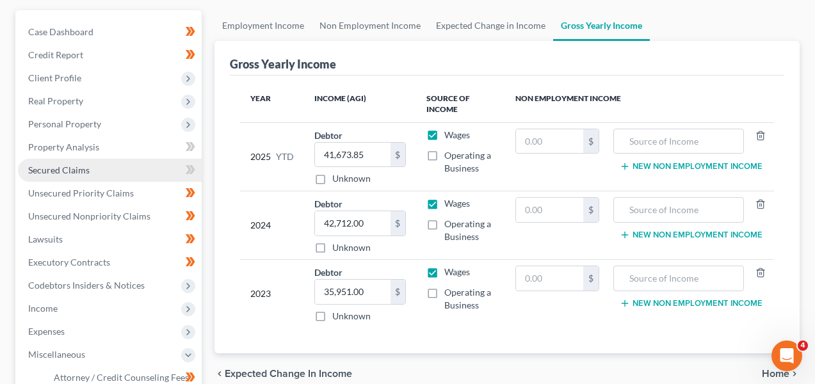
click at [86, 161] on link "Secured Claims" at bounding box center [110, 170] width 184 height 23
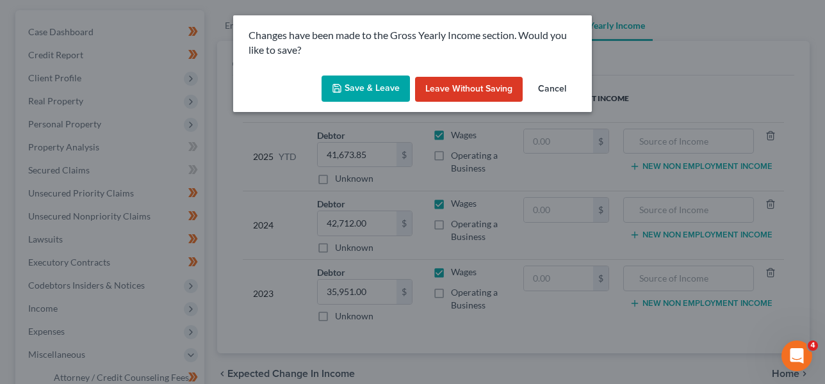
click at [376, 85] on button "Save & Leave" at bounding box center [365, 89] width 88 height 27
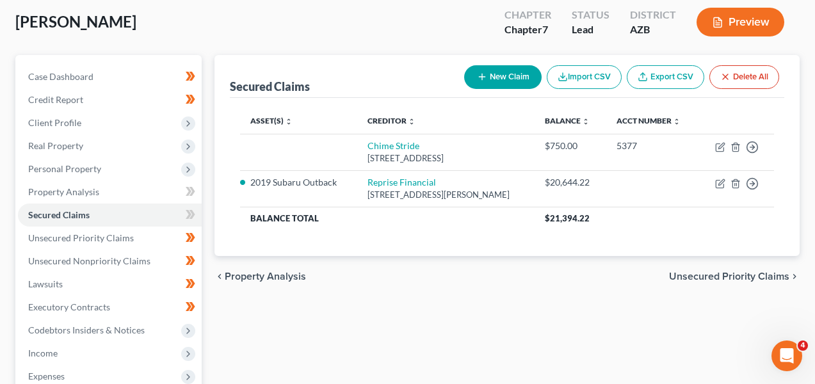
scroll to position [119, 0]
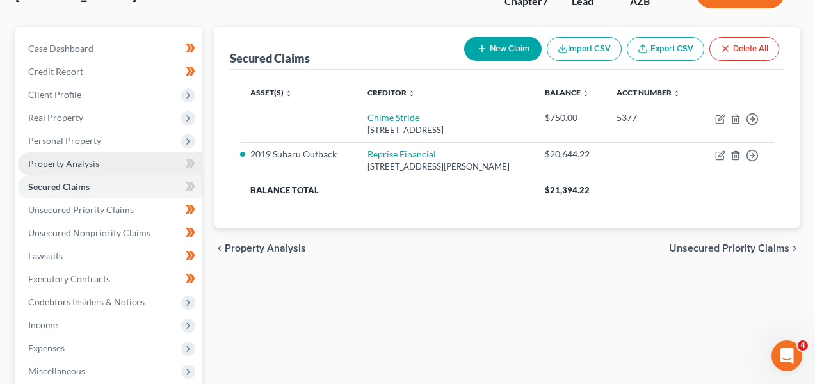
click at [132, 158] on link "Property Analysis" at bounding box center [110, 163] width 184 height 23
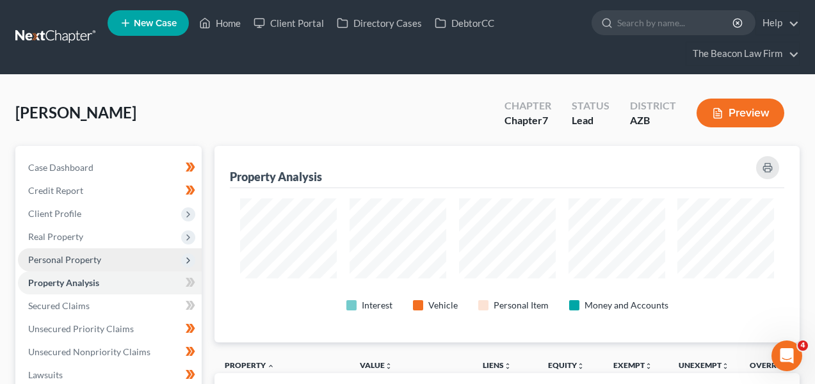
click at [111, 258] on span "Personal Property" at bounding box center [110, 259] width 184 height 23
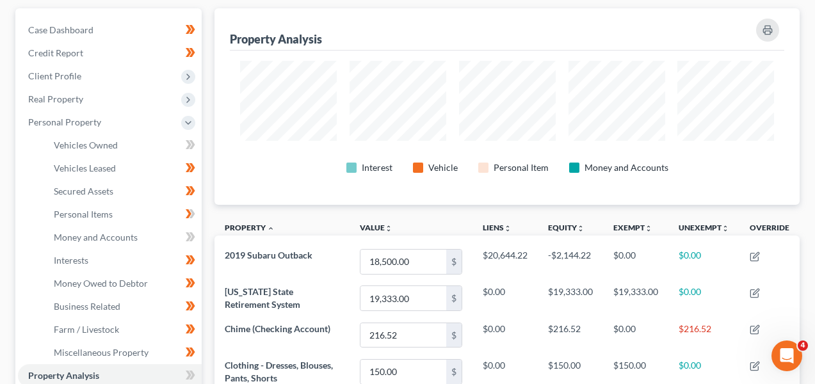
scroll to position [151, 0]
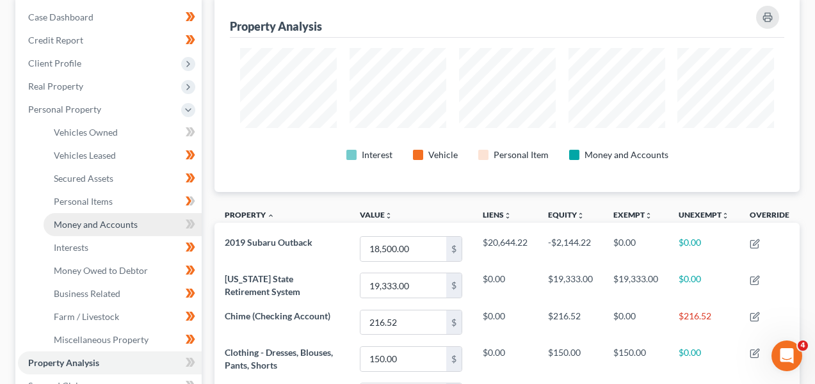
click at [108, 226] on span "Money and Accounts" at bounding box center [96, 224] width 84 height 11
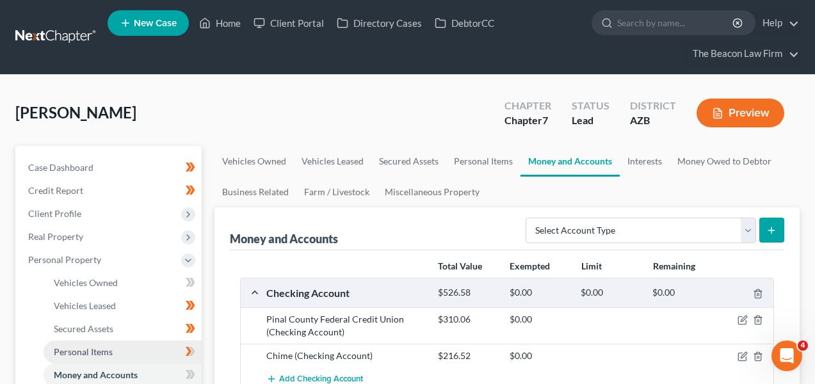
click at [158, 352] on link "Personal Items" at bounding box center [123, 352] width 158 height 23
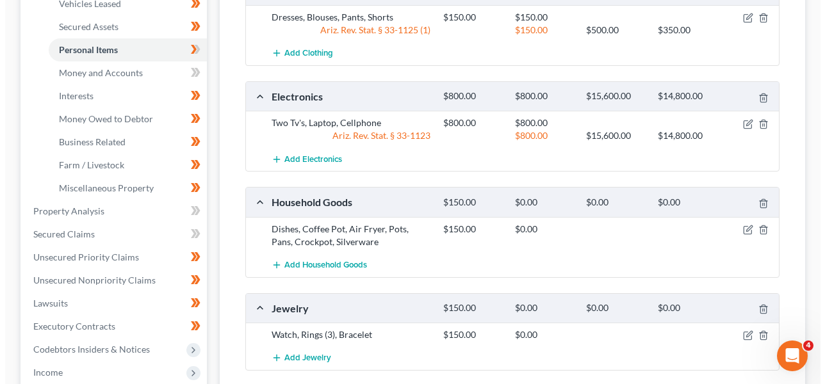
scroll to position [384, 0]
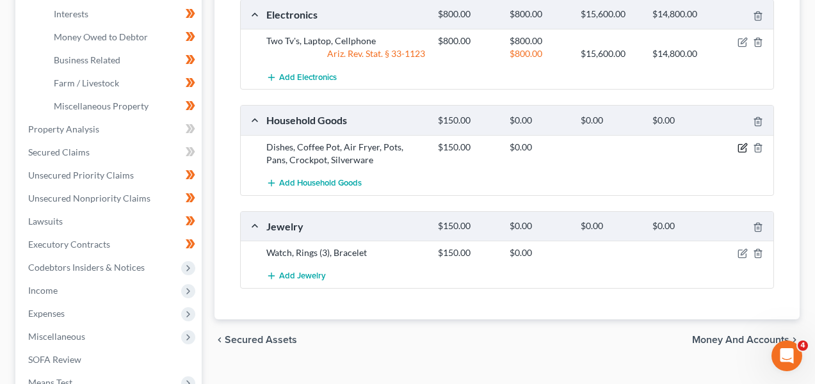
click at [742, 145] on icon "button" at bounding box center [742, 149] width 8 height 8
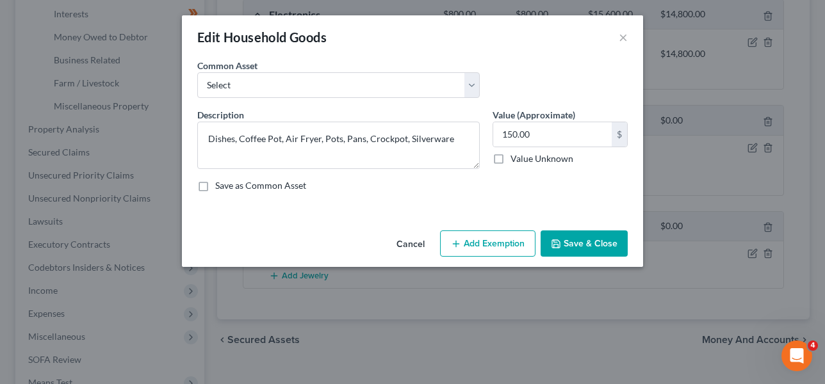
click at [483, 237] on button "Add Exemption" at bounding box center [487, 244] width 95 height 27
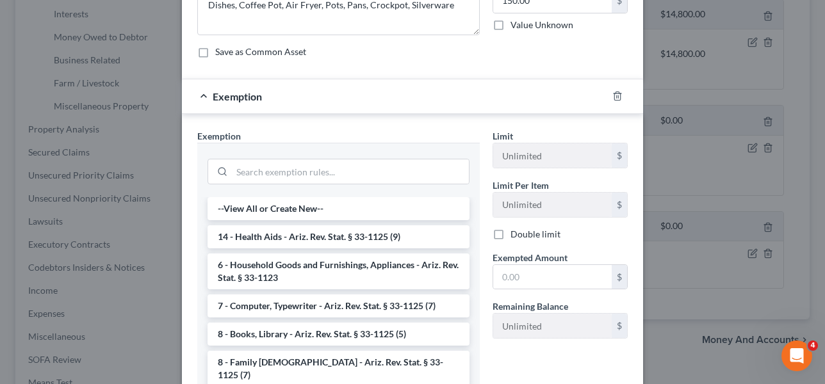
scroll to position [58, 0]
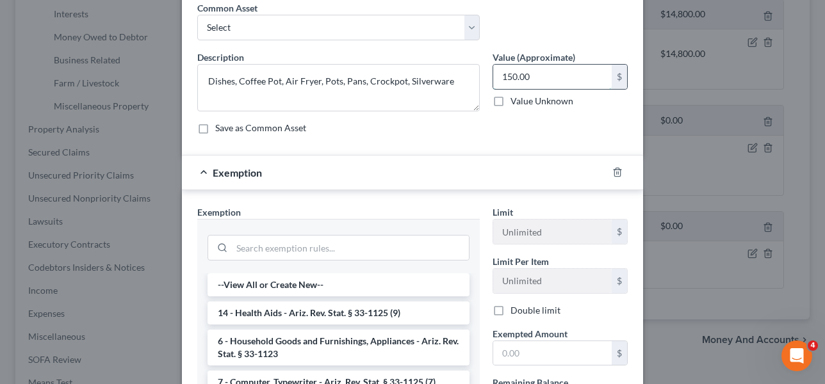
click at [589, 85] on input "150.00" at bounding box center [552, 77] width 118 height 24
type input "200"
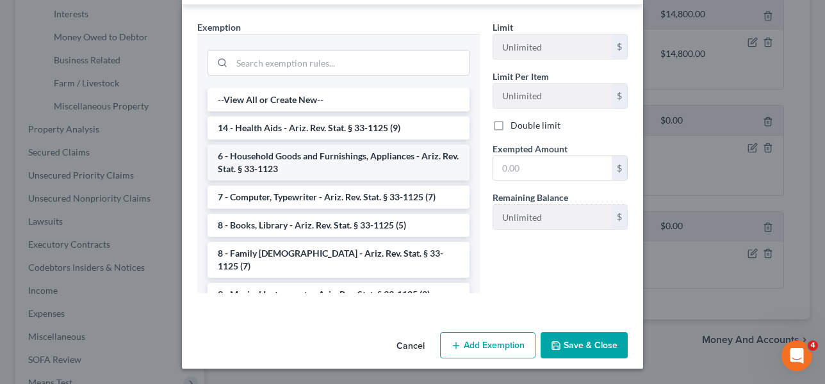
click at [357, 151] on li "6 - Household Goods and Furnishings, Appliances - Ariz. Rev. Stat. § 33-1123" at bounding box center [338, 163] width 262 height 36
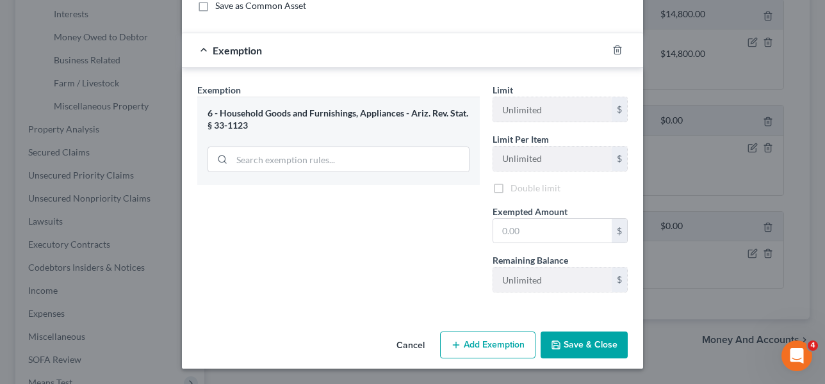
scroll to position [182, 0]
click at [541, 212] on span "Exempted Amount" at bounding box center [529, 211] width 75 height 11
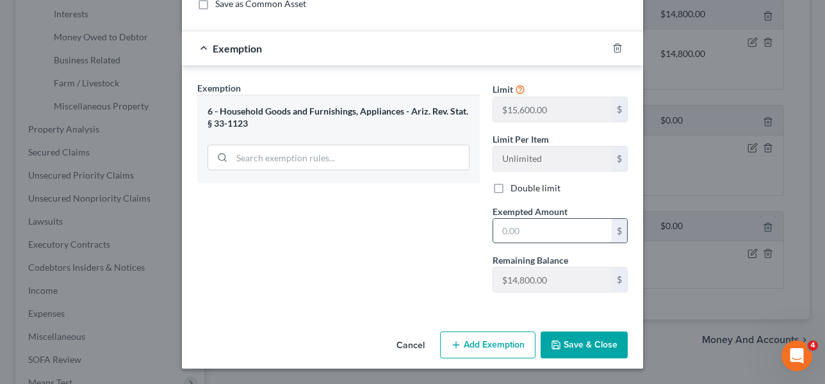
click at [539, 225] on input "text" at bounding box center [552, 231] width 118 height 24
type input "200"
click at [614, 342] on button "Save & Close" at bounding box center [584, 345] width 87 height 27
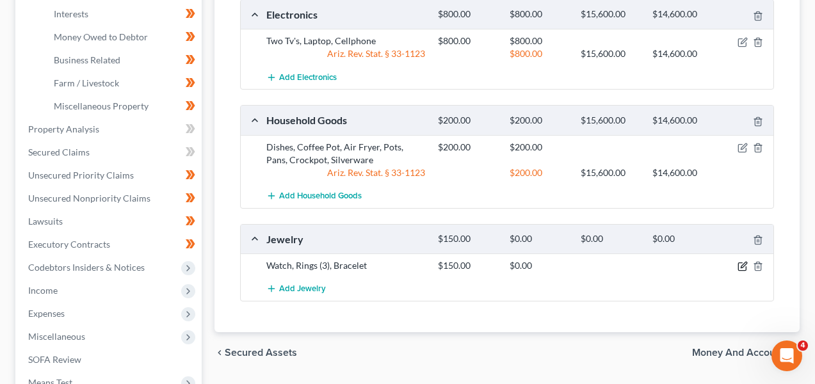
click at [747, 266] on icon "button" at bounding box center [743, 266] width 10 height 10
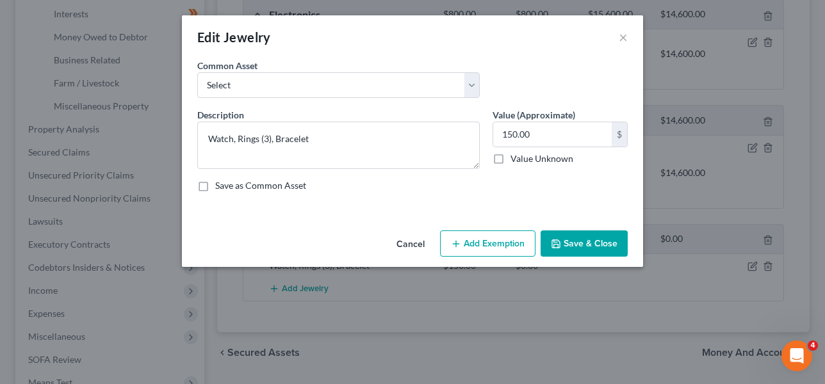
click at [477, 232] on button "Add Exemption" at bounding box center [487, 244] width 95 height 27
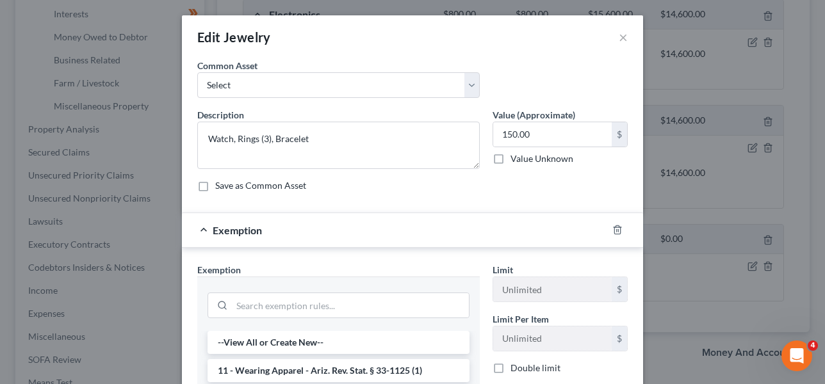
scroll to position [70, 0]
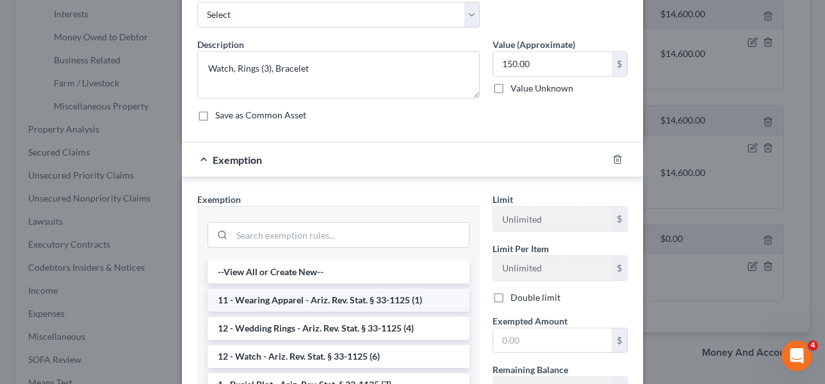
click at [398, 300] on li "11 - Wearing Apparel - Ariz. Rev. Stat. § 33-1125 (1)" at bounding box center [338, 300] width 262 height 23
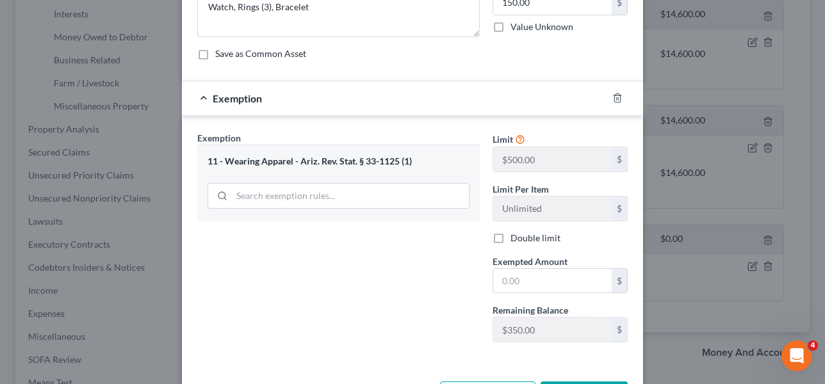
scroll to position [140, 0]
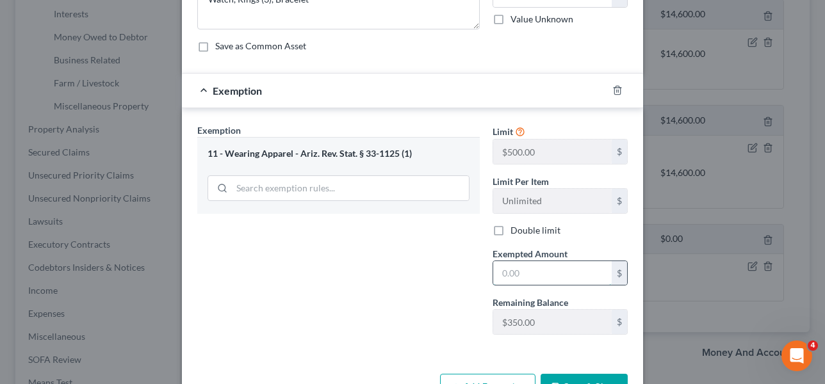
click at [526, 272] on input "text" at bounding box center [552, 273] width 118 height 24
type input "150"
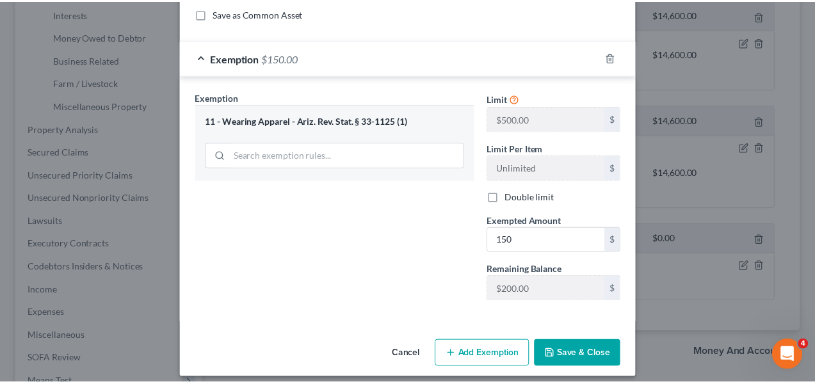
scroll to position [182, 0]
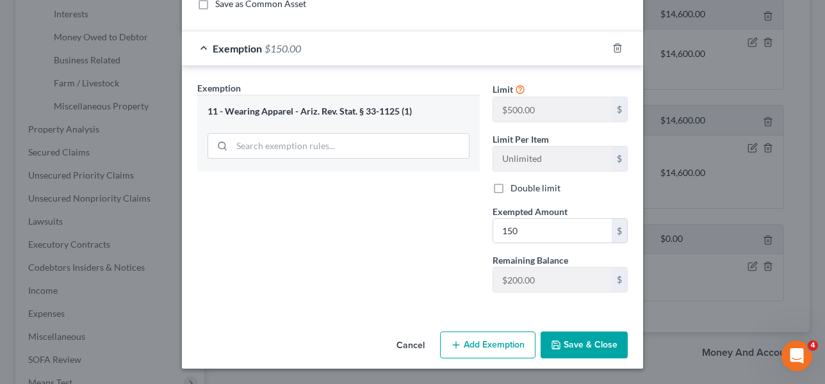
click at [567, 339] on button "Save & Close" at bounding box center [584, 345] width 87 height 27
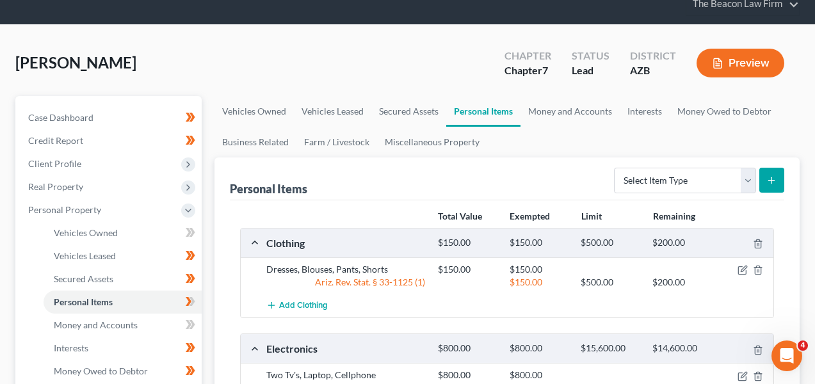
scroll to position [167, 0]
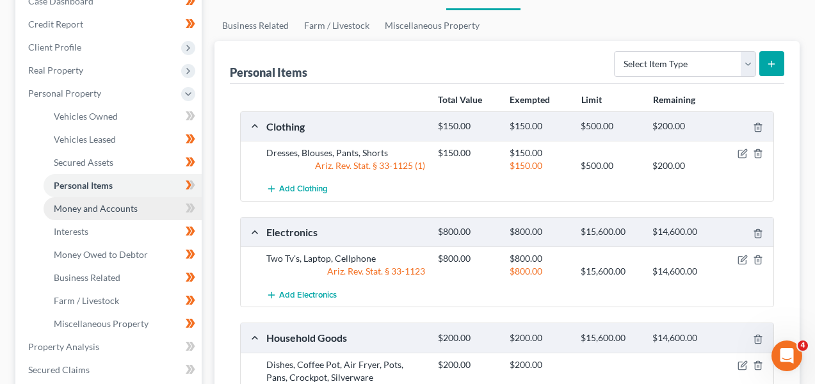
click at [131, 212] on span "Money and Accounts" at bounding box center [96, 208] width 84 height 11
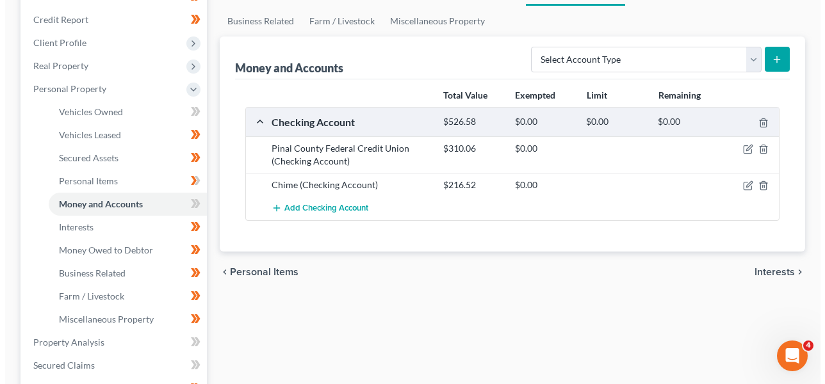
scroll to position [170, 0]
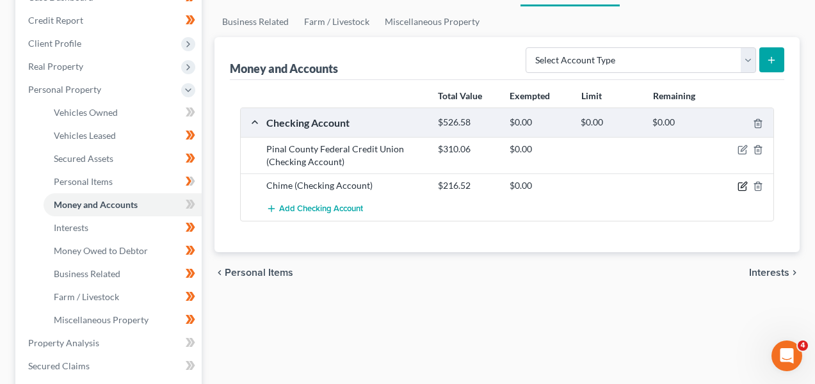
click at [741, 184] on icon "button" at bounding box center [743, 186] width 10 height 10
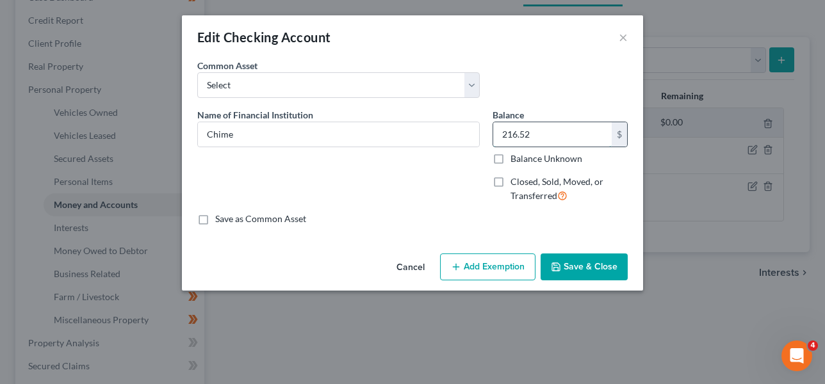
click at [521, 126] on input "216.52" at bounding box center [552, 134] width 118 height 24
paste input "868.18."
type input "868.18"
click at [478, 268] on button "Add Exemption" at bounding box center [487, 267] width 95 height 27
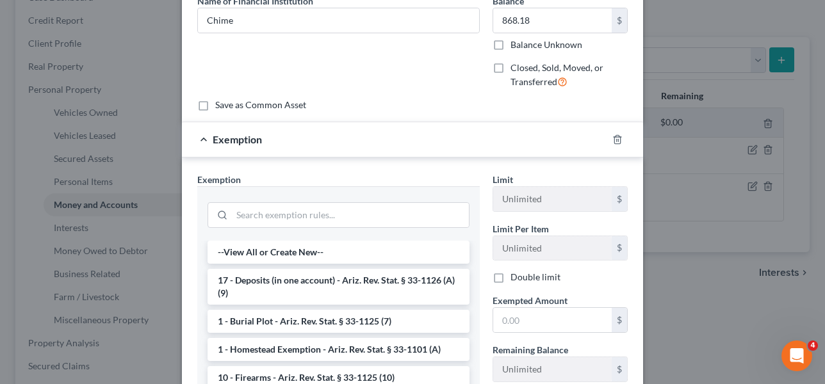
scroll to position [142, 0]
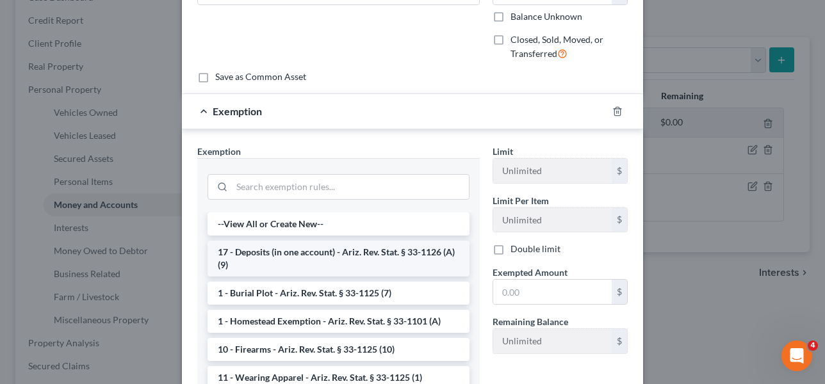
click at [437, 270] on li "17 - Deposits (in one account) - Ariz. Rev. Stat. § 33-1126 (A)(9)" at bounding box center [338, 259] width 262 height 36
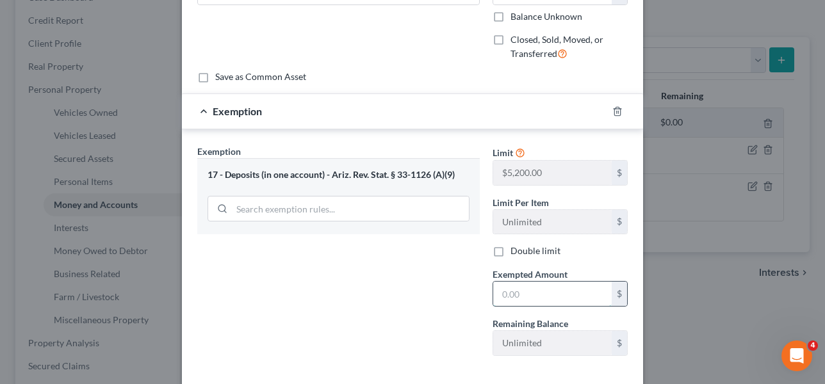
click at [530, 283] on input "text" at bounding box center [552, 294] width 118 height 24
paste input "868.18."
type input "868.18"
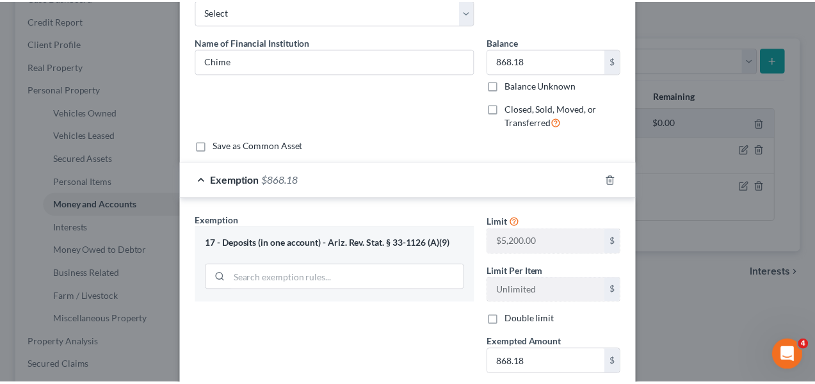
scroll to position [205, 0]
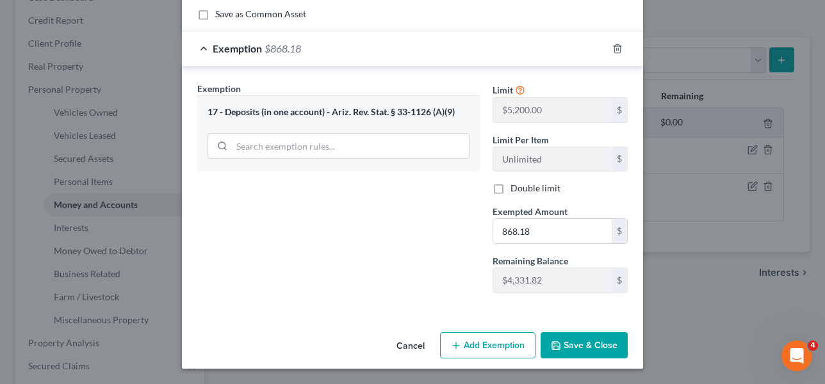
click at [590, 334] on button "Save & Close" at bounding box center [584, 345] width 87 height 27
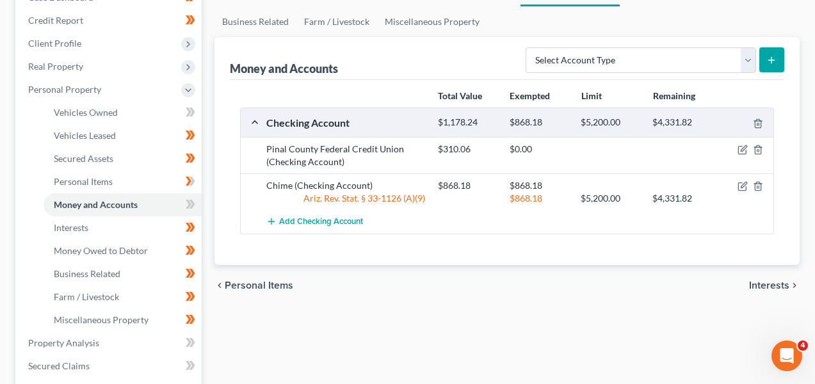
click at [736, 152] on div at bounding box center [746, 149] width 57 height 13
click at [738, 152] on icon "button" at bounding box center [743, 150] width 10 height 10
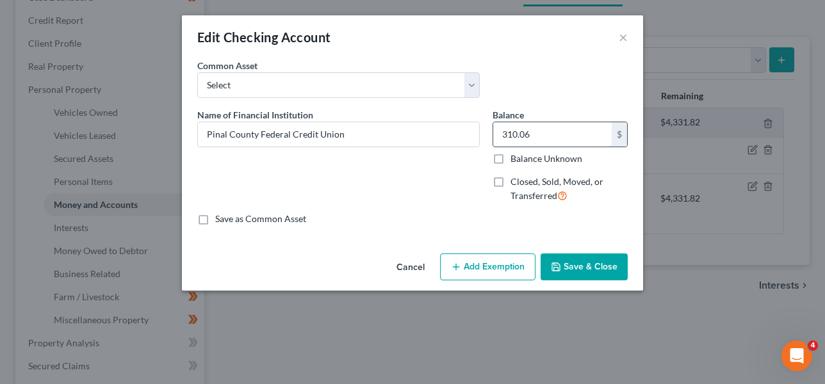
click at [528, 134] on input "310.06" at bounding box center [552, 134] width 118 height 24
click at [555, 270] on polyline "button" at bounding box center [556, 269] width 4 height 3
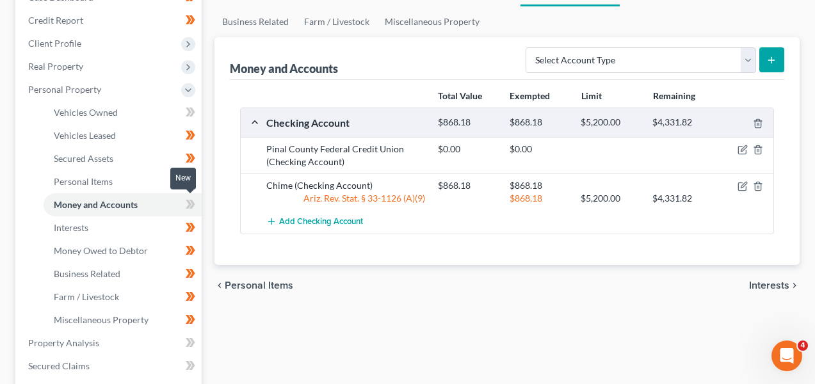
click at [183, 198] on span at bounding box center [190, 206] width 22 height 19
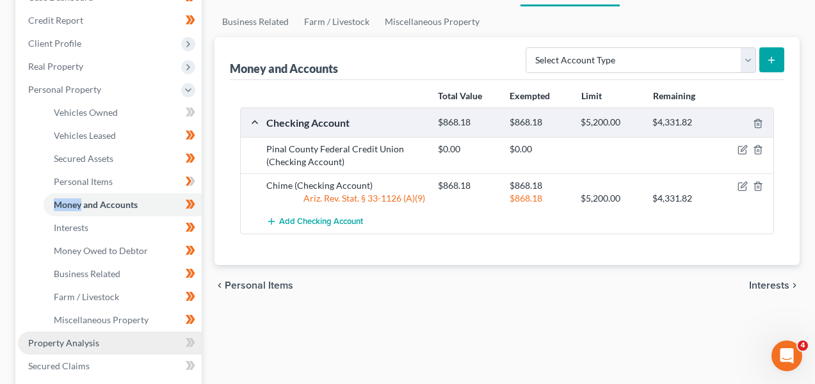
click at [85, 338] on span "Property Analysis" at bounding box center [63, 343] width 71 height 11
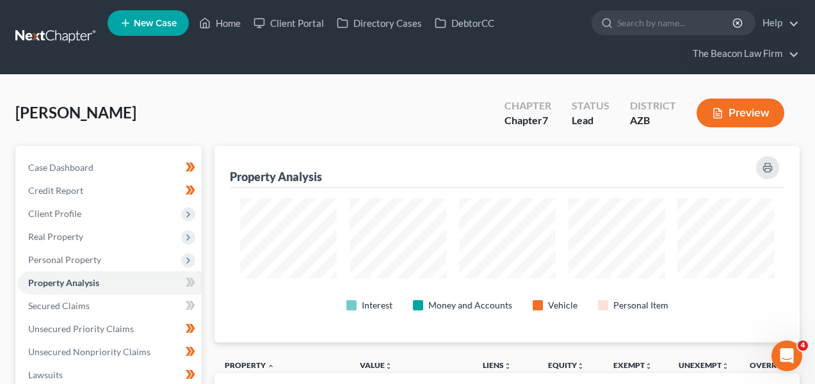
scroll to position [197, 585]
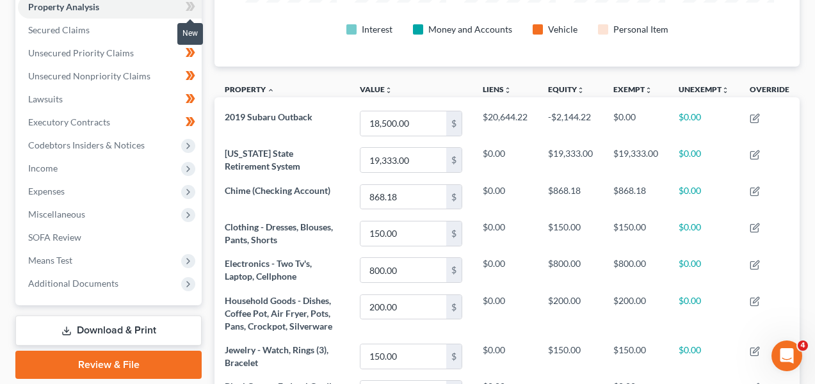
click at [188, 8] on icon at bounding box center [189, 6] width 6 height 9
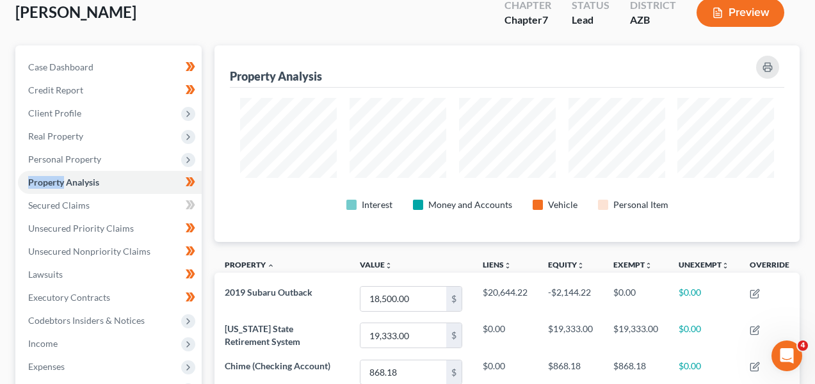
scroll to position [95, 0]
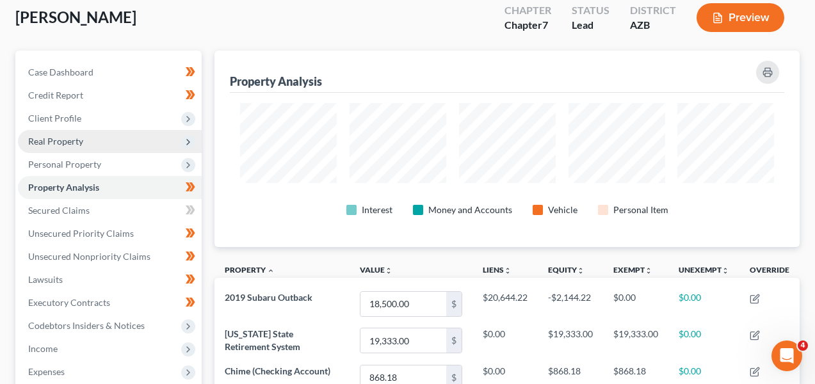
click at [146, 143] on span "Real Property" at bounding box center [110, 141] width 184 height 23
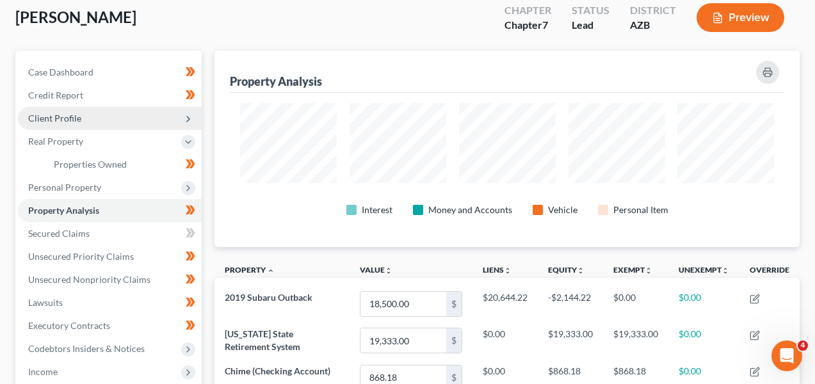
click at [145, 126] on span "Client Profile" at bounding box center [110, 118] width 184 height 23
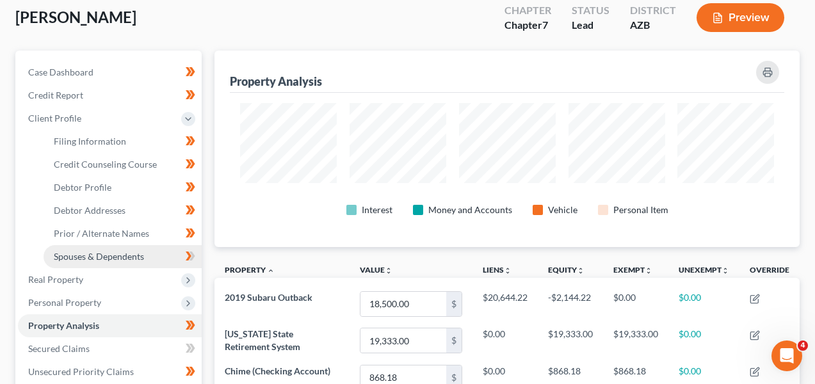
click at [131, 248] on link "Spouses & Dependents" at bounding box center [123, 256] width 158 height 23
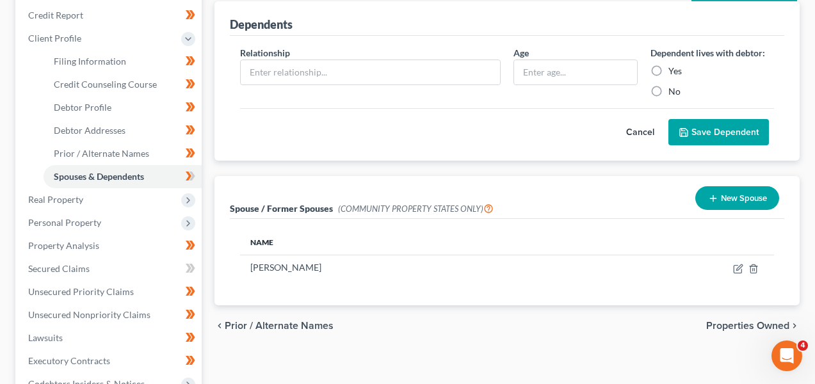
scroll to position [199, 0]
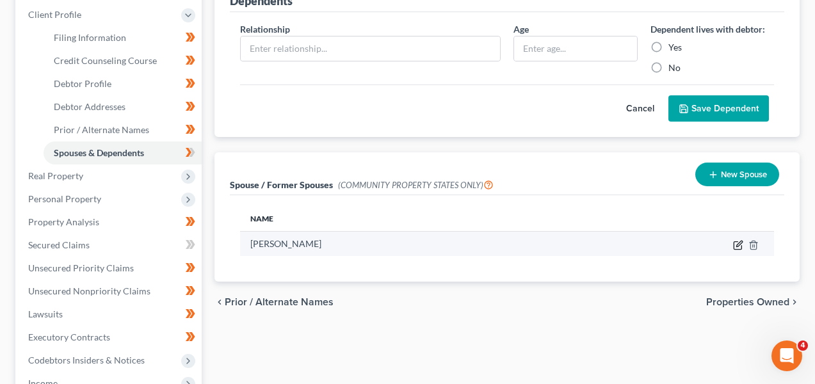
click at [738, 243] on icon "button" at bounding box center [739, 244] width 6 height 6
select select "0"
select select "3"
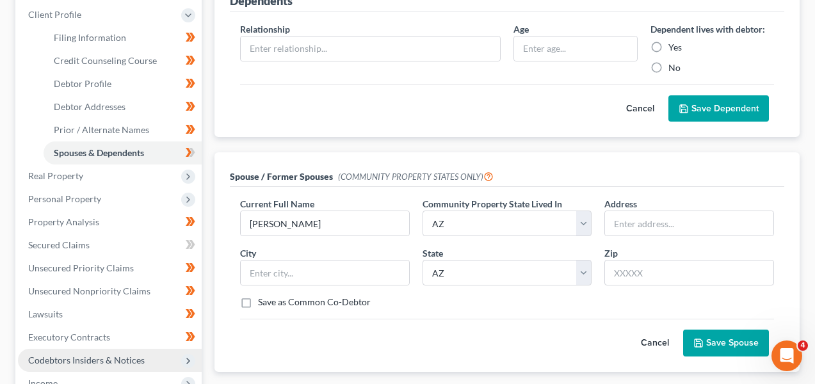
click at [141, 355] on span "Codebtors Insiders & Notices" at bounding box center [86, 360] width 117 height 11
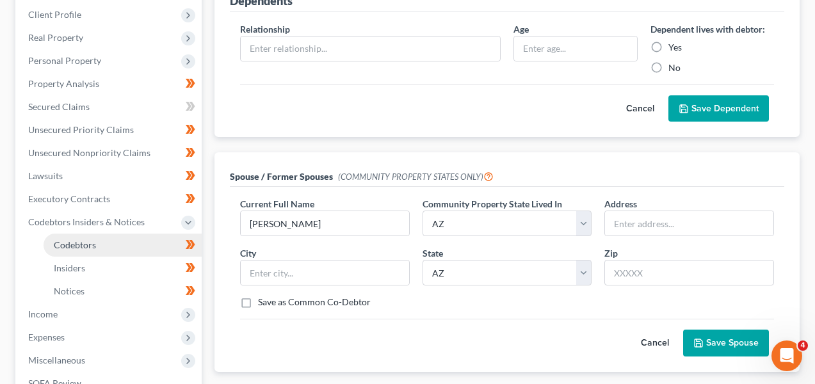
click at [143, 238] on link "Codebtors" at bounding box center [123, 245] width 158 height 23
